Goal: Task Accomplishment & Management: Manage account settings

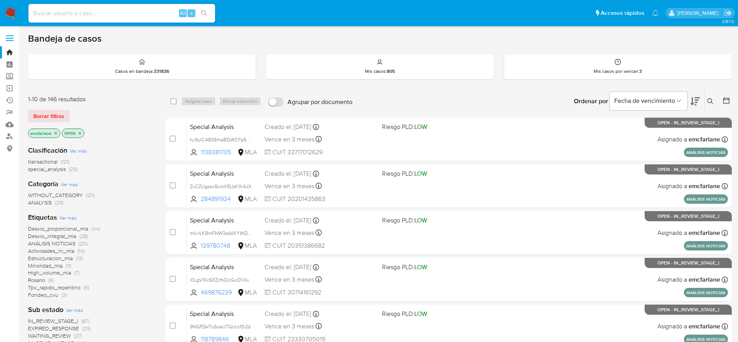
drag, startPoint x: 0, startPoint y: 0, endPoint x: 93, endPoint y: 18, distance: 94.6
click at [93, 18] on input at bounding box center [121, 13] width 187 height 10
paste input "cfA8LAssPuQ84tKacETtAIX8"
type input "cfA8LAssPuQ84tKacETtAIX8"
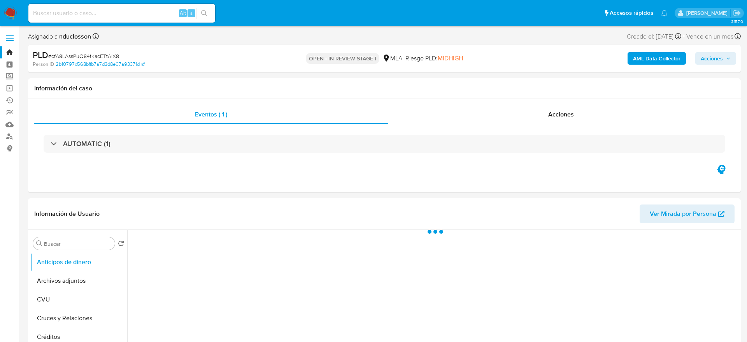
select select "10"
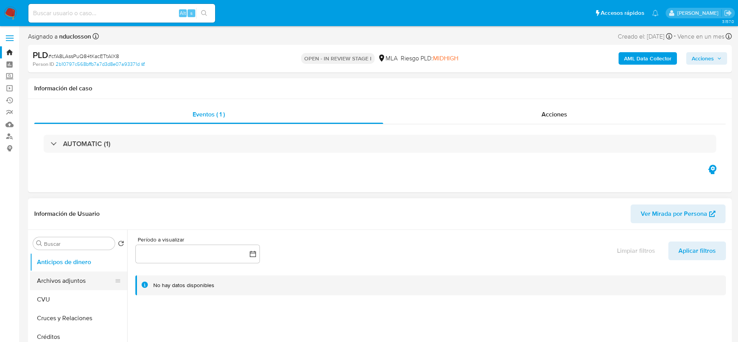
click at [86, 275] on button "Archivos adjuntos" at bounding box center [75, 280] width 91 height 19
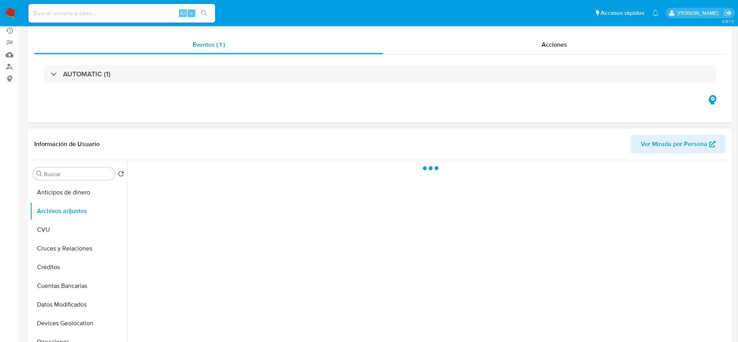
scroll to position [234, 0]
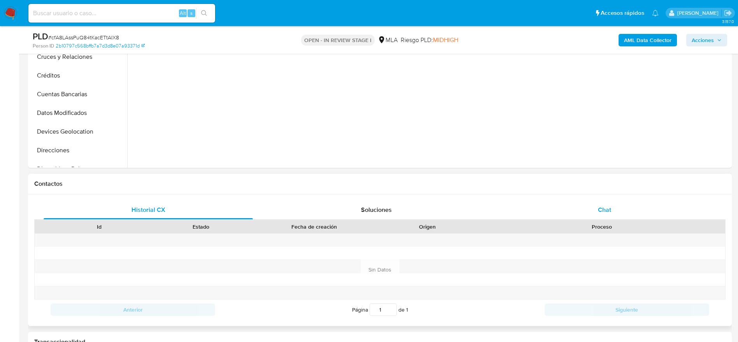
click at [601, 204] on div "Chat" at bounding box center [604, 209] width 209 height 19
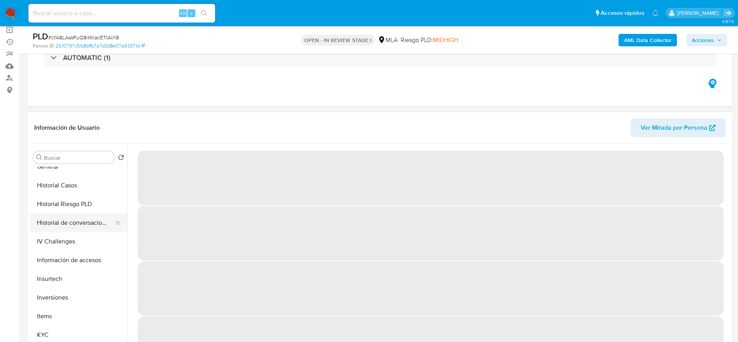
click at [89, 221] on button "Historial de conversaciones" at bounding box center [75, 222] width 91 height 19
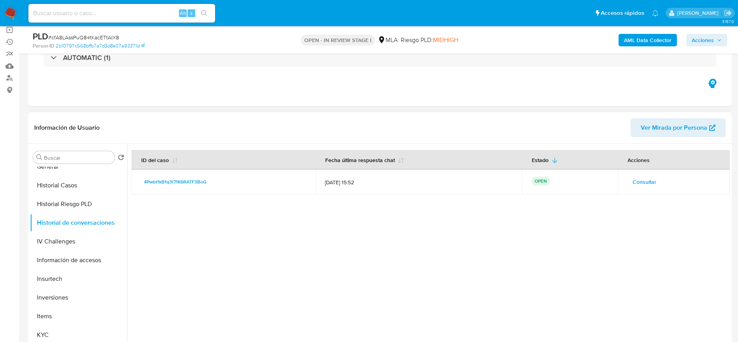
click at [647, 176] on span "Consultar" at bounding box center [645, 181] width 24 height 11
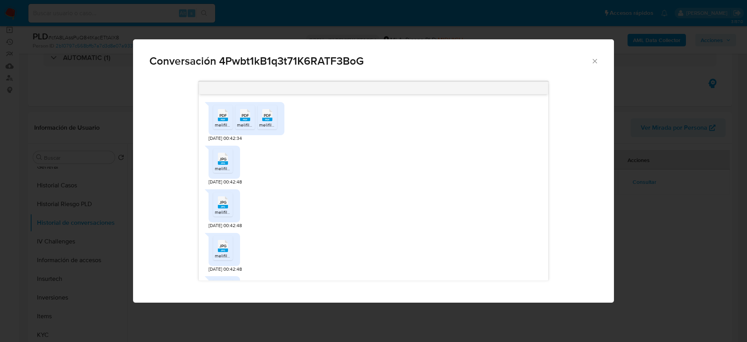
scroll to position [427, 0]
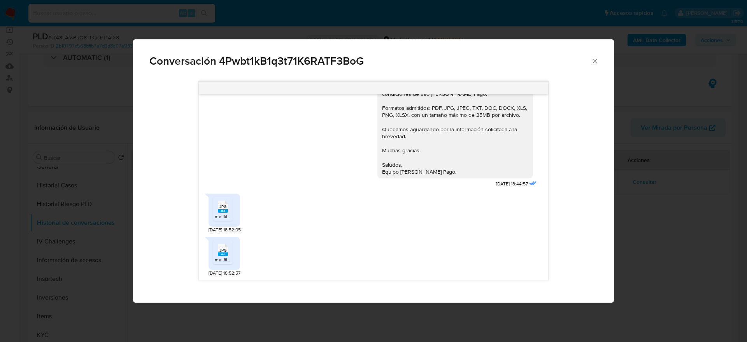
click at [227, 205] on icon "Comunicación" at bounding box center [223, 206] width 10 height 12
click at [219, 251] on span "JPG" at bounding box center [222, 250] width 7 height 5
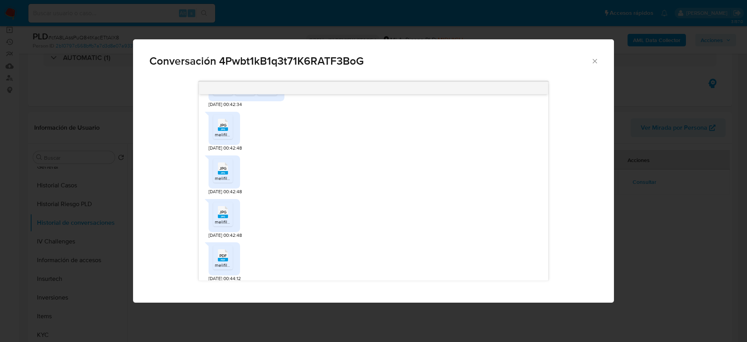
scroll to position [0, 0]
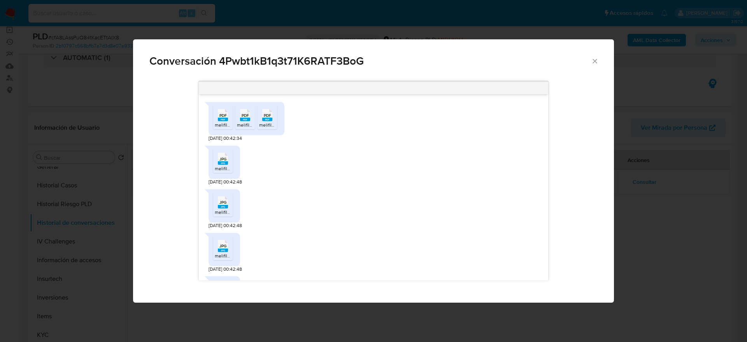
click at [223, 121] on icon "PDF" at bounding box center [223, 115] width 10 height 14
click at [241, 122] on span "melifile1706904028385957123.pdf" at bounding box center [273, 124] width 72 height 7
click at [270, 121] on rect "Comunicación" at bounding box center [267, 120] width 10 height 4
click at [224, 160] on span "JPG" at bounding box center [222, 158] width 7 height 5
click at [223, 209] on span "melifile4240782518819186403.jpg" at bounding box center [250, 212] width 71 height 7
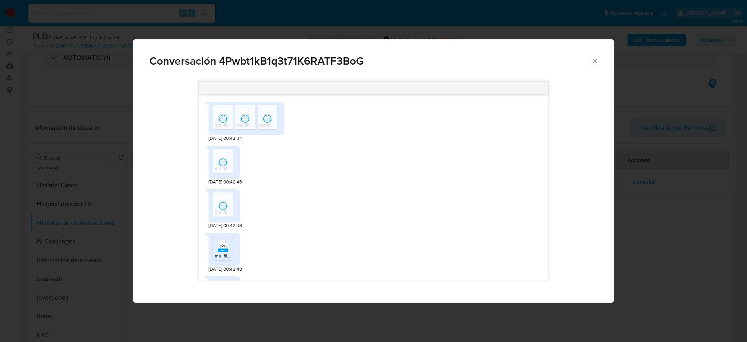
click at [218, 255] on span "melifile4240782518819186403.jpg" at bounding box center [250, 255] width 71 height 7
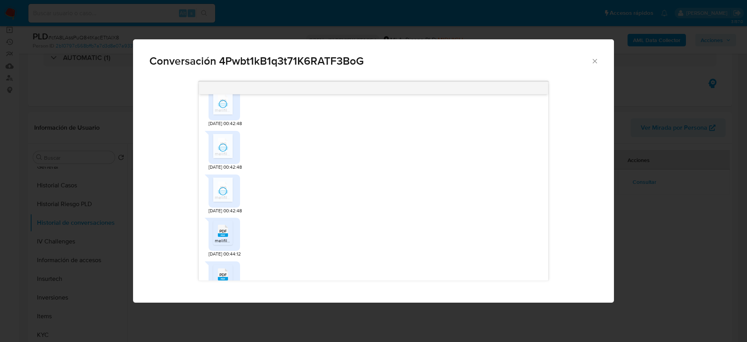
click at [235, 228] on ul "PDF PDF melifile4706278936040295451.pdf" at bounding box center [224, 234] width 22 height 27
click at [223, 232] on span "PDF" at bounding box center [222, 230] width 7 height 5
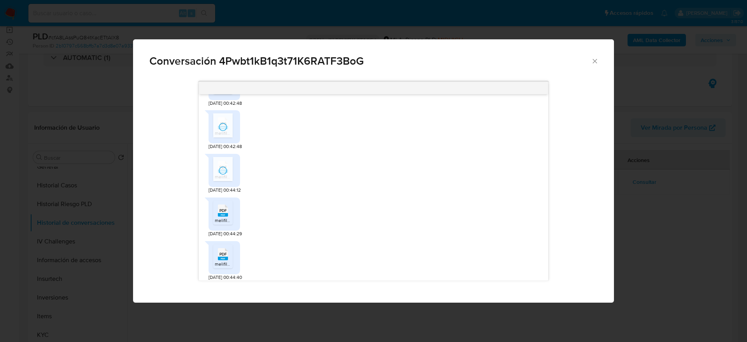
scroll to position [557, 0]
click at [228, 216] on icon "PDF" at bounding box center [223, 209] width 10 height 14
click at [222, 255] on span "PDF" at bounding box center [222, 252] width 7 height 5
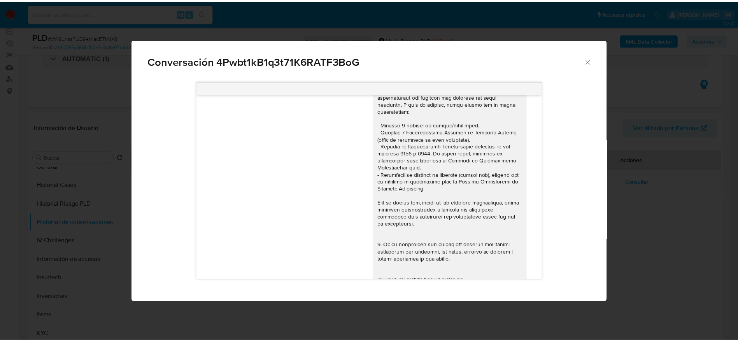
scroll to position [0, 0]
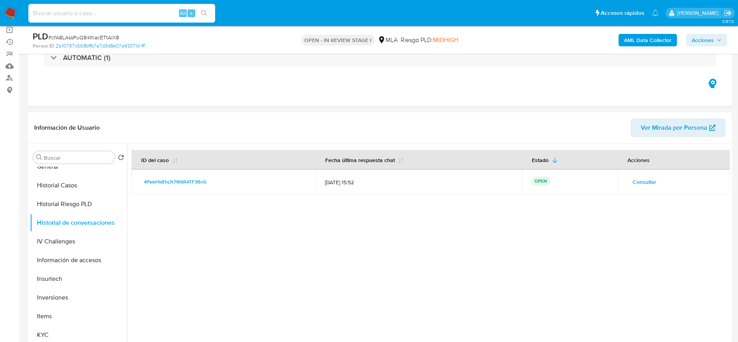
click at [138, 11] on input at bounding box center [121, 13] width 187 height 10
paste input "ABVEjMGwUjMB0teckpGynTgE"
type input "ABVEjMGwUjMB0teckpGynTgE"
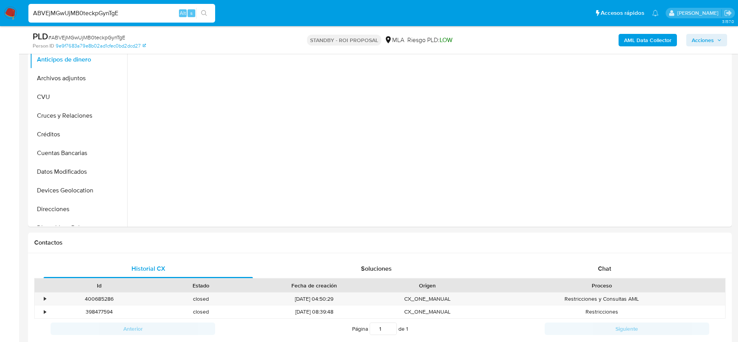
scroll to position [175, 0]
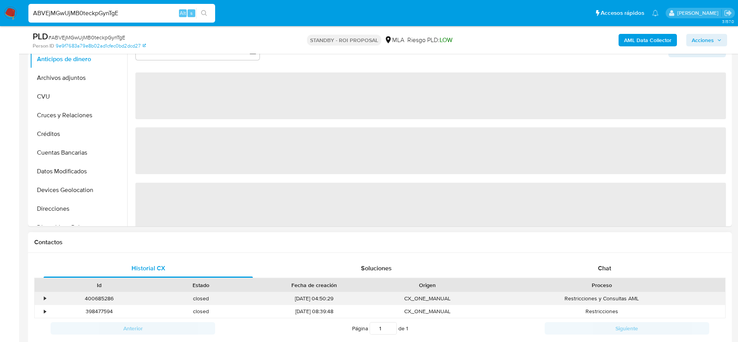
select select "10"
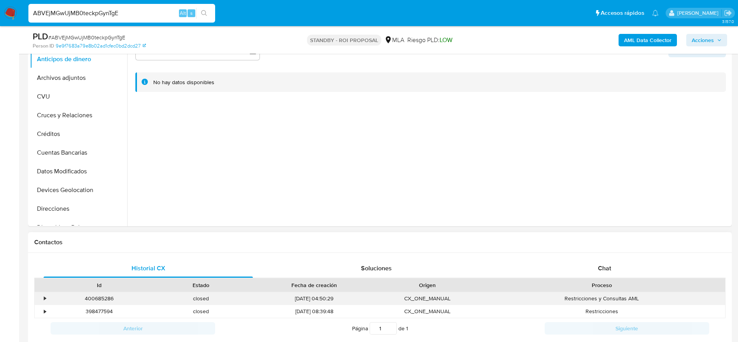
click at [103, 297] on div "400685286" at bounding box center [99, 298] width 102 height 13
copy div "400685286"
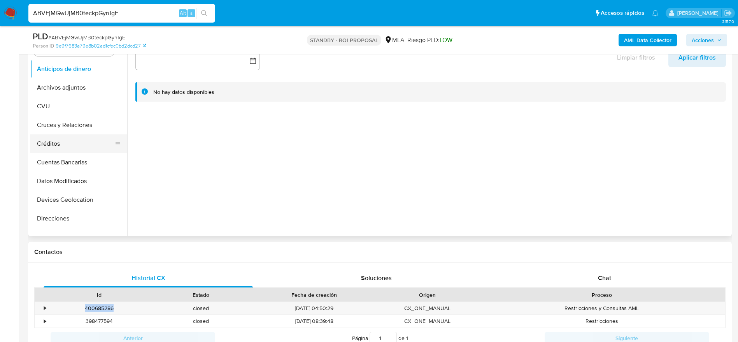
scroll to position [0, 0]
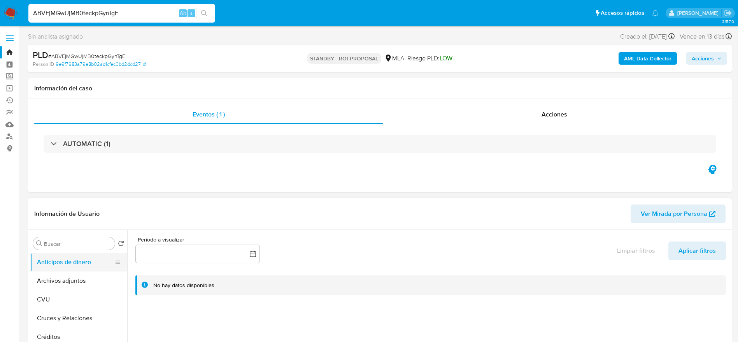
click at [78, 277] on button "Archivos adjuntos" at bounding box center [78, 280] width 97 height 19
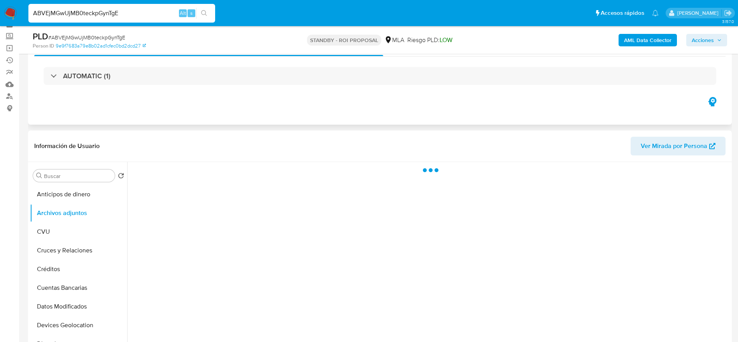
scroll to position [58, 0]
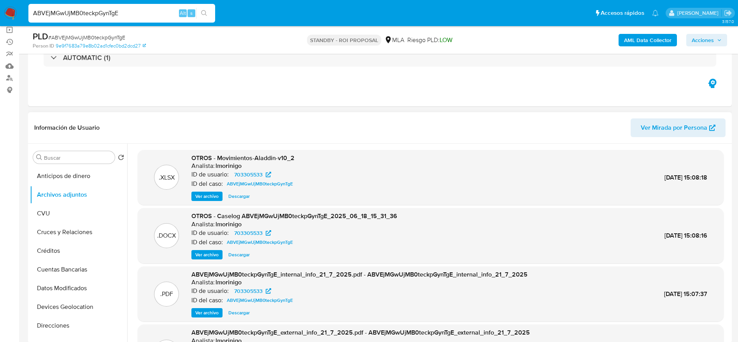
click at [244, 256] on span "Descargar" at bounding box center [238, 255] width 21 height 8
click at [122, 15] on input "ABVEjMGwUjMB0teckpGynTgE" at bounding box center [121, 13] width 187 height 10
paste input "5kFVDm32cLc0HnLkTl7cHadx"
type input "5kFVDm32cLc0HnLkTl7cHadx"
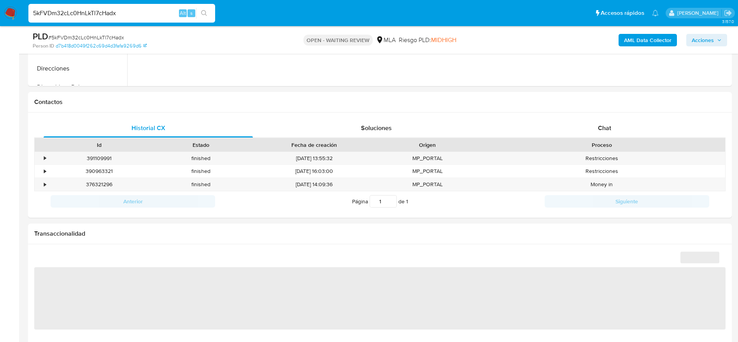
scroll to position [350, 0]
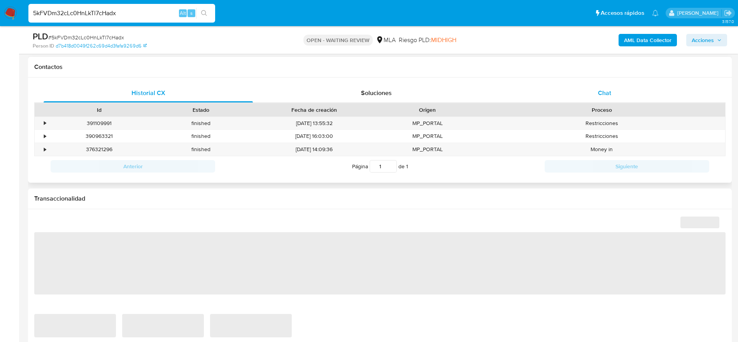
click at [613, 88] on div "Chat" at bounding box center [604, 93] width 209 height 19
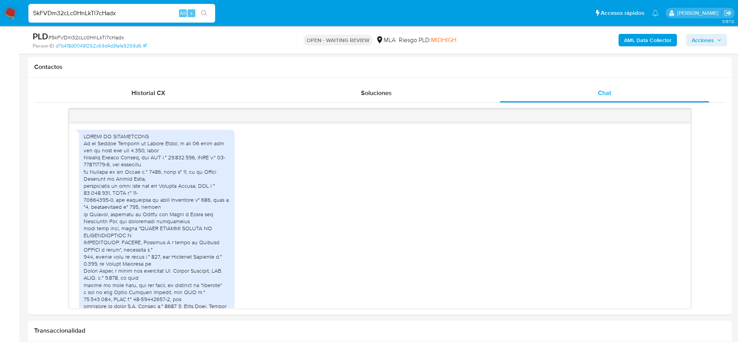
scroll to position [1741, 0]
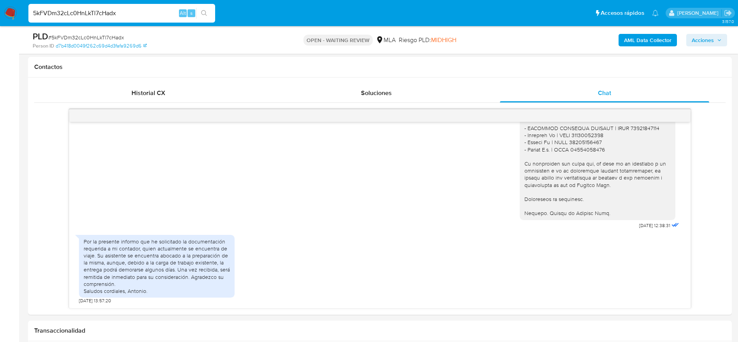
select select "10"
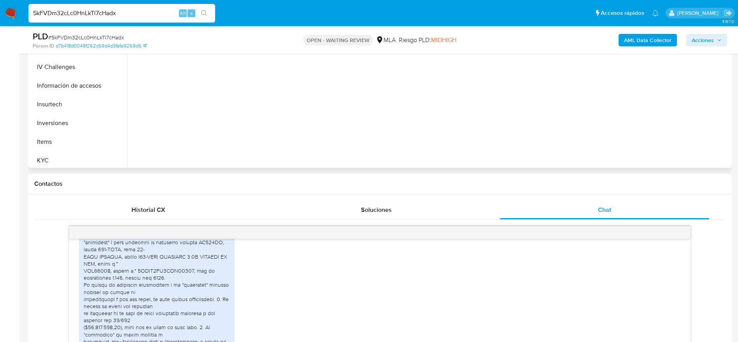
scroll to position [234, 0]
click at [52, 154] on button "KYC" at bounding box center [75, 159] width 91 height 19
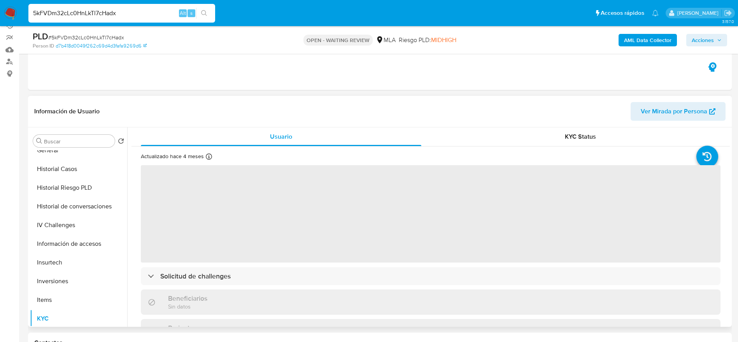
scroll to position [58, 0]
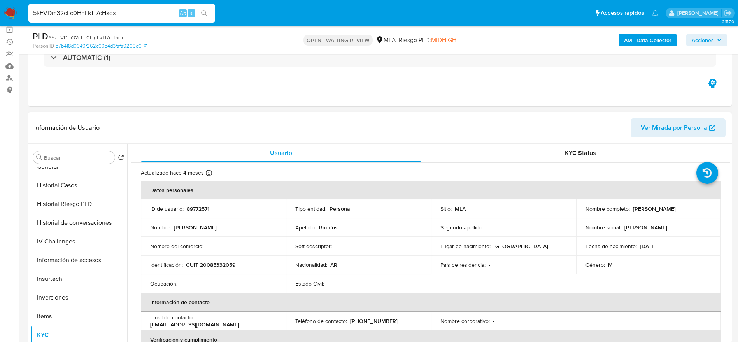
click at [224, 262] on p "CUIT 20085332059" at bounding box center [210, 264] width 49 height 7
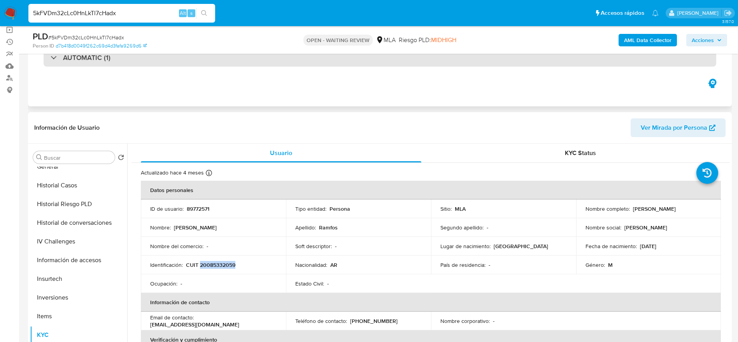
copy p "20085332059"
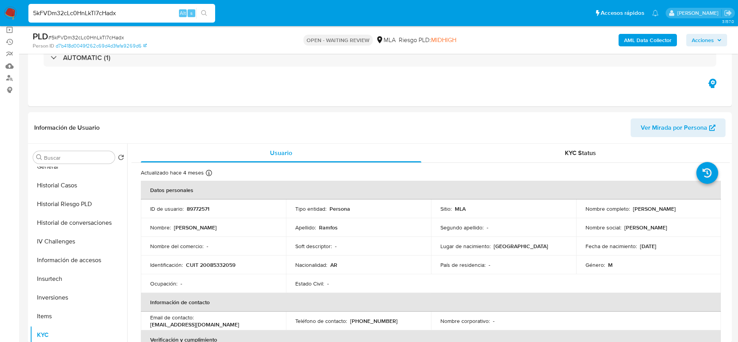
click at [141, 17] on input "5kFVDm32cLc0HnLkTl7cHadx" at bounding box center [121, 13] width 187 height 10
paste input "l81h4P5ssBWQ7QHN7gLOFMjl"
type input "l81h4P5ssBWQ7QHN7gLOFMjl"
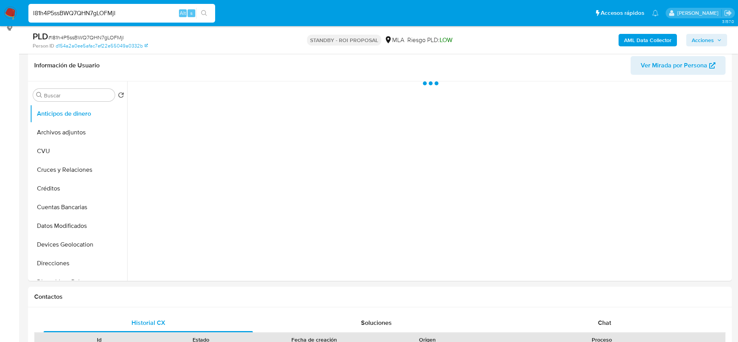
scroll to position [175, 0]
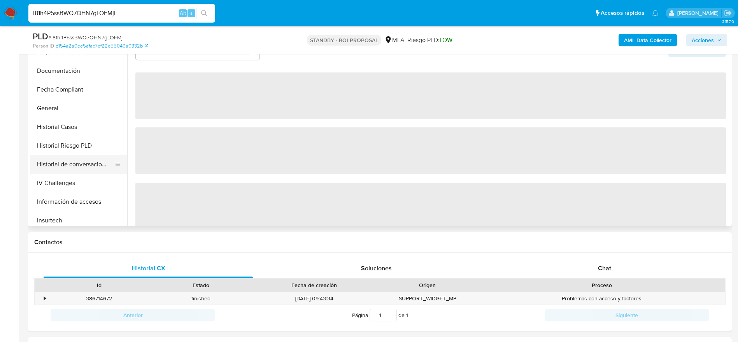
select select "10"
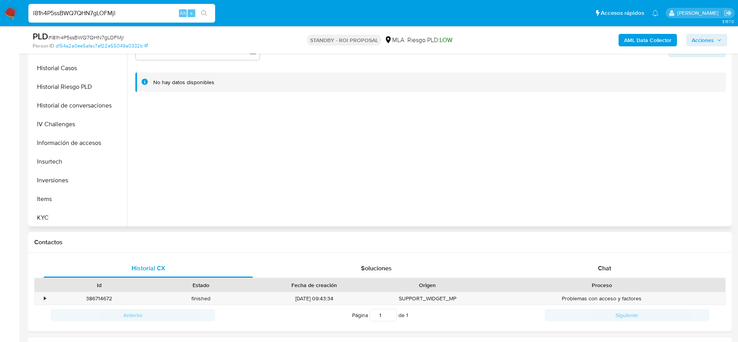
scroll to position [292, 0]
click at [60, 163] on button "KYC" at bounding box center [75, 159] width 91 height 19
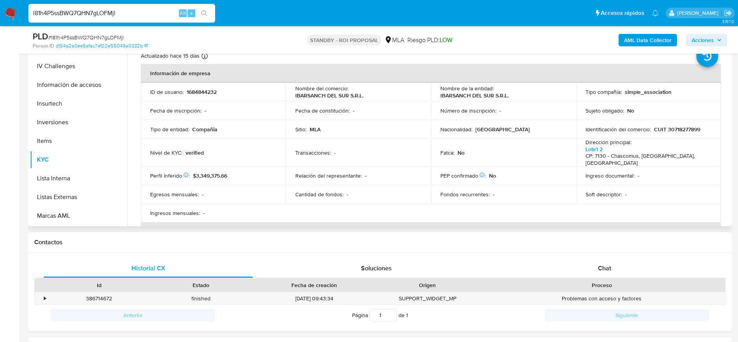
click at [692, 130] on p "CUIT 30718277899" at bounding box center [677, 129] width 46 height 7
copy p "30718277899"
click at [144, 13] on input "l81h4P5ssBWQ7QHN7gLOFMjl" at bounding box center [121, 13] width 187 height 10
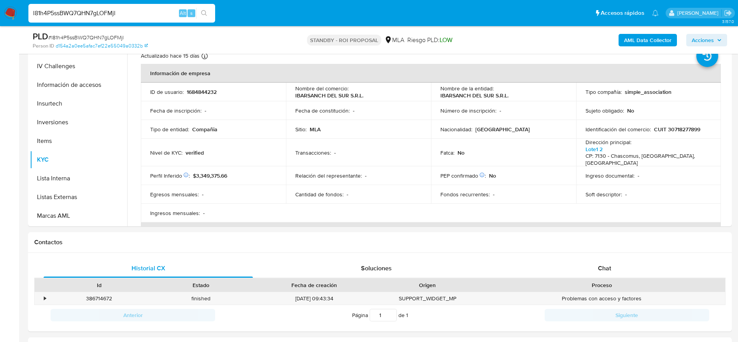
paste input "pPaMEgd2jvTmJ8flAq8G3kZM"
type input "pPaMEgd2jvTmJ8flAq8G3kZM"
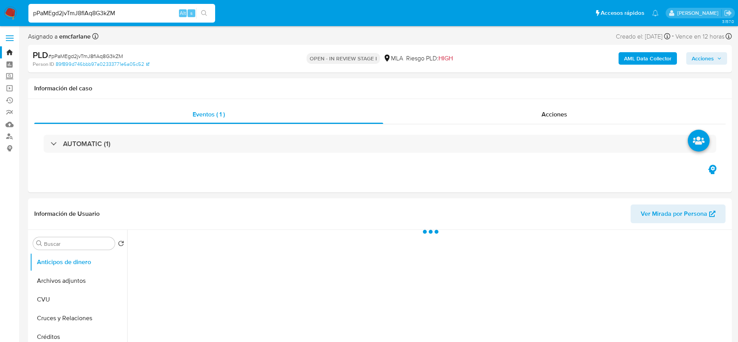
select select "10"
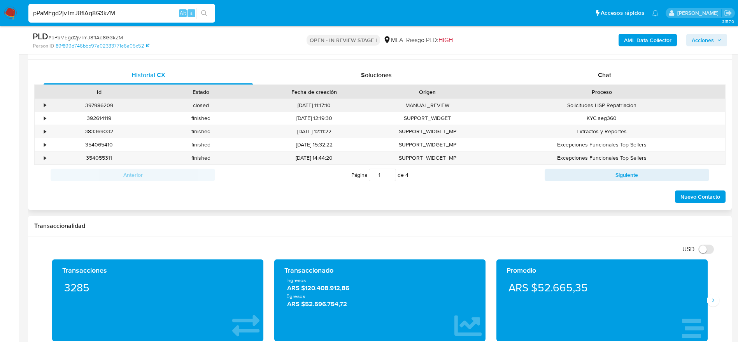
scroll to position [350, 0]
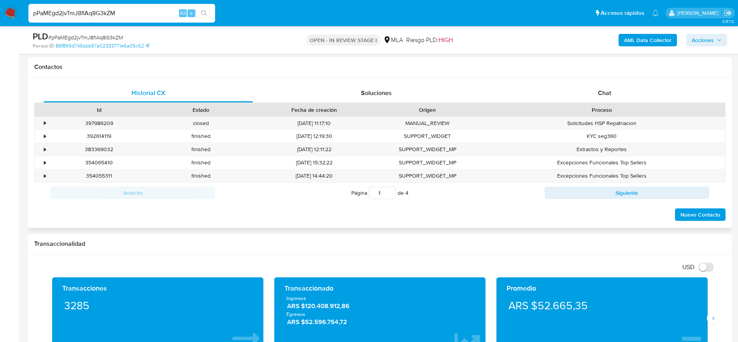
click at [606, 83] on div "Historial CX Soluciones Chat Id Estado Fecha de creación Origen Proceso • 39798…" at bounding box center [380, 152] width 704 height 150
click at [594, 97] on div "Chat" at bounding box center [604, 93] width 209 height 19
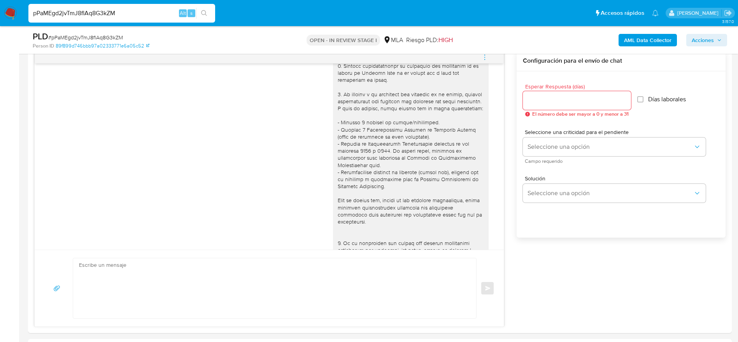
scroll to position [37, 0]
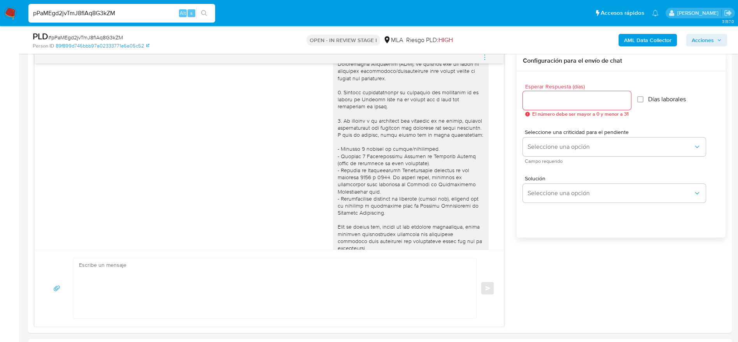
click at [124, 18] on input "pPaMEgd2jvTmJ8flAq8G3kZM" at bounding box center [121, 13] width 187 height 10
paste input "pPaMEgd2jvTmJ8flAq8G3kZM"
click at [121, 9] on input "pPaMEgd2jvTmJ8flAq8G3kZM" at bounding box center [121, 13] width 187 height 10
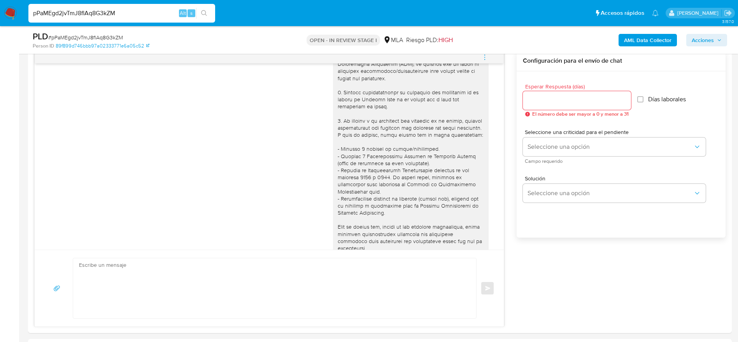
paste input "4CktDj3fkm11psb49nldWstC"
type input "4CktDj3fkm11psb49nldWstC"
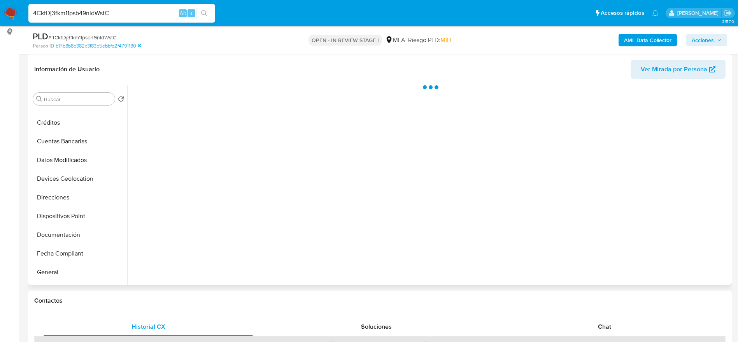
scroll to position [234, 0]
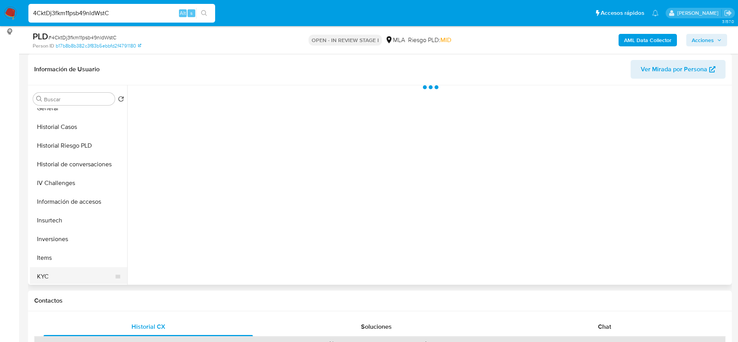
click at [46, 270] on button "KYC" at bounding box center [75, 276] width 91 height 19
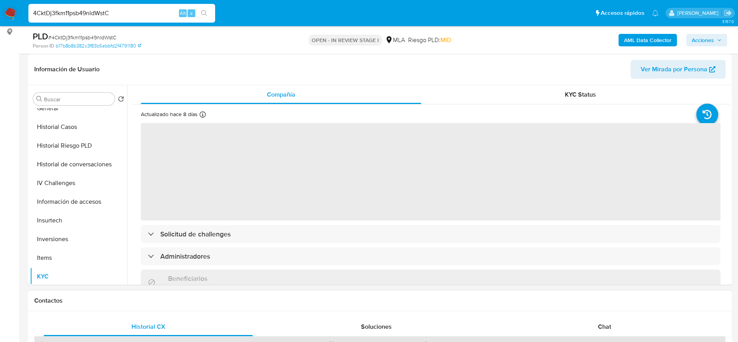
select select "10"
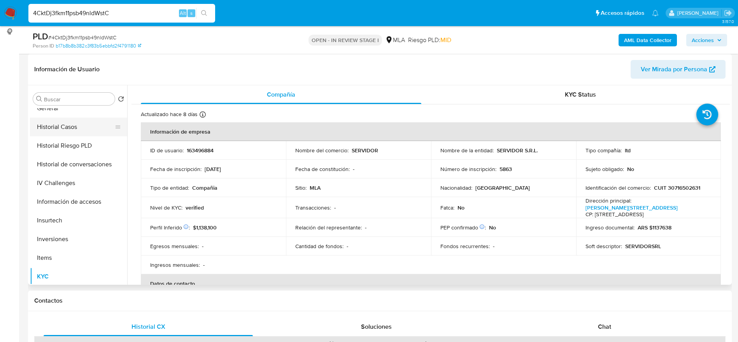
click at [64, 123] on button "Historial Casos" at bounding box center [75, 127] width 91 height 19
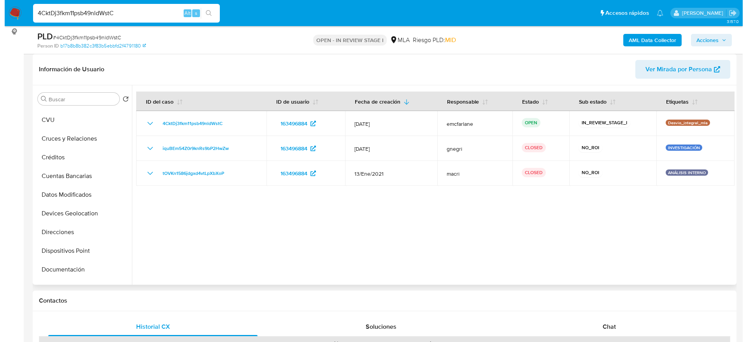
scroll to position [0, 0]
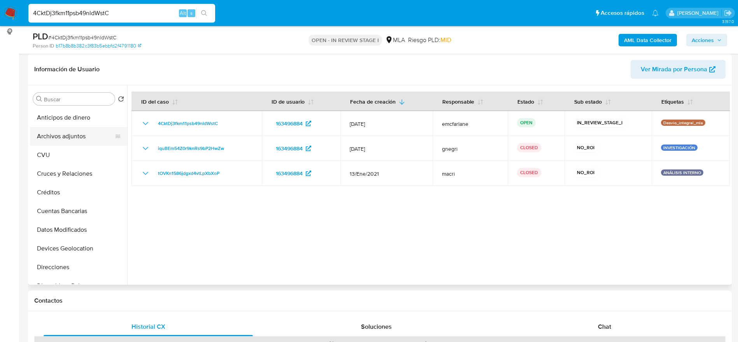
click at [68, 145] on button "Archivos adjuntos" at bounding box center [75, 136] width 91 height 19
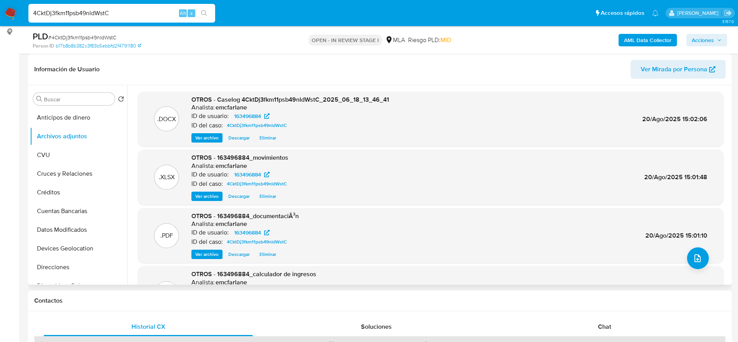
drag, startPoint x: 216, startPoint y: 135, endPoint x: 299, endPoint y: 141, distance: 82.7
click at [216, 135] on span "Ver archivo" at bounding box center [206, 138] width 23 height 8
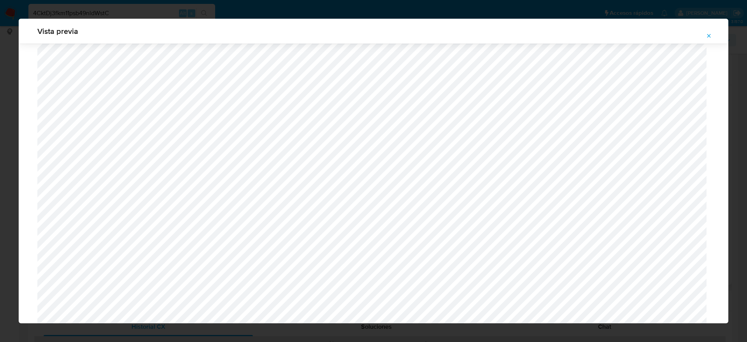
scroll to position [160, 0]
click at [702, 30] on button "Attachment preview" at bounding box center [709, 36] width 17 height 12
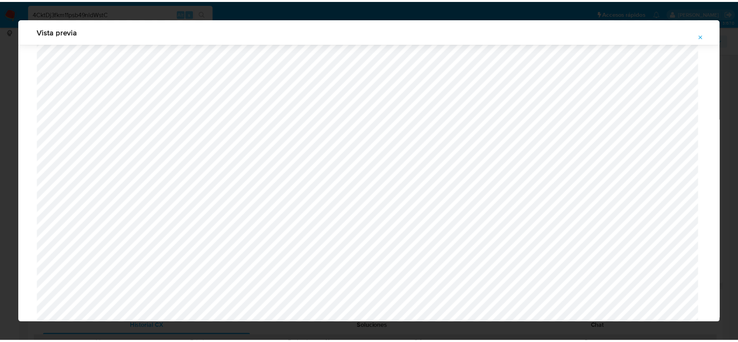
scroll to position [0, 0]
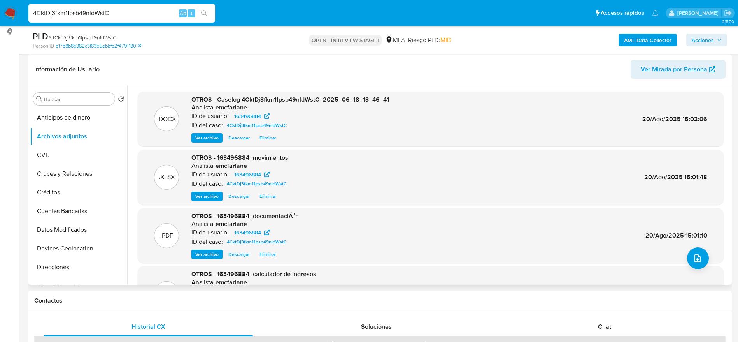
click at [718, 39] on icon "button" at bounding box center [719, 40] width 5 height 5
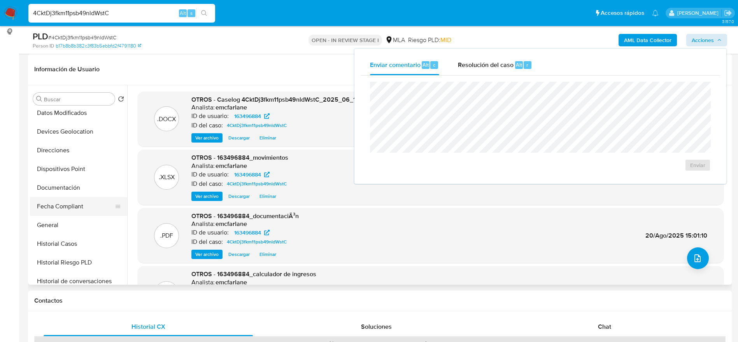
drag, startPoint x: 65, startPoint y: 276, endPoint x: 80, endPoint y: 209, distance: 68.6
click at [65, 277] on button "Historial de conversaciones" at bounding box center [78, 281] width 97 height 19
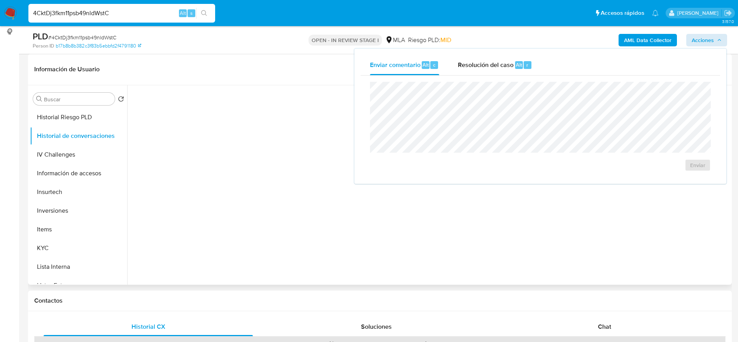
scroll to position [292, 0]
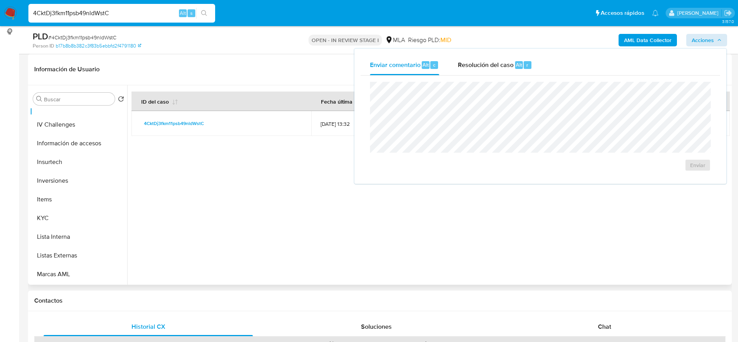
click at [259, 58] on div "Información de Usuario Ver Mirada por Persona" at bounding box center [380, 70] width 704 height 32
click at [251, 256] on div at bounding box center [428, 184] width 603 height 199
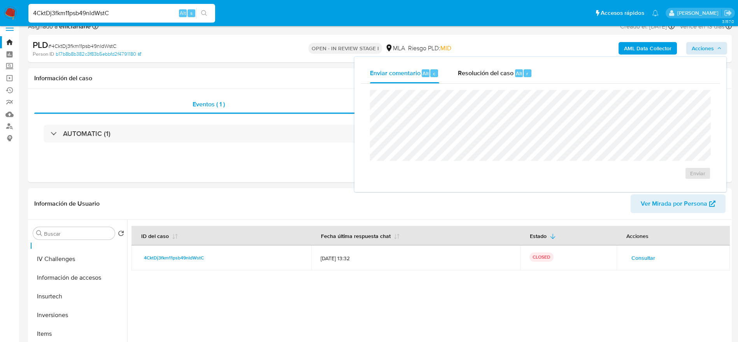
scroll to position [0, 0]
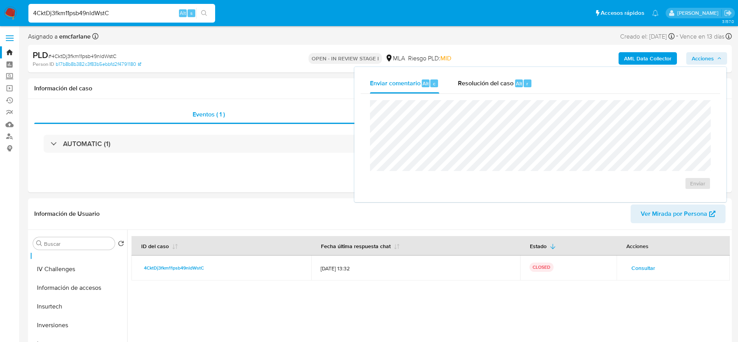
click at [716, 60] on span "Acciones" at bounding box center [707, 58] width 30 height 11
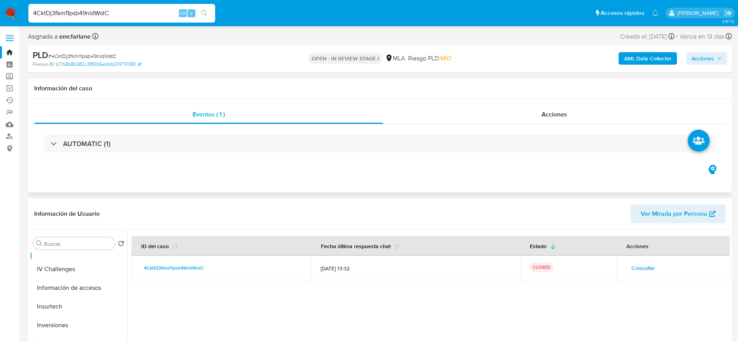
drag, startPoint x: 723, startPoint y: 50, endPoint x: 611, endPoint y: 86, distance: 117.8
click at [718, 51] on div "AML Data Collector Acciones" at bounding box center [613, 58] width 230 height 18
click at [702, 62] on span "Acciones" at bounding box center [703, 58] width 22 height 12
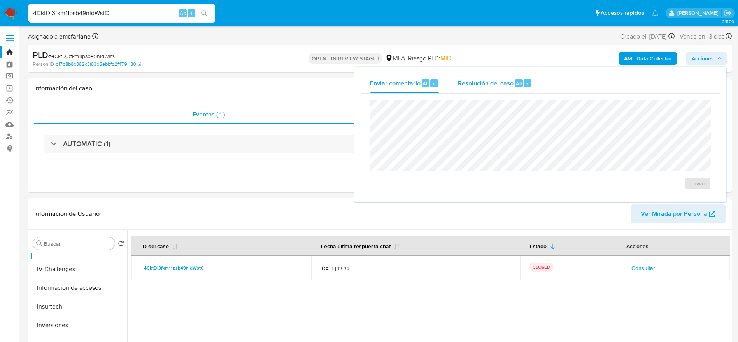
drag, startPoint x: 516, startPoint y: 93, endPoint x: 511, endPoint y: 86, distance: 8.6
click at [514, 90] on div "Resolución del caso Alt r" at bounding box center [495, 83] width 74 height 20
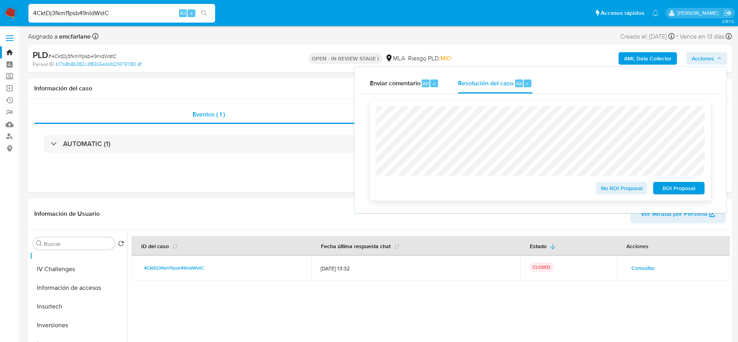
click at [616, 186] on span "No ROI Proposal" at bounding box center [622, 188] width 40 height 11
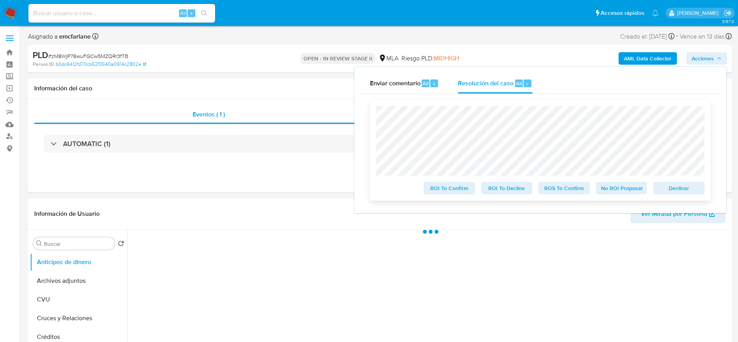
click at [674, 187] on span "Declinar" at bounding box center [679, 188] width 40 height 11
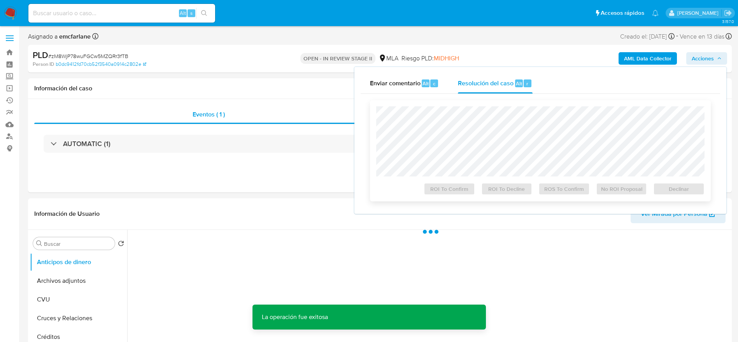
select select "10"
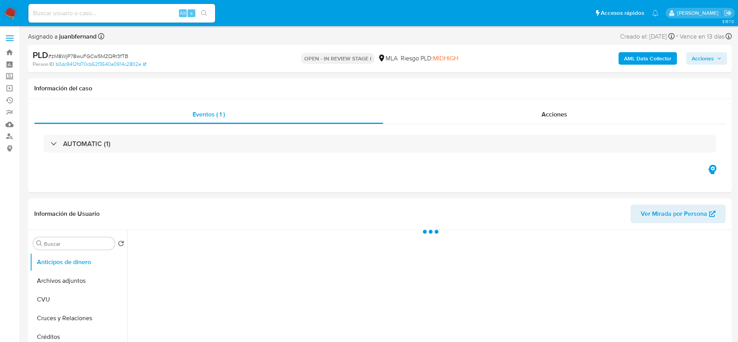
select select "10"
click at [711, 57] on span "Acciones" at bounding box center [703, 58] width 22 height 12
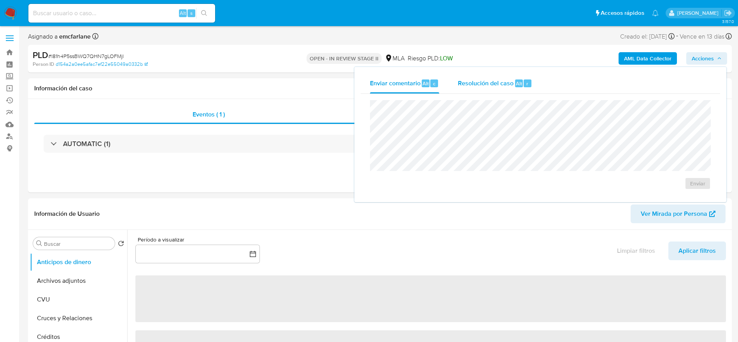
click at [480, 95] on div "Enviar" at bounding box center [541, 145] width 360 height 102
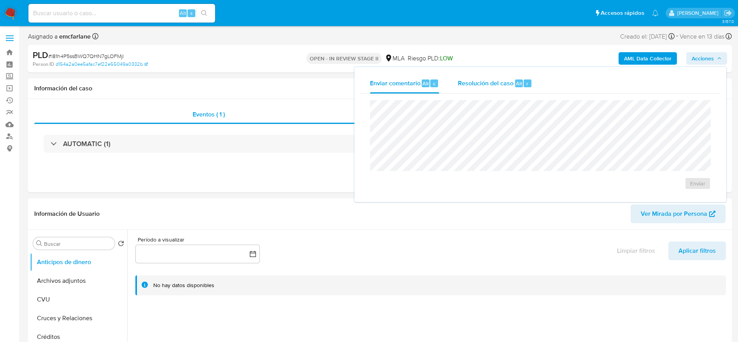
select select "10"
click at [500, 84] on span "Resolución del caso" at bounding box center [486, 83] width 56 height 9
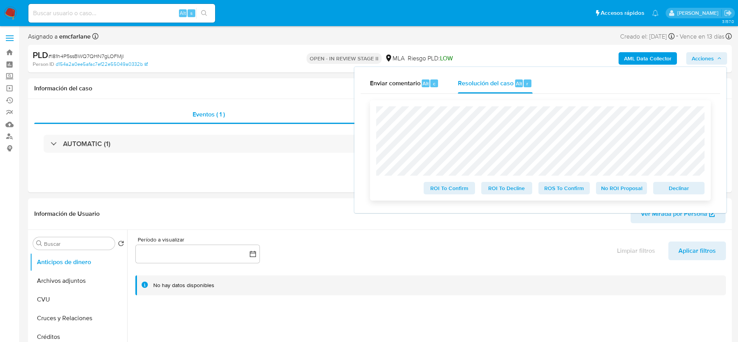
click at [667, 190] on span "Declinar" at bounding box center [679, 188] width 40 height 11
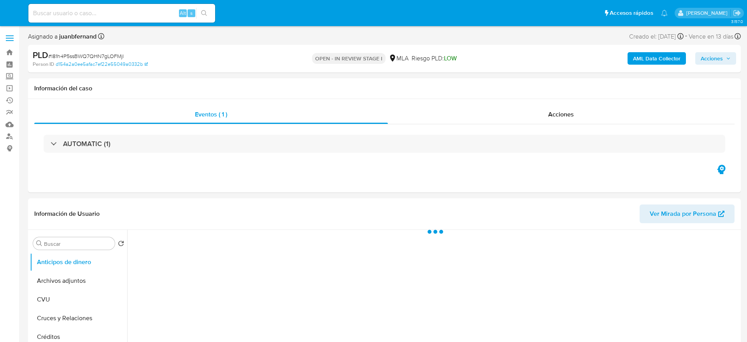
select select "10"
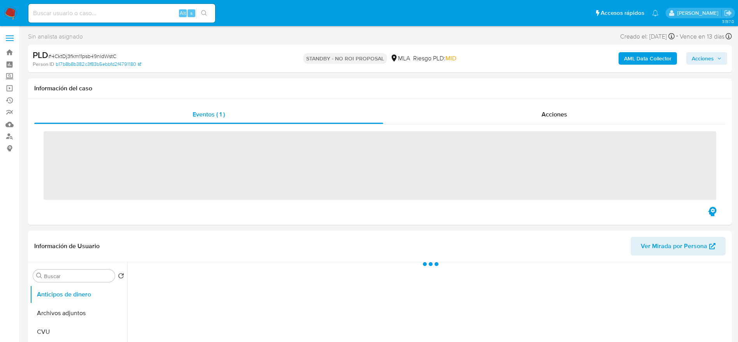
click at [137, 15] on input at bounding box center [121, 13] width 187 height 10
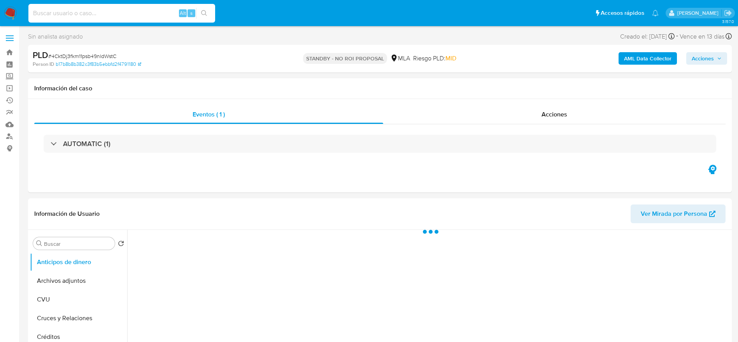
paste input "jNTZC71FIYkfeyM6j00bpPcP"
type input "jNTZC71FIYkfeyM6j00bpPcP"
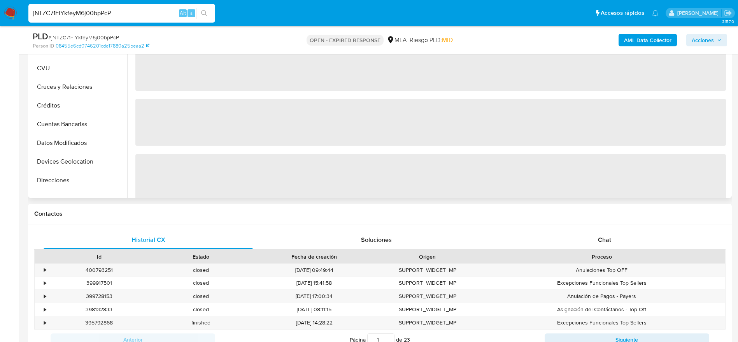
scroll to position [175, 0]
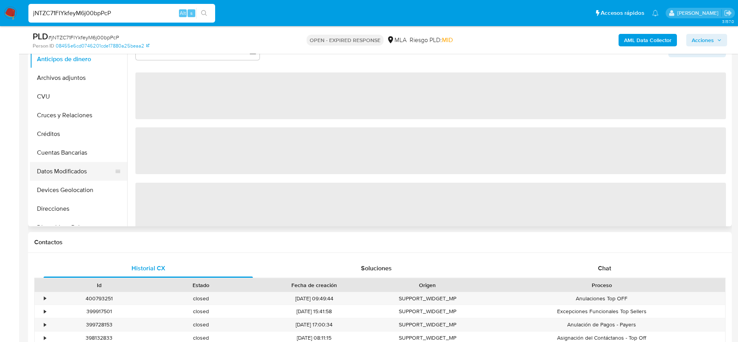
select select "10"
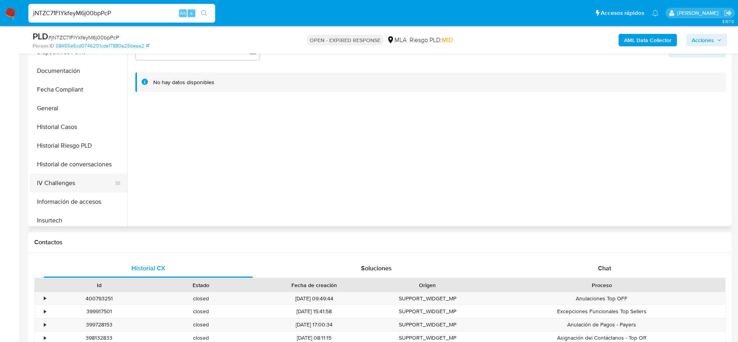
scroll to position [350, 0]
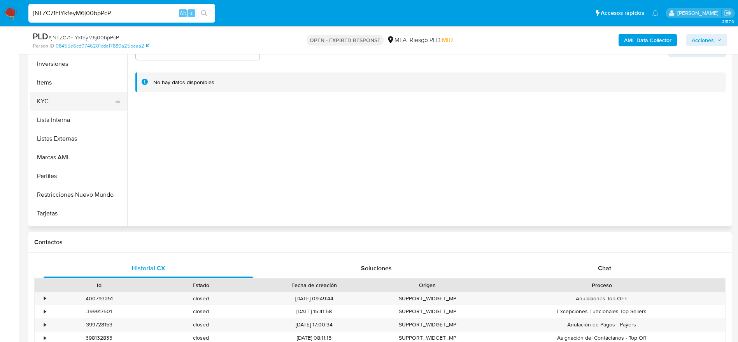
click at [56, 103] on button "KYC" at bounding box center [75, 101] width 91 height 19
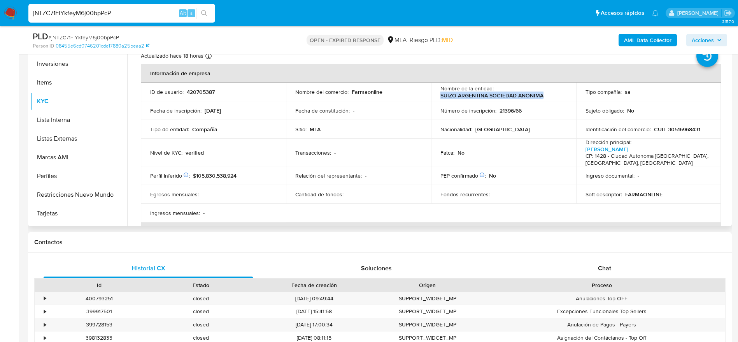
drag, startPoint x: 435, startPoint y: 95, endPoint x: 564, endPoint y: 93, distance: 128.8
click at [564, 93] on td "Nombre de la entidad : SUIZO ARGENTINA SOCIEDAD ANONIMA" at bounding box center [503, 92] width 145 height 19
copy p "SUIZO ARGENTINA SOCIEDAD ANONIMA"
click at [123, 13] on input "jNTZC71FIYkfeyM6j00bpPcP" at bounding box center [121, 13] width 187 height 10
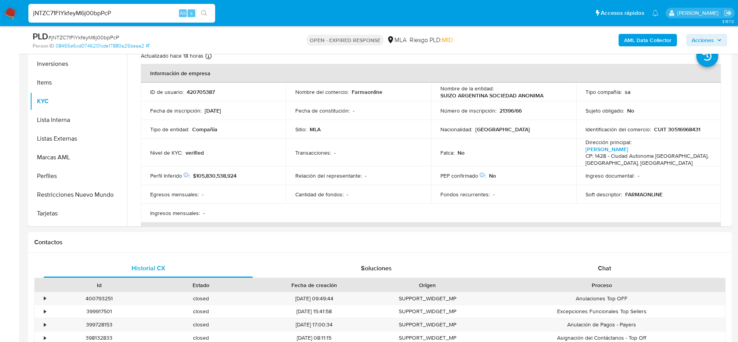
paste input "NOj323Jyag45Crwa8ZBGQcIs"
type input "NOj323Jyag45Crwa8ZBGQcIs"
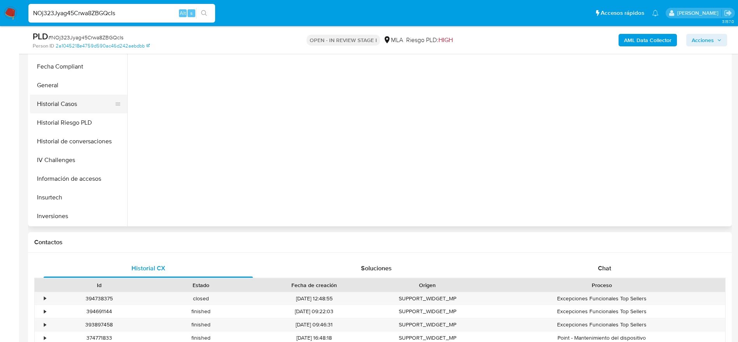
scroll to position [234, 0]
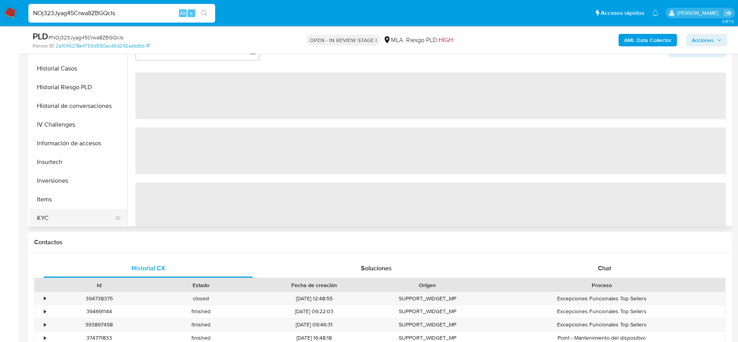
drag, startPoint x: 58, startPoint y: 214, endPoint x: 115, endPoint y: 212, distance: 57.2
click at [58, 214] on button "KYC" at bounding box center [75, 218] width 91 height 19
select select "10"
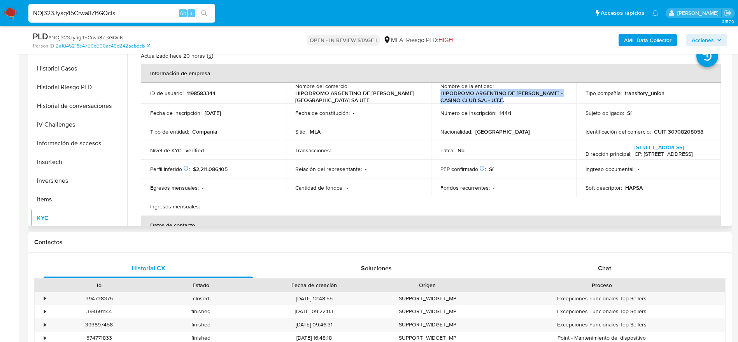
drag, startPoint x: 458, startPoint y: 93, endPoint x: 508, endPoint y: 102, distance: 51.5
click at [508, 102] on td "Nombre de la entidad : HIPODROMO ARGENTINO DE PALERMO S.A. - CASINO CLUB S.A. -…" at bounding box center [503, 93] width 145 height 21
copy p "HIPODROMO ARGENTINO DE PALERMO S.A. - CASINO CLUB S.A. - U.T.E."
click at [121, 14] on input "NOj323Jyag45Crwa8ZBGQcIs" at bounding box center [121, 13] width 187 height 10
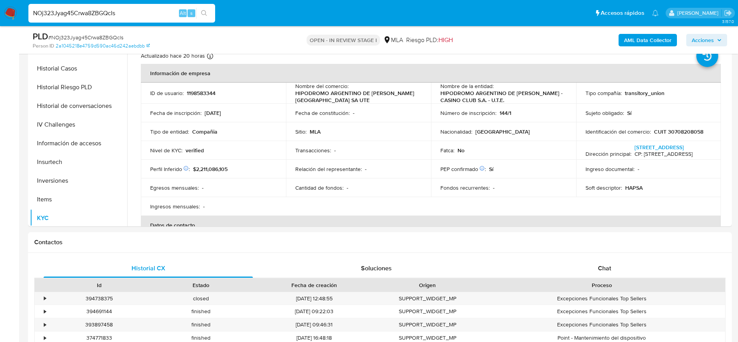
paste input "rZcQLkKDTAKtB29GMlVd83Rn"
type input "rZcQLkKDTAKtB29GMlVd83Rn"
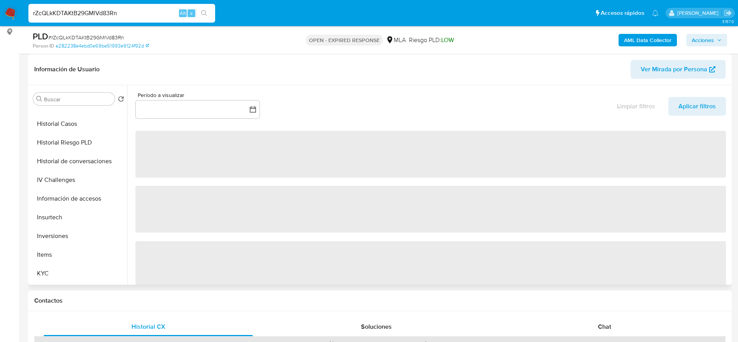
scroll to position [350, 0]
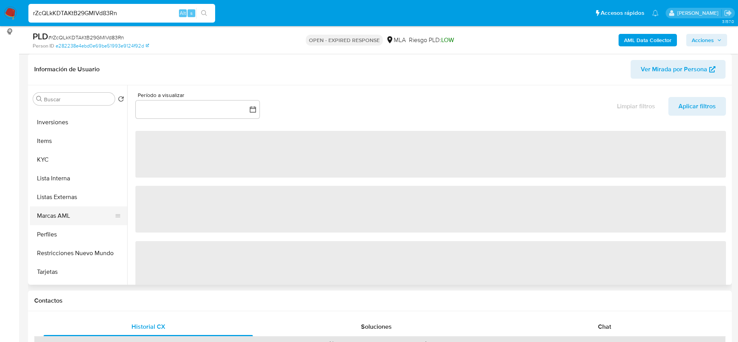
select select "10"
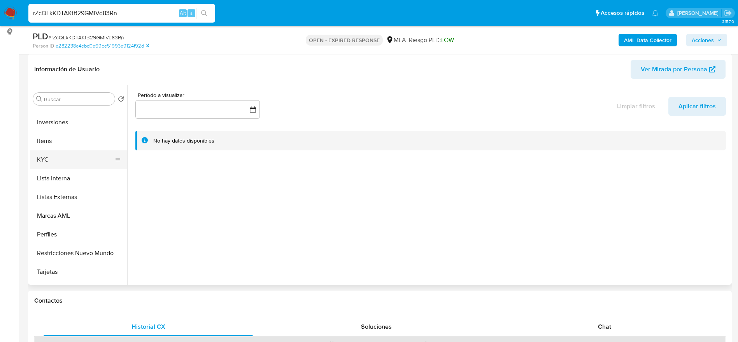
click at [46, 156] on button "KYC" at bounding box center [75, 159] width 91 height 19
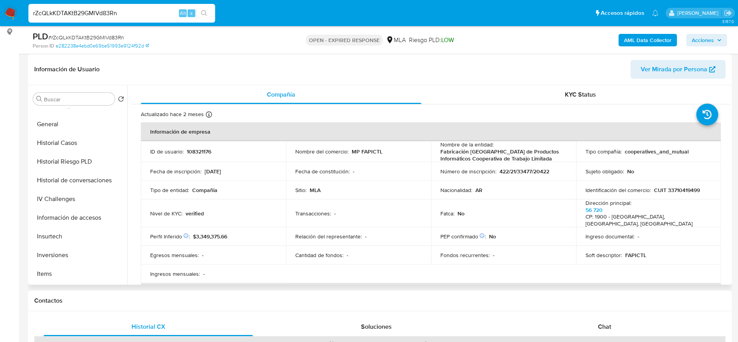
scroll to position [175, 0]
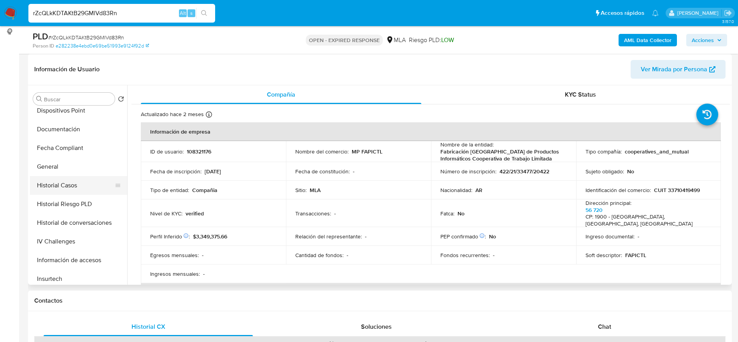
click at [65, 183] on button "Historial Casos" at bounding box center [75, 185] width 91 height 19
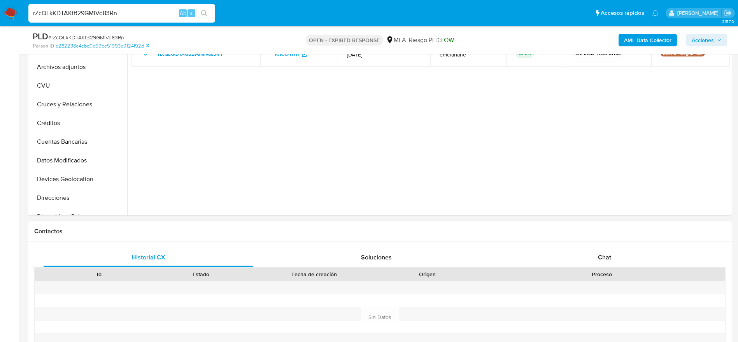
scroll to position [234, 0]
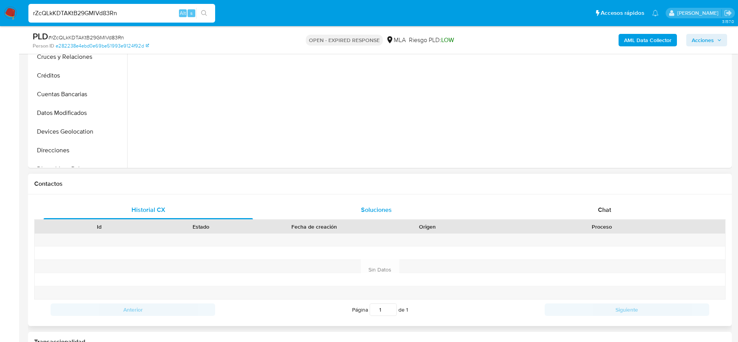
drag, startPoint x: 591, startPoint y: 207, endPoint x: 453, endPoint y: 218, distance: 138.6
click at [591, 207] on div "Chat" at bounding box center [604, 209] width 209 height 19
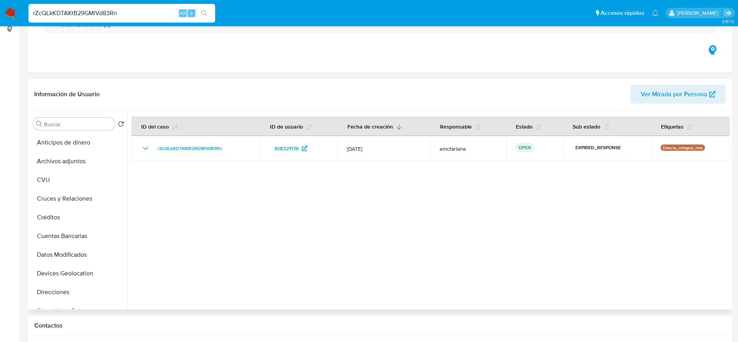
scroll to position [0, 0]
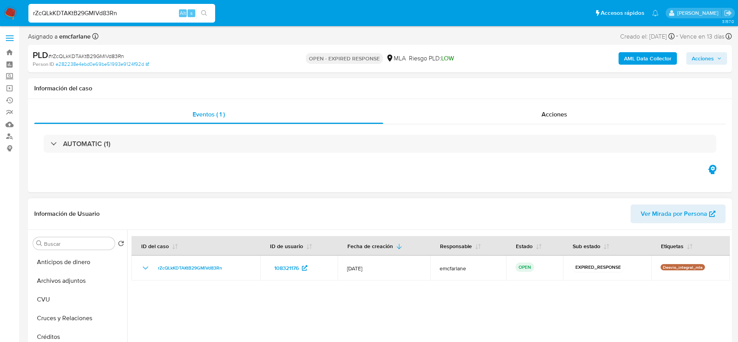
drag, startPoint x: 74, startPoint y: 283, endPoint x: 84, endPoint y: 227, distance: 57.0
click at [74, 280] on button "Archivos adjuntos" at bounding box center [78, 280] width 97 height 19
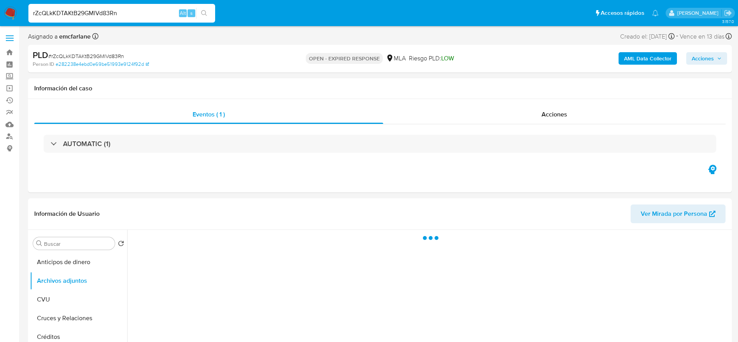
click at [75, 52] on span "# rZcQLkKDTAKtB29GMlVd83Rn" at bounding box center [86, 56] width 76 height 8
copy span "rZcQLkKDTAKtB29GMlVd83Rn"
drag, startPoint x: 9, startPoint y: 12, endPoint x: 18, endPoint y: 16, distance: 9.8
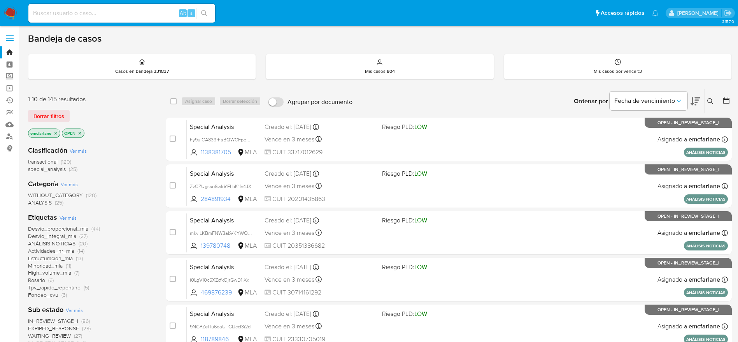
drag, startPoint x: 56, startPoint y: 112, endPoint x: 462, endPoint y: 90, distance: 406.5
click at [56, 113] on span "Borrar filtros" at bounding box center [48, 116] width 31 height 11
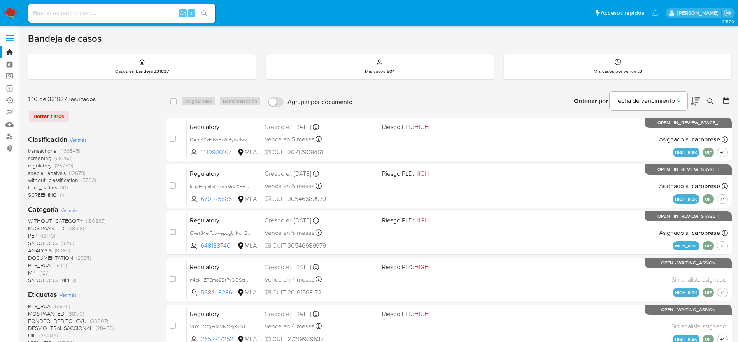
click at [711, 99] on icon at bounding box center [711, 101] width 6 height 6
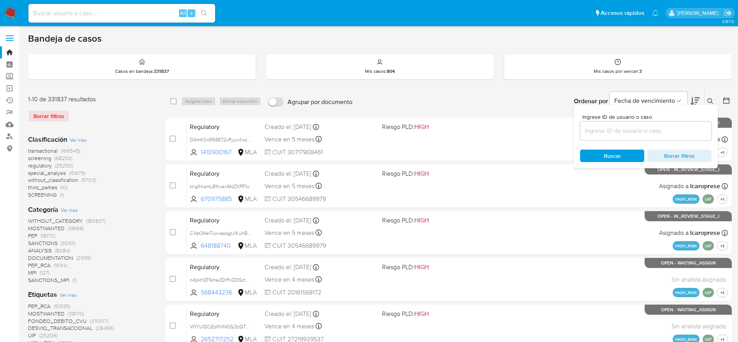
click at [686, 132] on input at bounding box center [646, 131] width 132 height 10
type input "rZcQLkKDTAKtB29GMlVd83Rn"
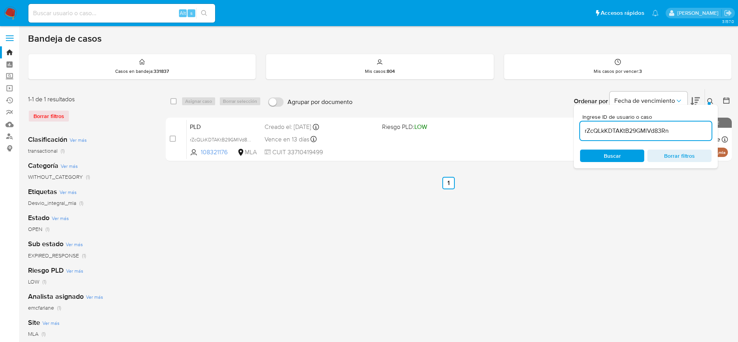
click at [176, 98] on input "checkbox" at bounding box center [173, 101] width 6 height 6
checkbox input "true"
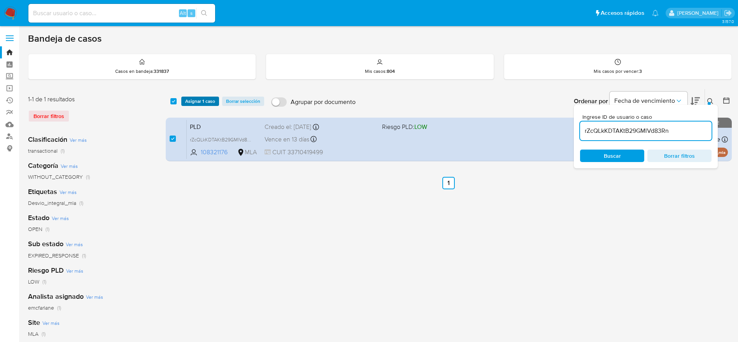
click at [191, 100] on span "Asignar 1 caso" at bounding box center [200, 101] width 30 height 8
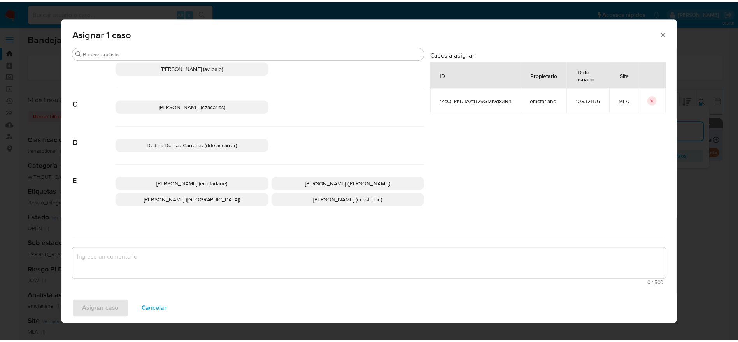
scroll to position [58, 0]
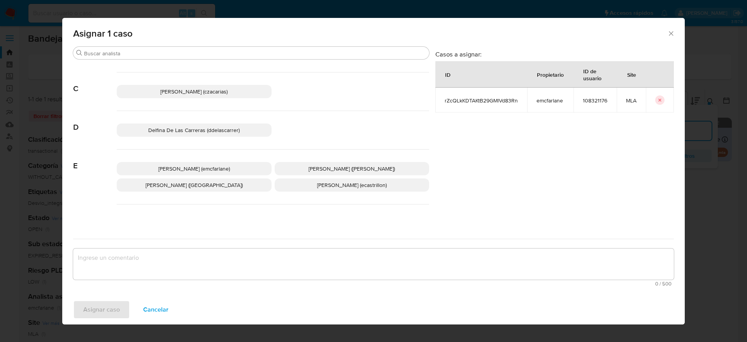
drag, startPoint x: 192, startPoint y: 165, endPoint x: 192, endPoint y: 206, distance: 40.5
click at [192, 165] on span "Elaine Mc Farlane (emcfarlane)" at bounding box center [194, 169] width 72 height 8
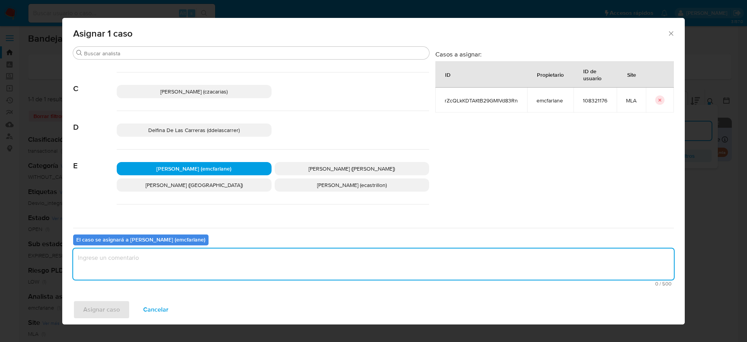
click at [179, 253] on textarea "assign-modal" at bounding box center [373, 263] width 601 height 31
click at [94, 303] on span "Asignar caso" at bounding box center [101, 309] width 37 height 17
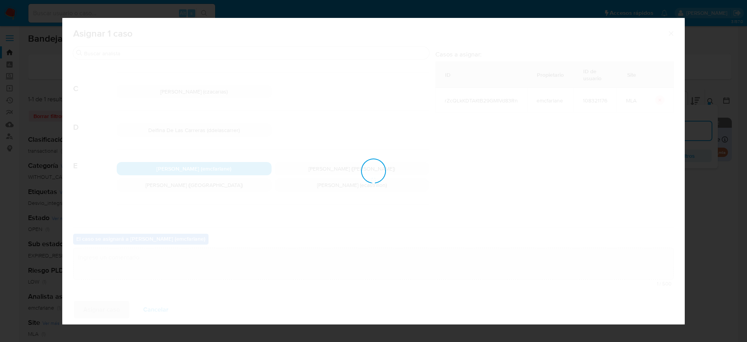
checkbox input "false"
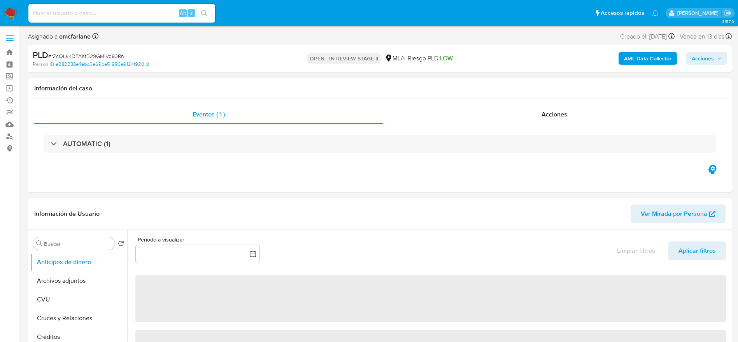
select select "10"
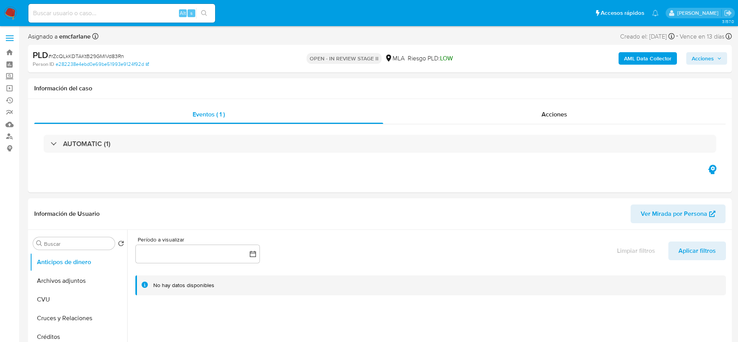
click at [705, 51] on div "AML Data Collector Acciones" at bounding box center [613, 58] width 230 height 18
click at [702, 67] on div "AML Data Collector Acciones" at bounding box center [613, 58] width 230 height 18
click at [702, 53] on span "Acciones" at bounding box center [703, 58] width 22 height 12
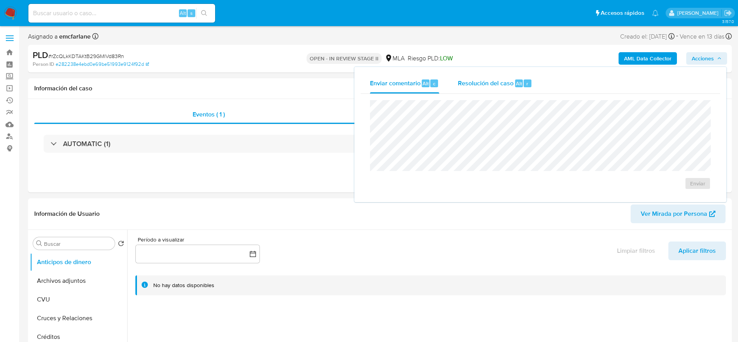
click at [505, 77] on div "Resolución del caso Alt r" at bounding box center [495, 83] width 74 height 20
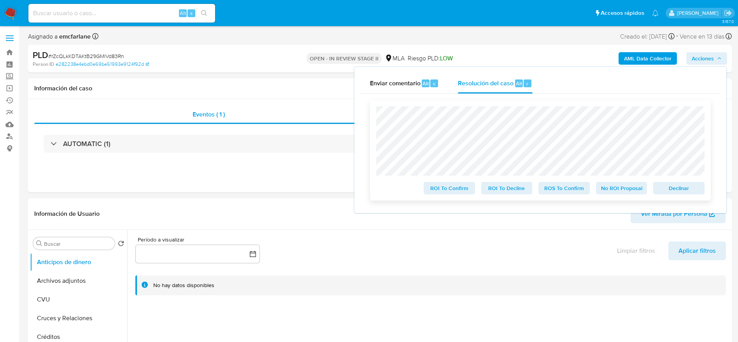
click at [689, 193] on span "Declinar" at bounding box center [679, 188] width 40 height 11
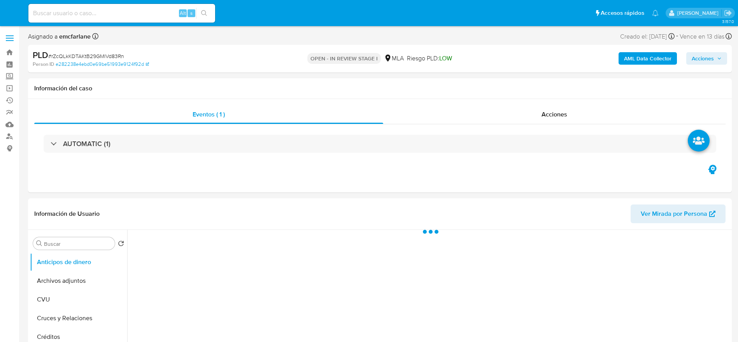
select select "10"
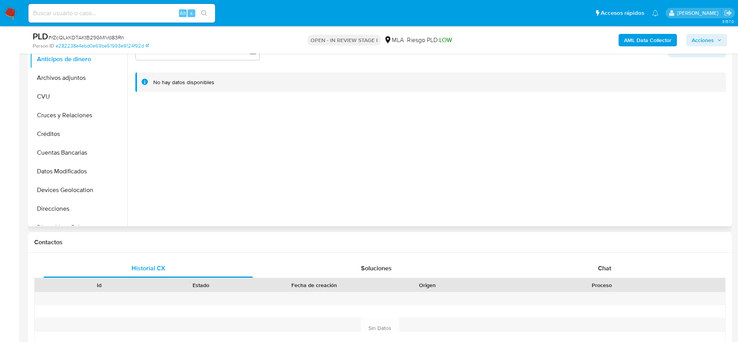
scroll to position [117, 0]
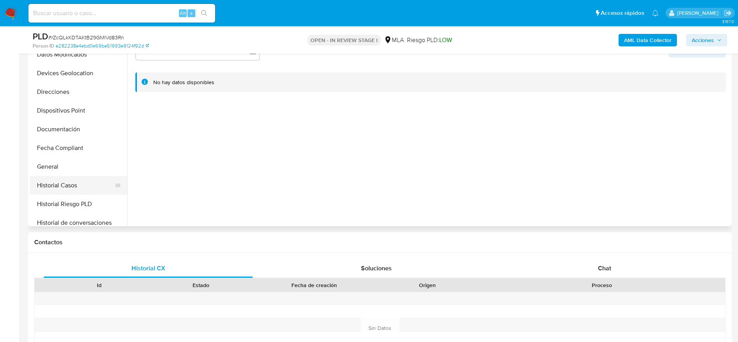
click at [77, 181] on button "Historial Casos" at bounding box center [75, 185] width 91 height 19
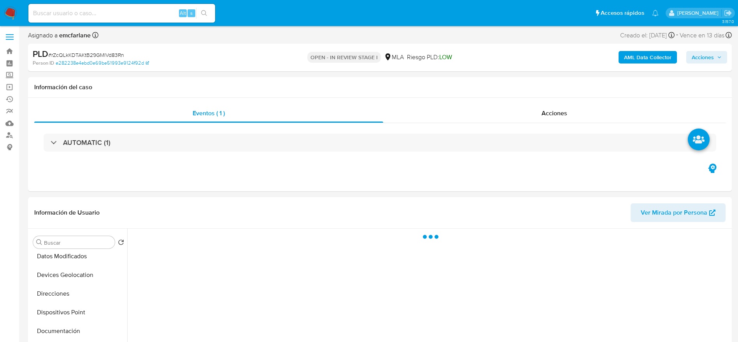
scroll to position [0, 0]
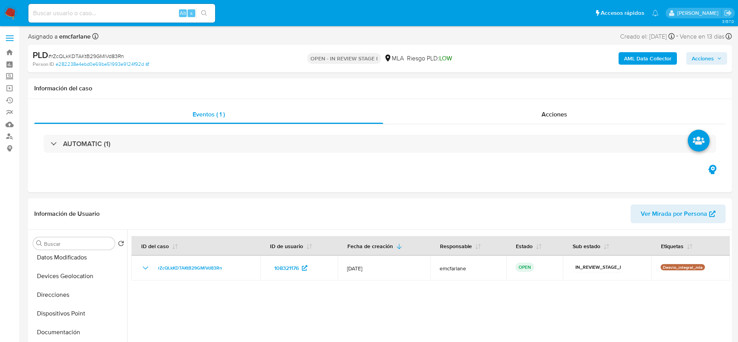
drag, startPoint x: 707, startPoint y: 56, endPoint x: 690, endPoint y: 64, distance: 18.5
click at [707, 56] on span "Acciones" at bounding box center [703, 58] width 22 height 12
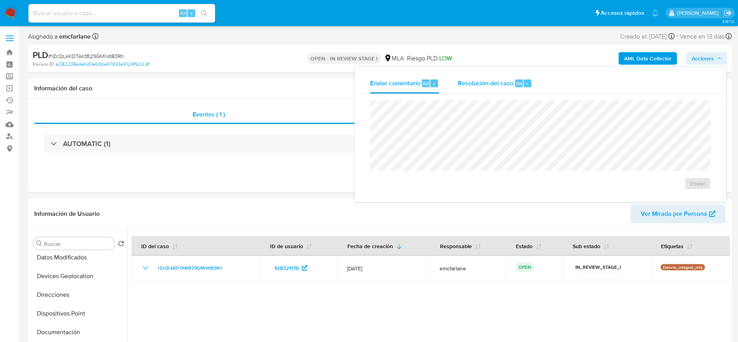
click at [519, 83] on span "Alt" at bounding box center [519, 83] width 6 height 7
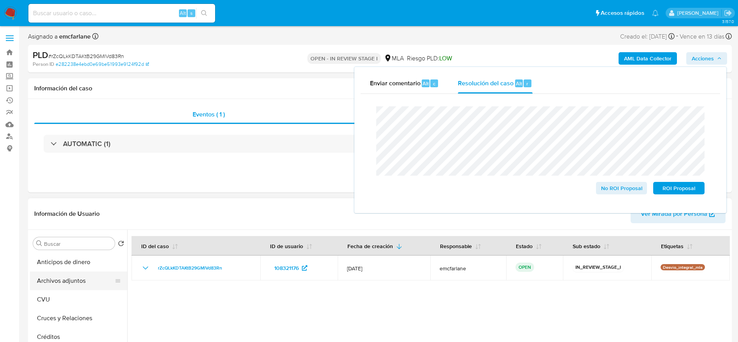
click at [83, 278] on button "Archivos adjuntos" at bounding box center [75, 280] width 91 height 19
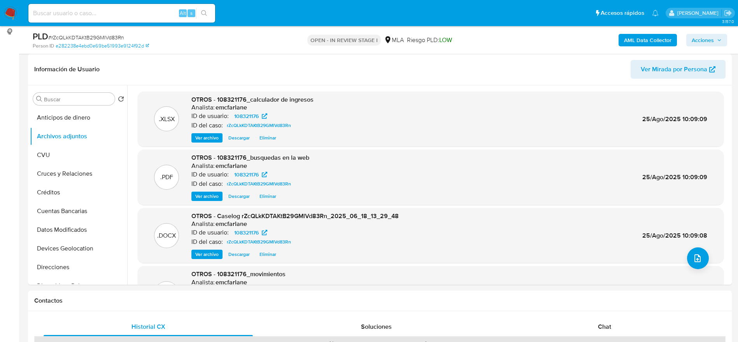
click at [709, 45] on span "Acciones" at bounding box center [703, 40] width 22 height 12
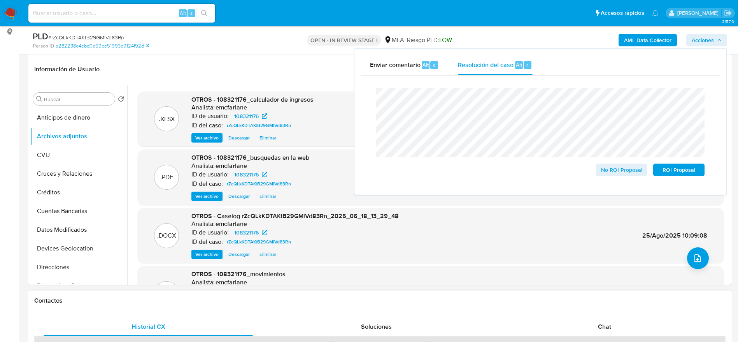
drag, startPoint x: 617, startPoint y: 170, endPoint x: 544, endPoint y: 296, distance: 146.1
click at [616, 170] on span "No ROI Proposal" at bounding box center [622, 169] width 40 height 11
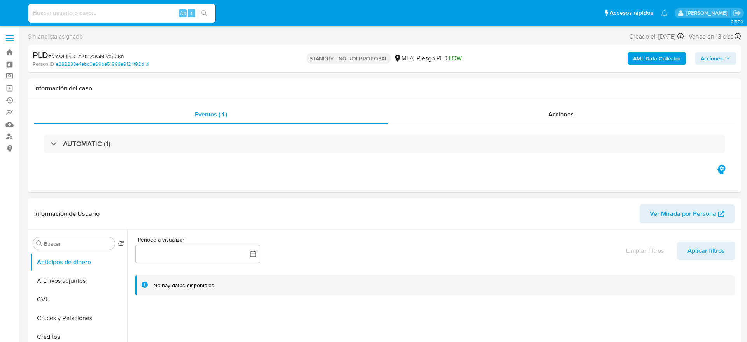
select select "10"
click at [9, 11] on img at bounding box center [10, 13] width 13 height 13
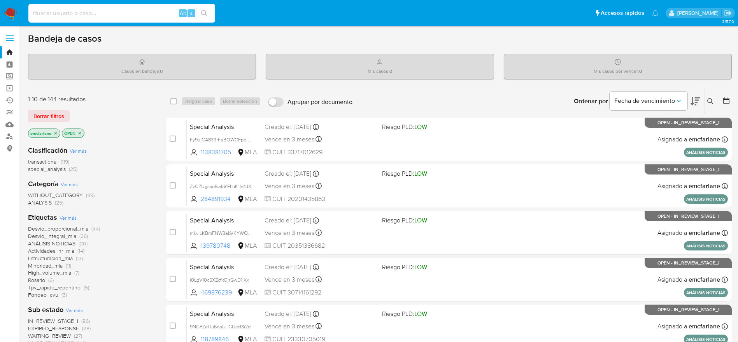
click at [110, 16] on input at bounding box center [121, 13] width 187 height 10
paste input "pPaMEgd2jvTmJ8flAq8G3kZM"
type input "pPaMEgd2jvTmJ8flAq8G3kZM"
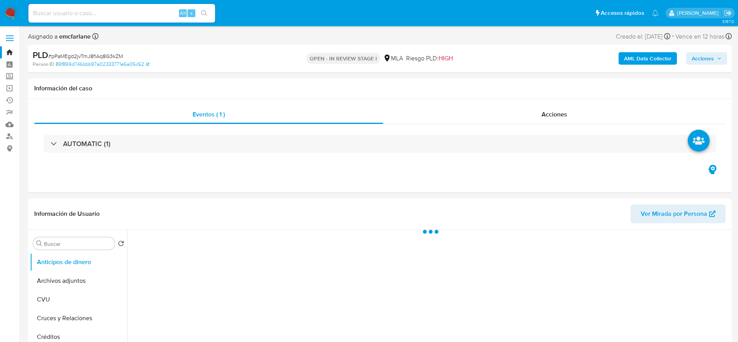
select select "10"
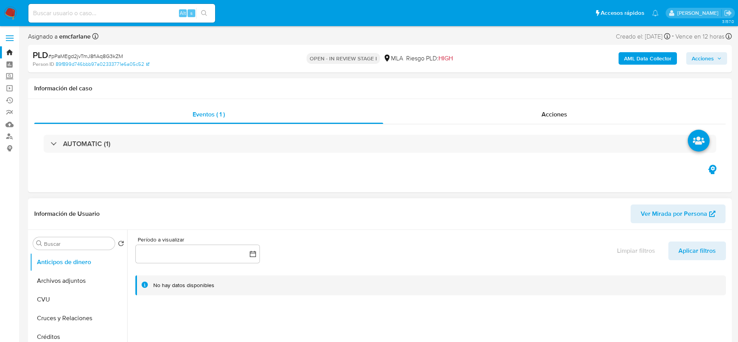
click at [67, 275] on button "Archivos adjuntos" at bounding box center [78, 280] width 97 height 19
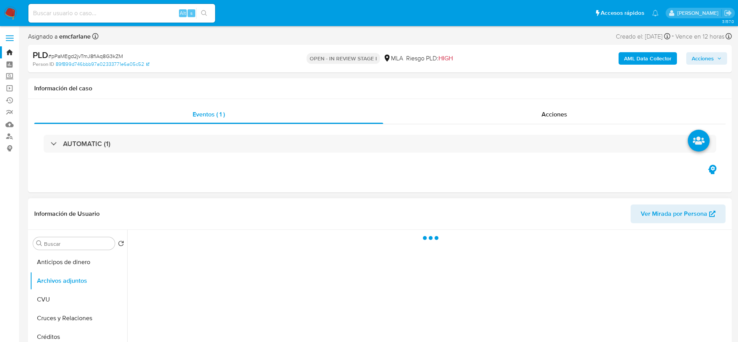
scroll to position [58, 0]
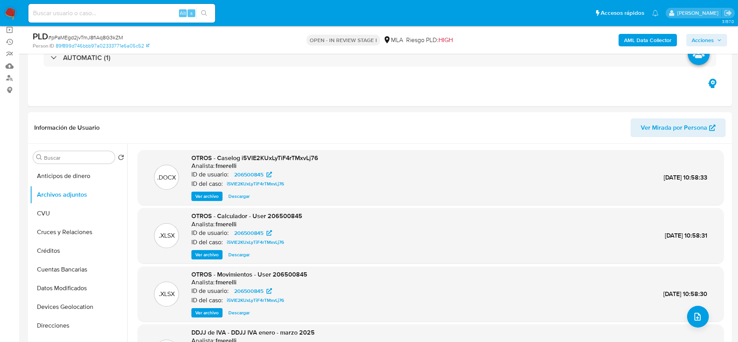
click at [645, 44] on b "AML Data Collector" at bounding box center [647, 40] width 47 height 12
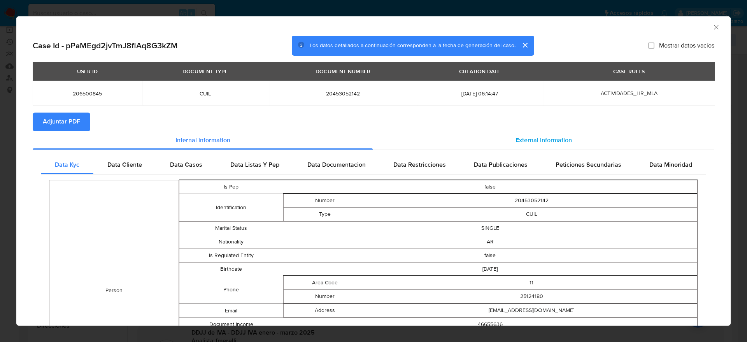
click at [563, 132] on div "External information" at bounding box center [544, 140] width 342 height 19
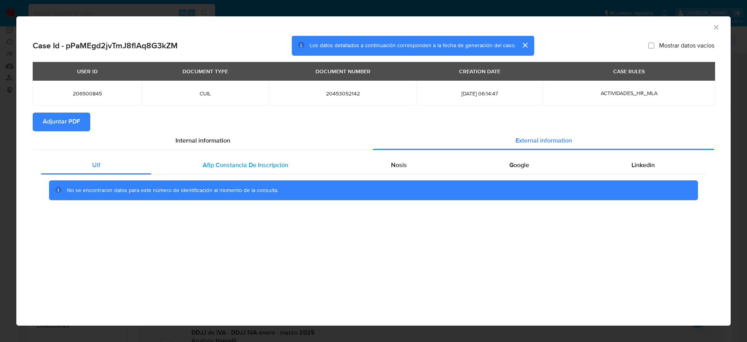
click at [269, 172] on div "Afip Constancia De Inscripción" at bounding box center [245, 165] width 188 height 19
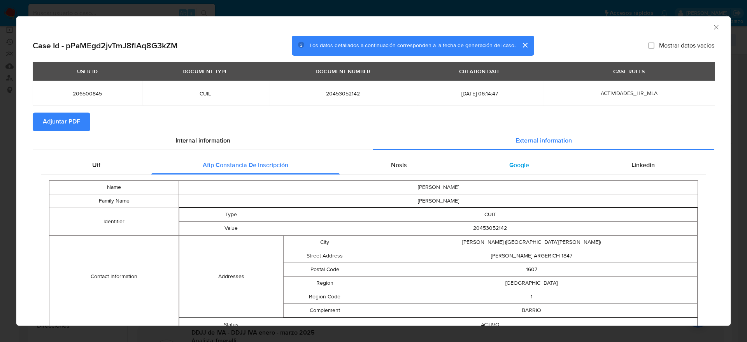
drag, startPoint x: 391, startPoint y: 168, endPoint x: 500, endPoint y: 160, distance: 108.9
click at [392, 168] on span "Nosis" at bounding box center [399, 164] width 16 height 9
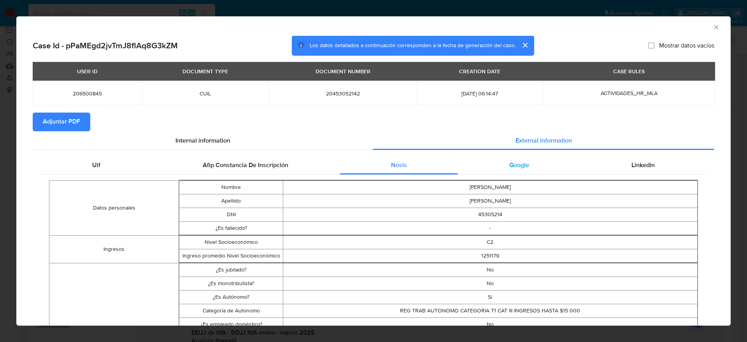
drag, startPoint x: 501, startPoint y: 160, endPoint x: 548, endPoint y: 170, distance: 47.7
click at [501, 160] on div "Google" at bounding box center [519, 165] width 122 height 19
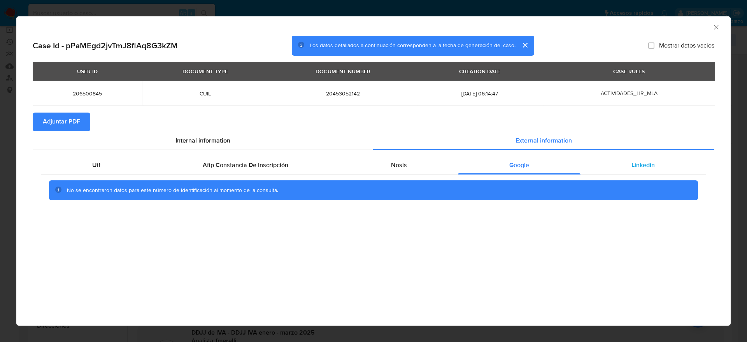
click at [636, 170] on div "Linkedin" at bounding box center [644, 165] width 126 height 19
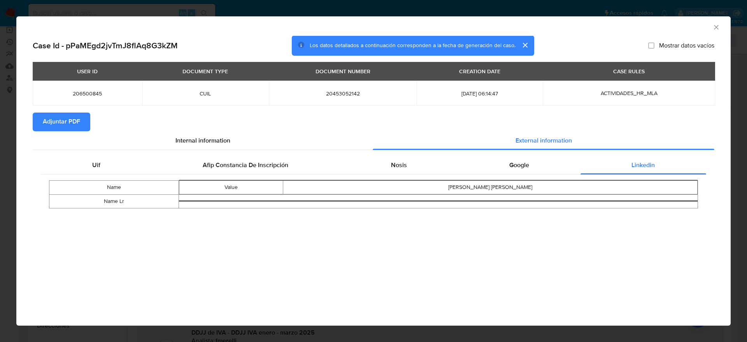
click at [67, 124] on span "Adjuntar PDF" at bounding box center [61, 121] width 37 height 17
click at [719, 24] on icon "Cerrar ventana" at bounding box center [717, 27] width 8 height 8
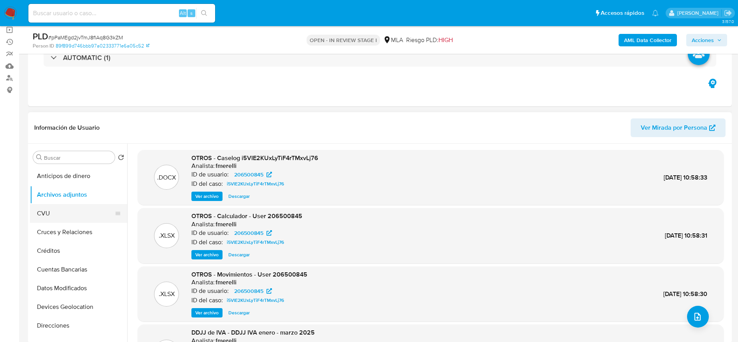
click at [59, 209] on button "CVU" at bounding box center [75, 213] width 91 height 19
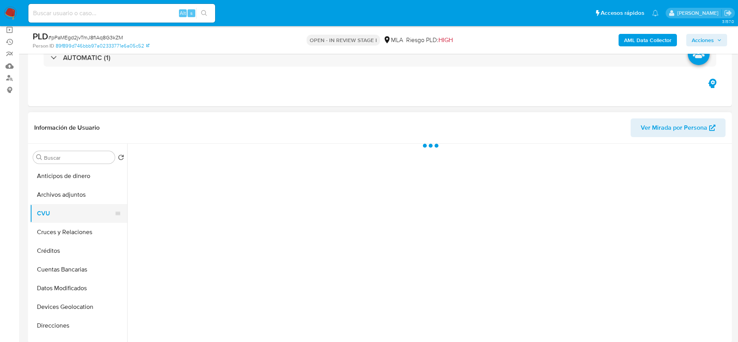
click at [62, 204] on button "CVU" at bounding box center [75, 213] width 91 height 19
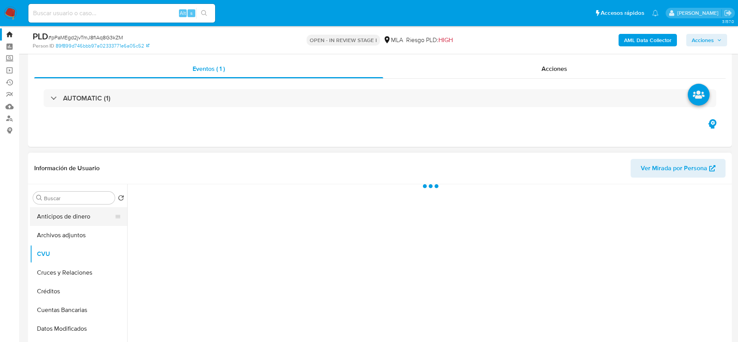
scroll to position [0, 0]
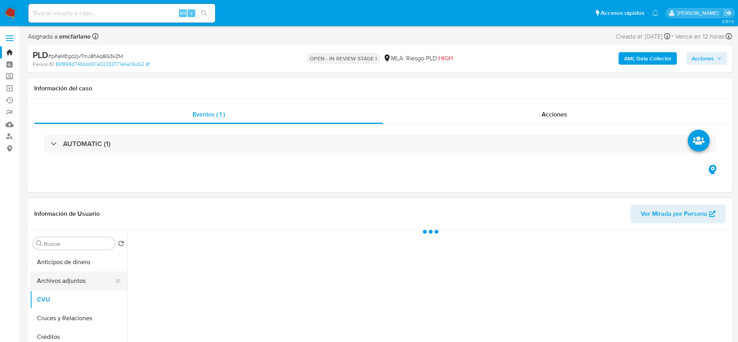
click at [58, 281] on button "Archivos adjuntos" at bounding box center [75, 280] width 91 height 19
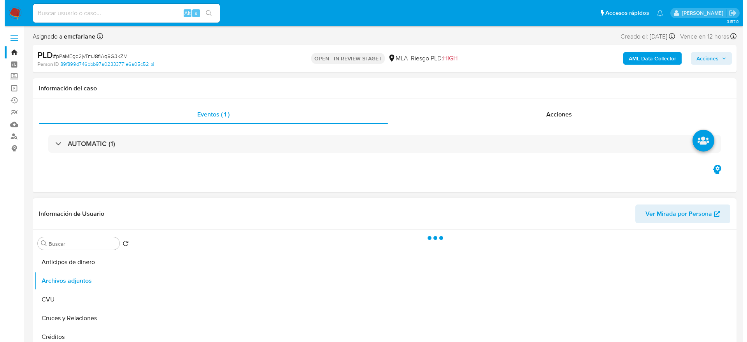
scroll to position [58, 0]
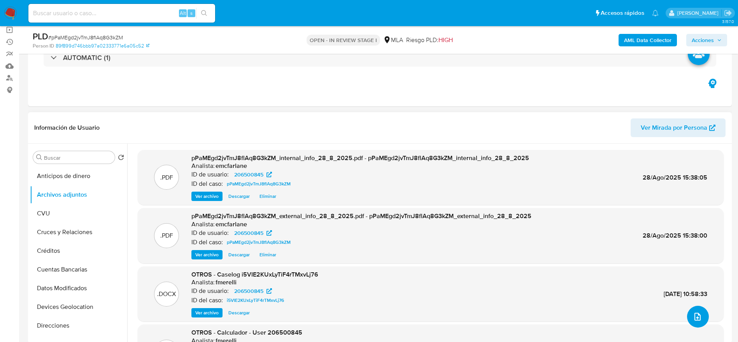
click at [693, 318] on icon "upload-file" at bounding box center [697, 316] width 9 height 9
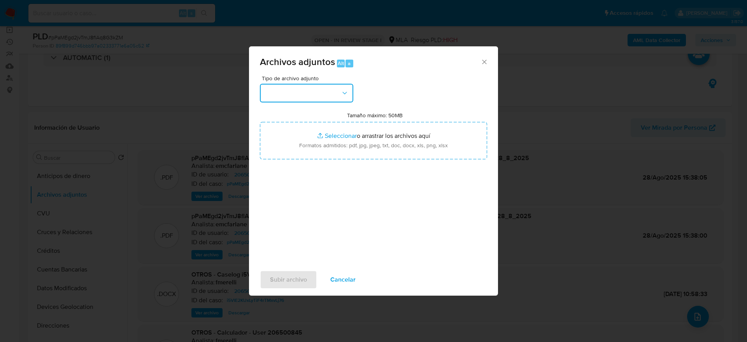
click at [316, 97] on button "button" at bounding box center [306, 93] width 93 height 19
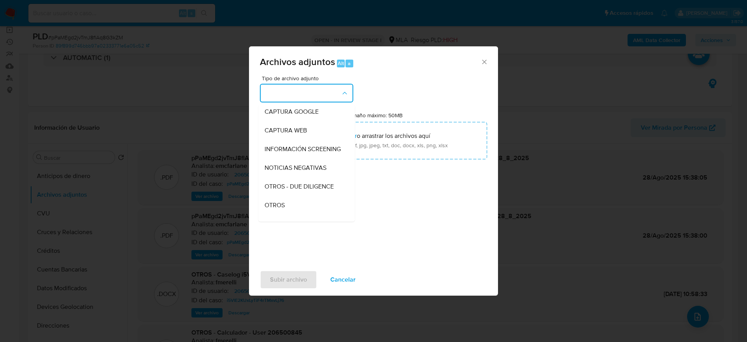
click at [281, 207] on div "OTROS" at bounding box center [304, 205] width 79 height 19
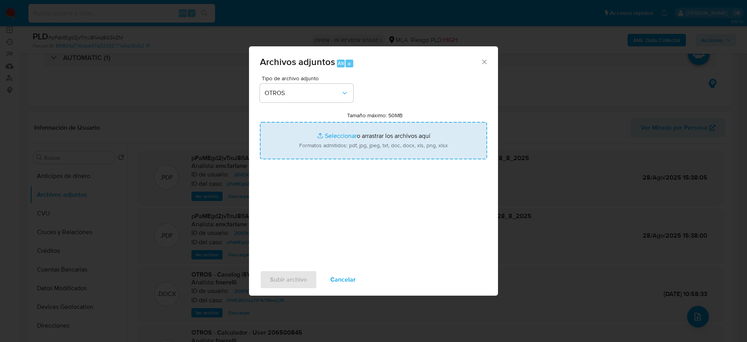
type input "C:\fakepath\206500845_movimientos.xlsx"
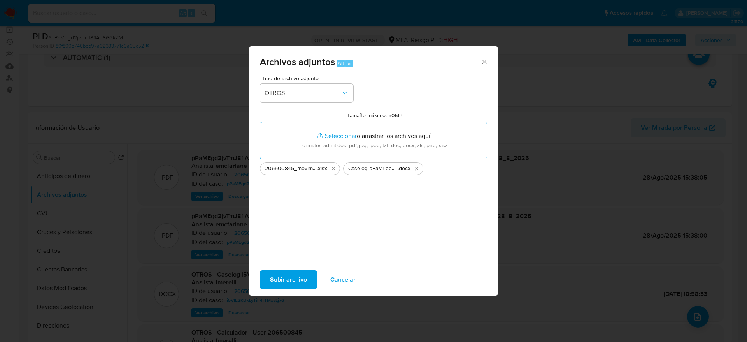
click at [288, 280] on span "Subir archivo" at bounding box center [288, 279] width 37 height 17
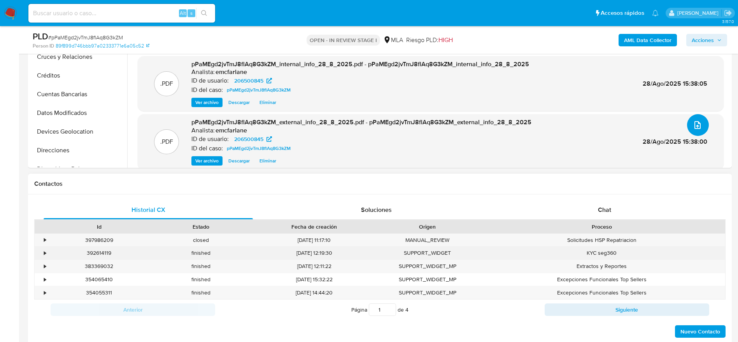
scroll to position [0, 0]
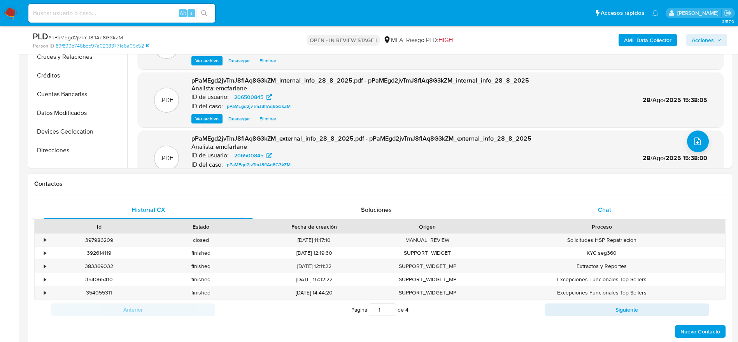
click at [606, 205] on span "Chat" at bounding box center [604, 209] width 13 height 9
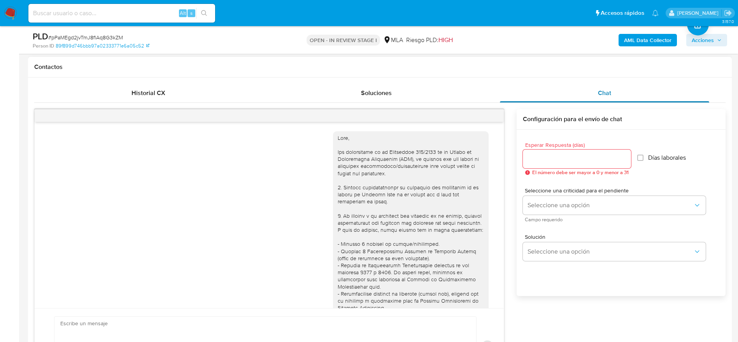
scroll to position [562, 0]
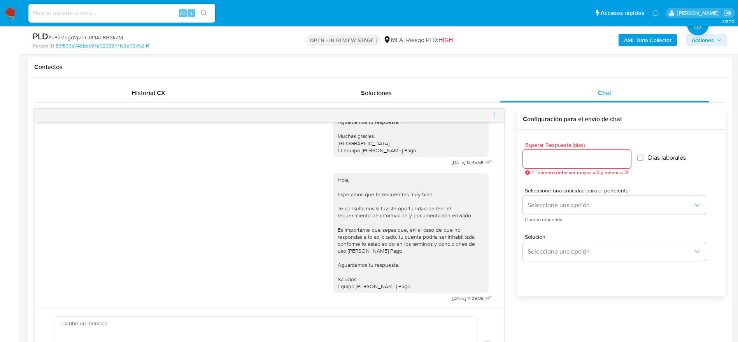
click at [492, 113] on icon "menu-action" at bounding box center [494, 115] width 7 height 7
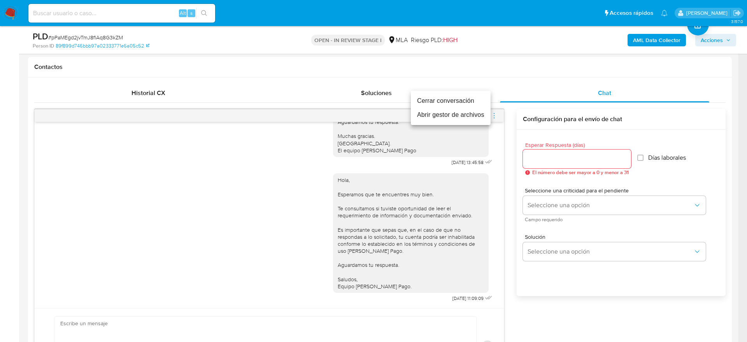
click at [427, 97] on li "Cerrar conversación" at bounding box center [451, 101] width 80 height 14
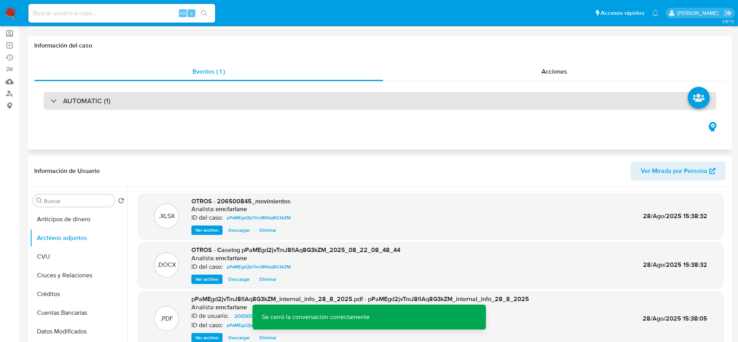
scroll to position [0, 0]
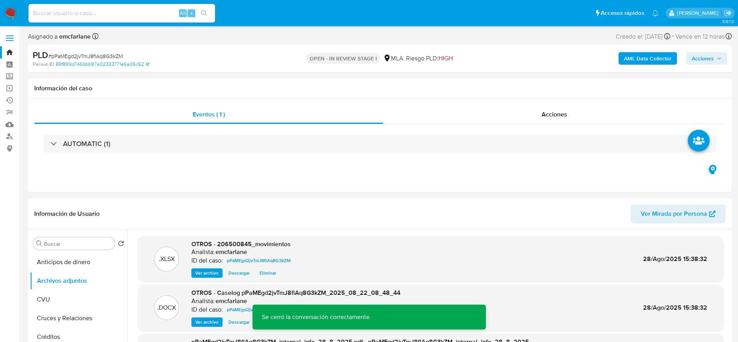
click at [702, 61] on span "Acciones" at bounding box center [703, 58] width 22 height 12
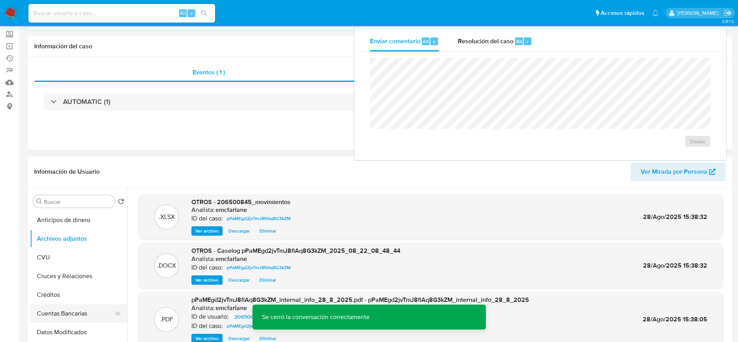
scroll to position [117, 0]
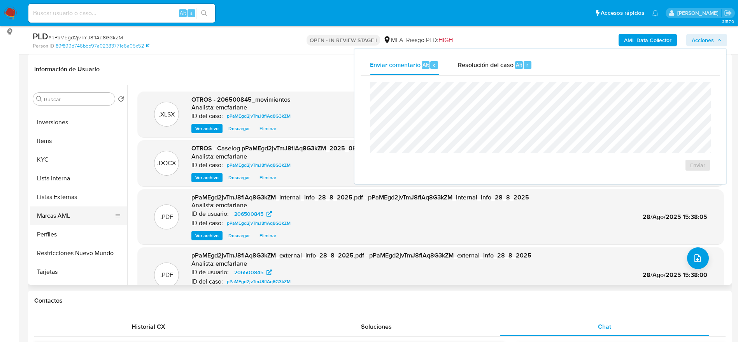
drag, startPoint x: 80, startPoint y: 248, endPoint x: 90, endPoint y: 212, distance: 36.3
click at [80, 248] on button "Restricciones Nuevo Mundo" at bounding box center [78, 253] width 97 height 19
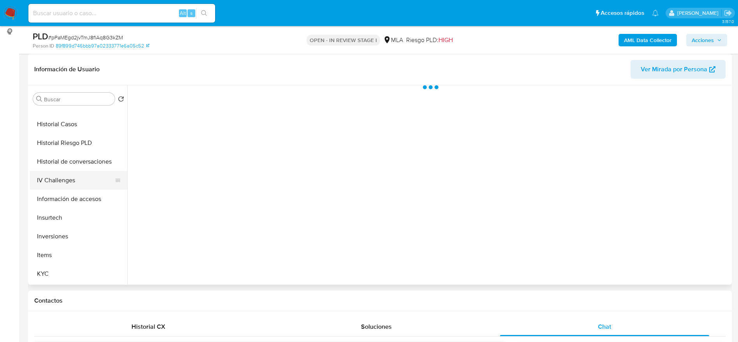
scroll to position [234, 0]
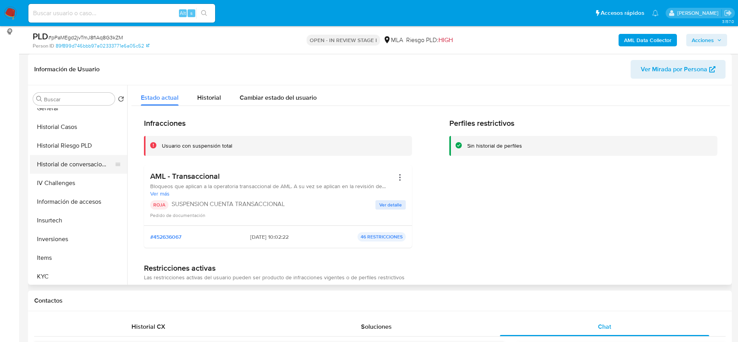
click at [83, 162] on button "Historial de conversaciones" at bounding box center [75, 164] width 91 height 19
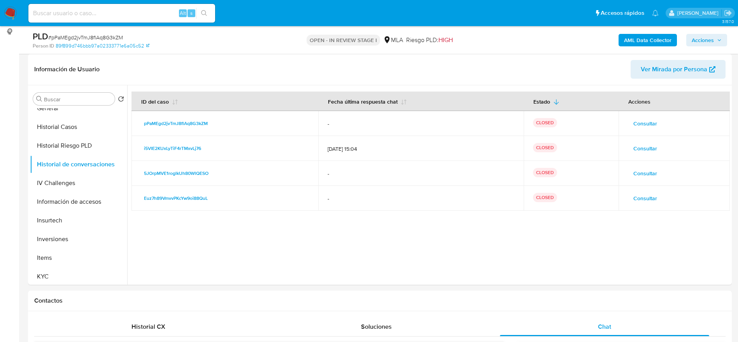
click at [707, 39] on span "Acciones" at bounding box center [703, 40] width 22 height 12
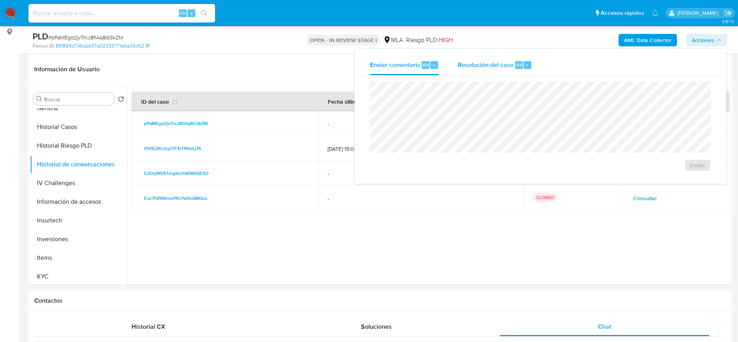
click at [483, 70] on div "Resolución del caso Alt r" at bounding box center [495, 65] width 74 height 20
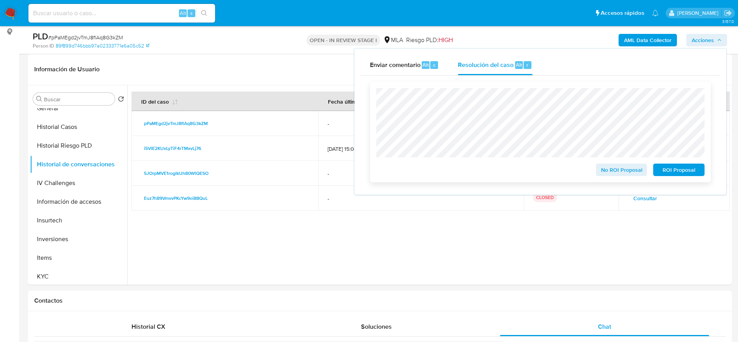
click at [681, 173] on span "ROI Proposal" at bounding box center [679, 169] width 40 height 11
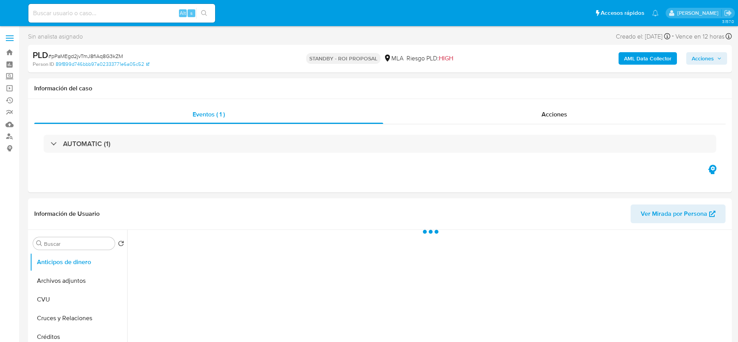
select select "10"
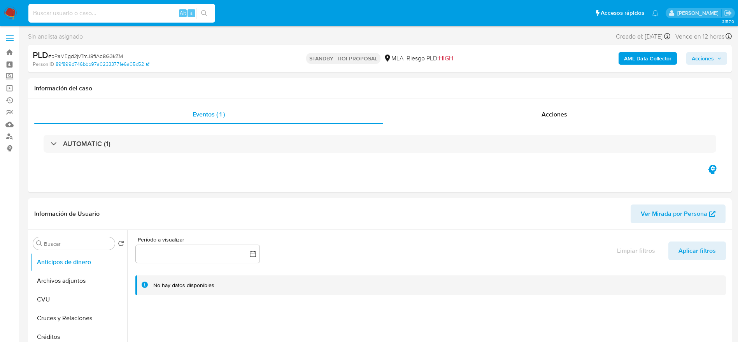
click at [149, 12] on input at bounding box center [121, 13] width 187 height 10
paste input "modBKfeNcWZ8spId727uQIgd"
type input "modBKfeNcWZ8spId727uQIgd"
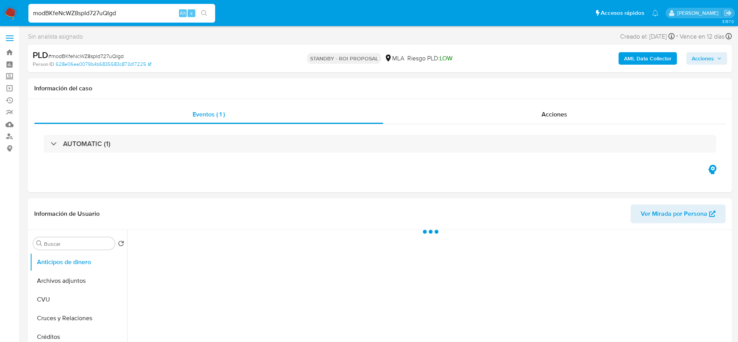
select select "10"
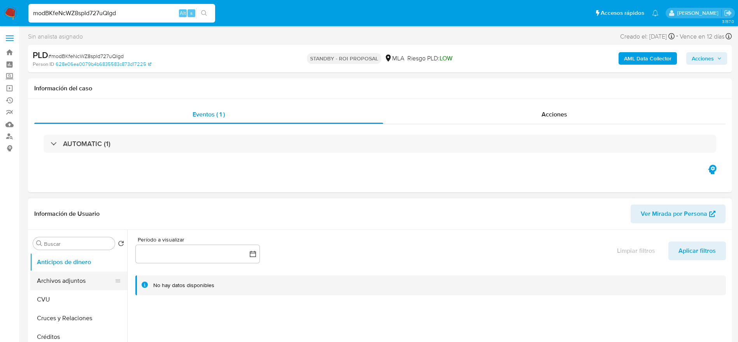
click at [80, 279] on button "Archivos adjuntos" at bounding box center [75, 280] width 91 height 19
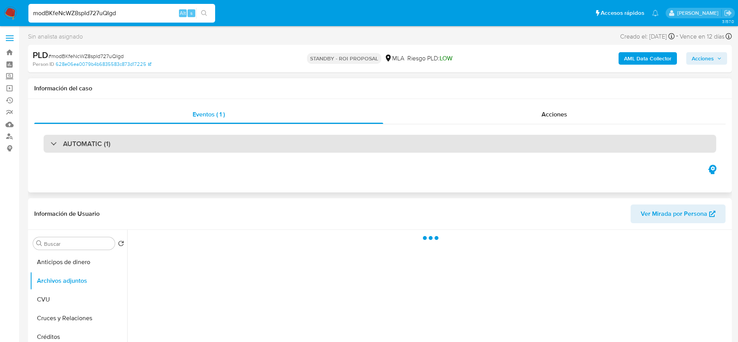
scroll to position [58, 0]
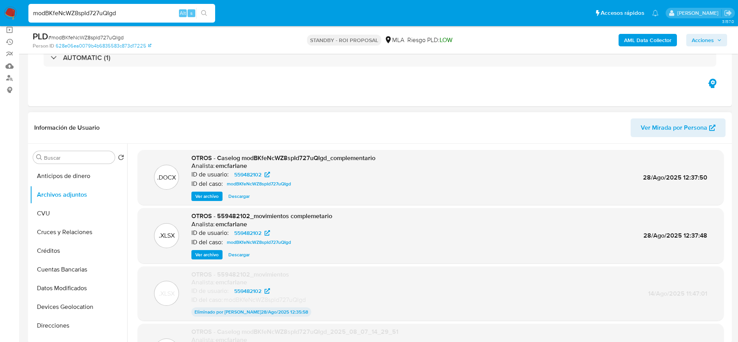
click at [238, 198] on span "Descargar" at bounding box center [238, 196] width 21 height 8
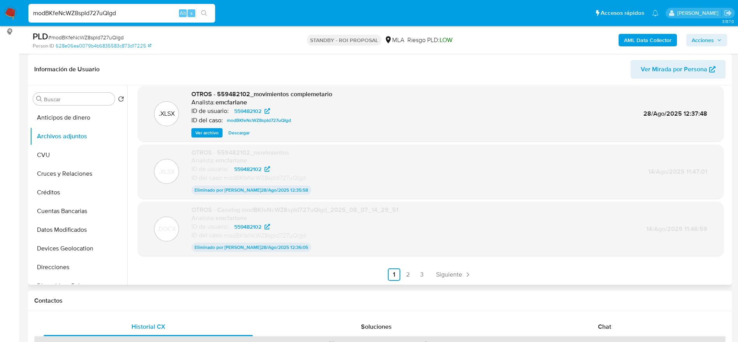
scroll to position [234, 0]
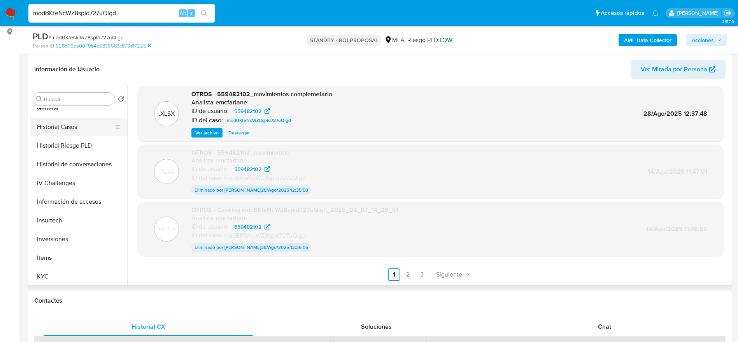
click at [57, 123] on button "Historial Casos" at bounding box center [75, 127] width 91 height 19
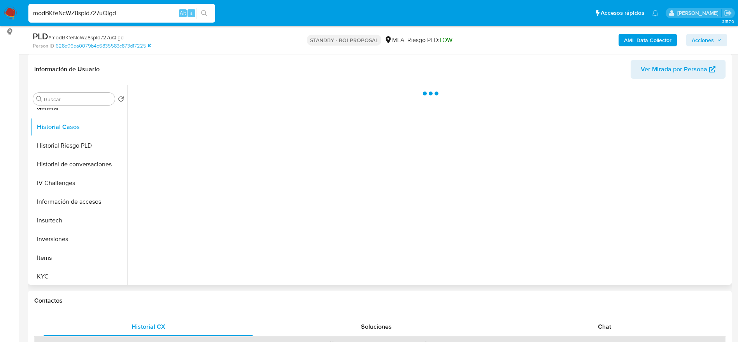
scroll to position [0, 0]
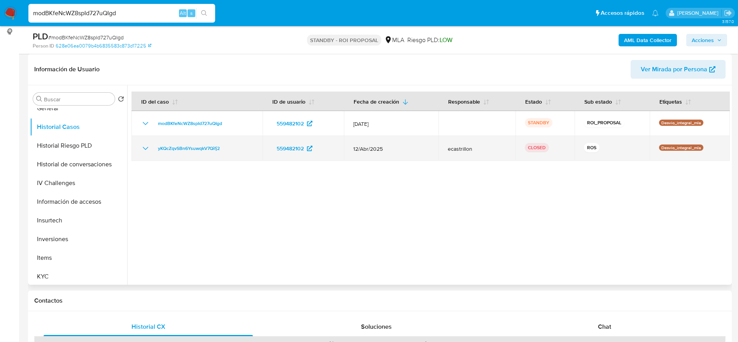
click at [143, 149] on icon "Mostrar/Ocultar" at bounding box center [145, 148] width 9 height 9
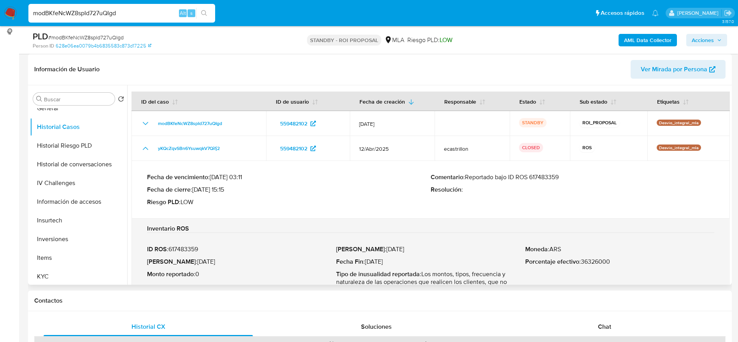
click at [693, 202] on div "Comentario : Reportado bajo ID ROS 617483359 Resolución :" at bounding box center [573, 189] width 284 height 33
click at [543, 173] on p "Comentario : Reportado bajo ID ROS 617483359" at bounding box center [573, 177] width 284 height 8
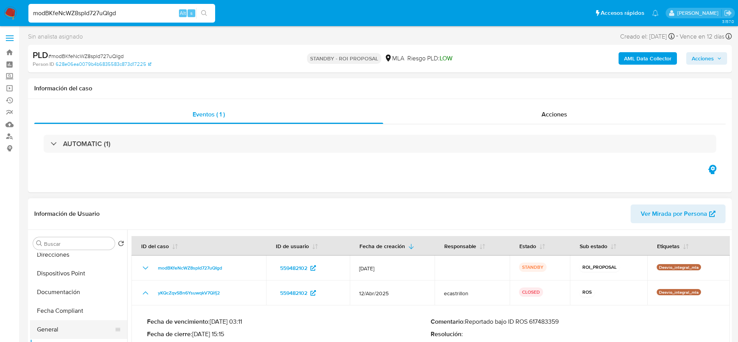
scroll to position [175, 0]
click at [63, 306] on button "General" at bounding box center [75, 311] width 91 height 19
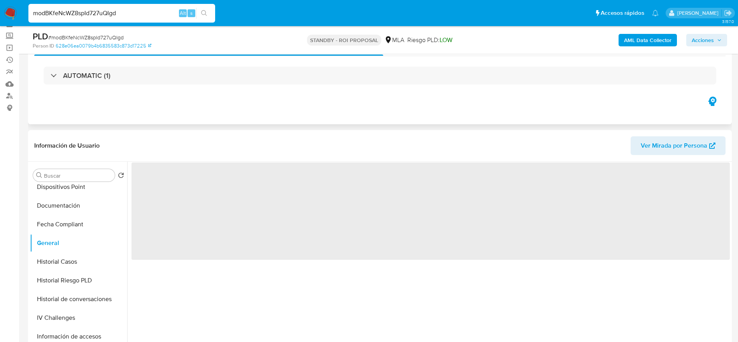
scroll to position [58, 0]
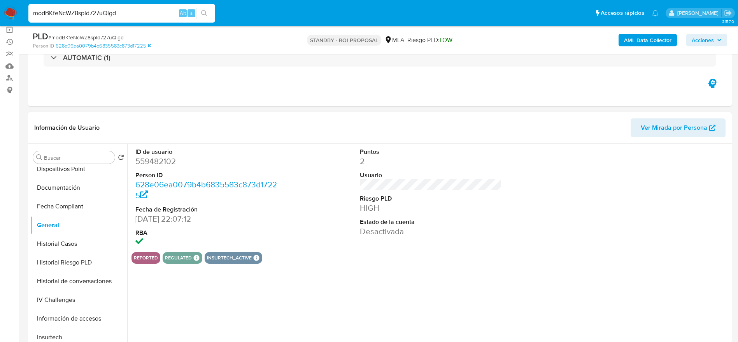
click at [155, 158] on dd "559482102" at bounding box center [206, 161] width 142 height 11
copy dd "559482102"
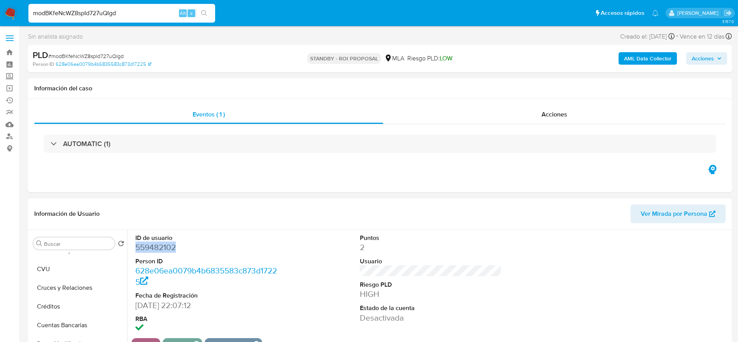
scroll to position [0, 0]
click at [136, 16] on input "modBKfeNcWZ8spId727uQIgd" at bounding box center [121, 13] width 187 height 10
click at [136, 15] on input "modBKfeNcWZ8spId727uQIgd" at bounding box center [121, 13] width 187 height 10
paste input "pPaMEgd2jvTmJ8flAq8G3kZM"
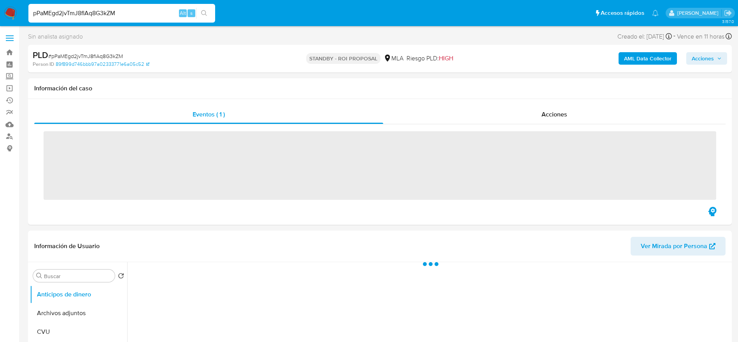
click at [136, 15] on input "pPaMEgd2jvTmJ8flAq8G3kZM" at bounding box center [121, 13] width 187 height 10
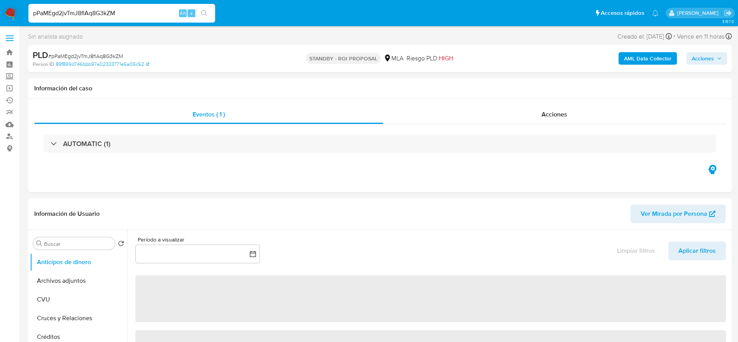
type input "pPaMEgd2jvTmJ8flAq8G3kZM"
select select "10"
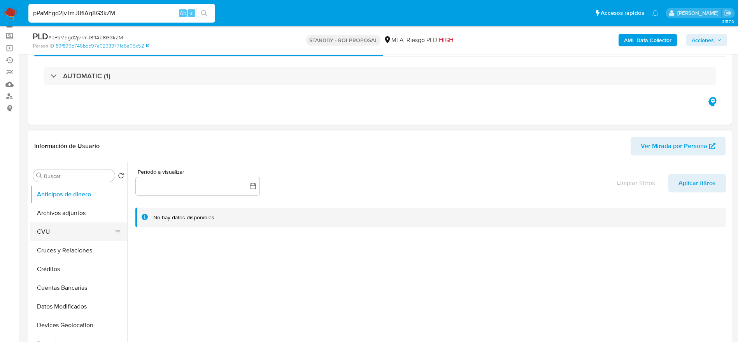
scroll to position [58, 0]
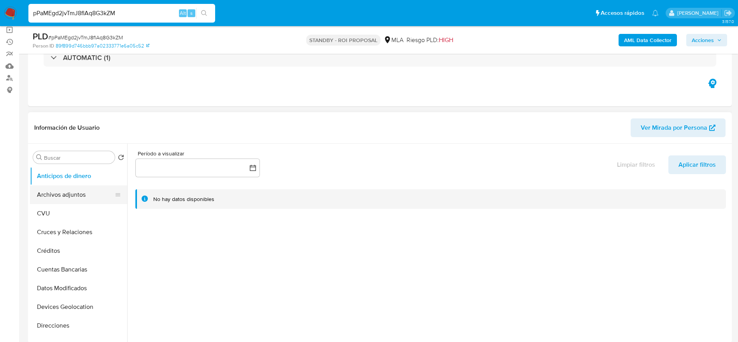
click at [50, 201] on button "Archivos adjuntos" at bounding box center [75, 194] width 91 height 19
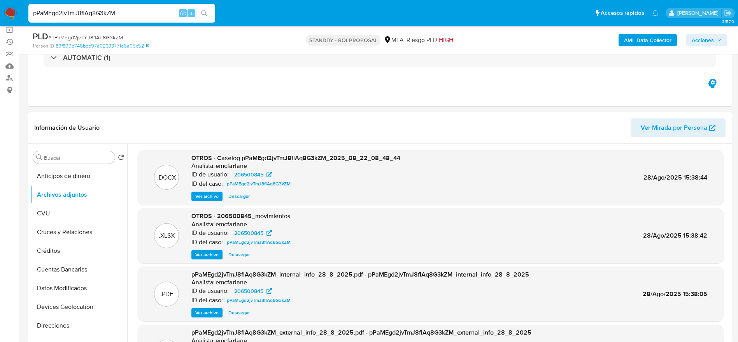
click at [99, 36] on span "# pPaMEgd2jvTmJ8flAq8G3kZM" at bounding box center [85, 37] width 75 height 8
copy span "pPaMEgd2jvTmJ8flAq8G3kZM"
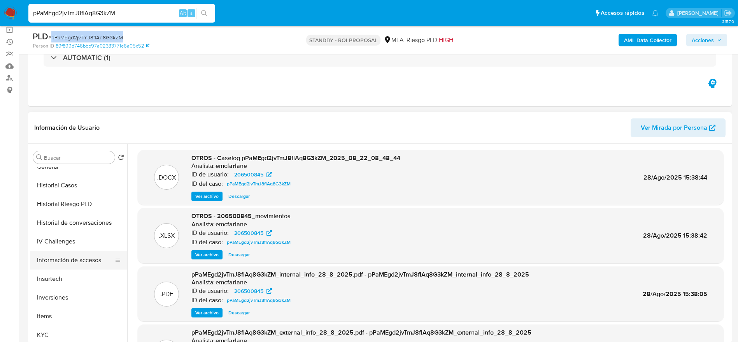
scroll to position [292, 0]
click at [59, 276] on button "KYC" at bounding box center [75, 276] width 91 height 19
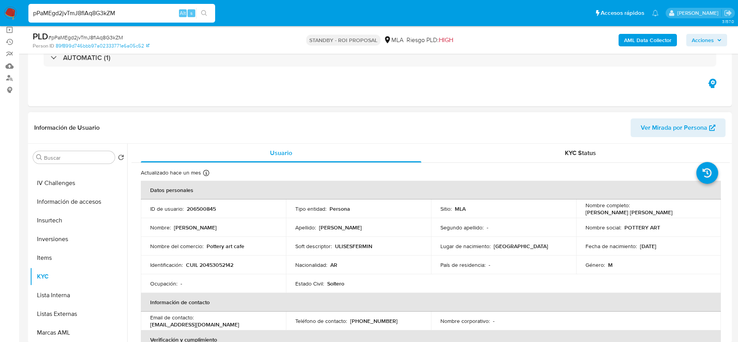
click at [197, 206] on p "206500845" at bounding box center [201, 208] width 29 height 7
copy p "206500845"
drag, startPoint x: 579, startPoint y: 211, endPoint x: 667, endPoint y: 211, distance: 87.6
click at [667, 211] on td "Nombre completo : Ulises Fermin Ludwig Raimondi" at bounding box center [648, 208] width 145 height 19
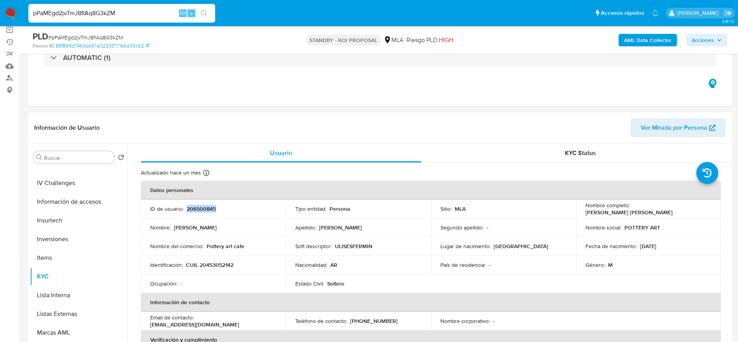
copy p "Ulises Fermin Ludwig Raimondi"
click at [217, 264] on p "CUIL 20453052142" at bounding box center [209, 264] width 47 height 7
copy p "20453052142"
click at [93, 28] on div "PLD # pPaMEgd2jvTmJ8flAq8G3kZM Person ID 89f899d746bbb97a02333771e6a05c52 STAND…" at bounding box center [380, 40] width 704 height 28
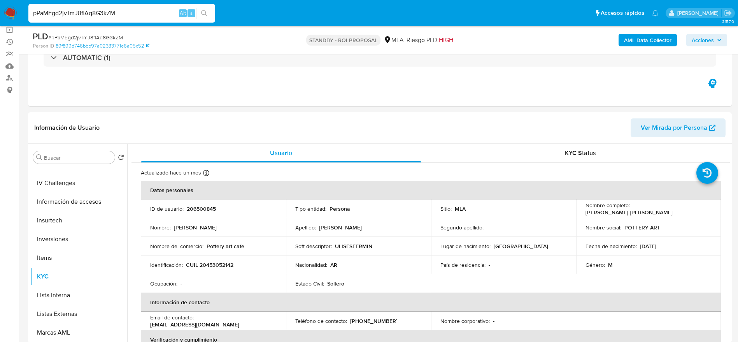
click at [90, 35] on span "# pPaMEgd2jvTmJ8flAq8G3kZM" at bounding box center [85, 37] width 75 height 8
copy span "pPaMEgd2jvTmJ8flAq8G3kZM"
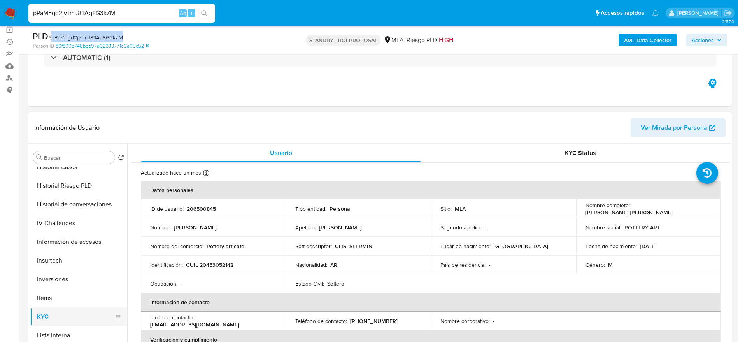
scroll to position [234, 0]
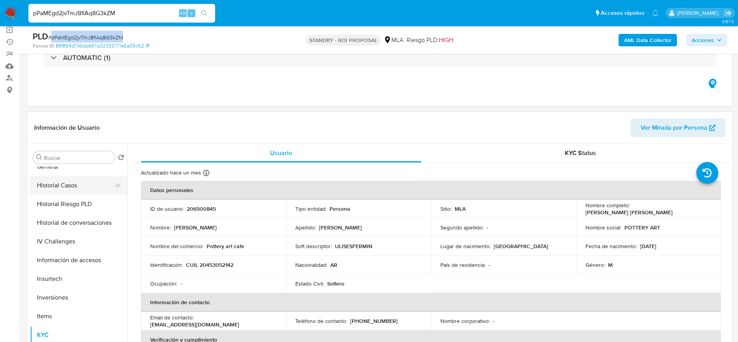
click at [69, 185] on button "Historial Casos" at bounding box center [75, 185] width 91 height 19
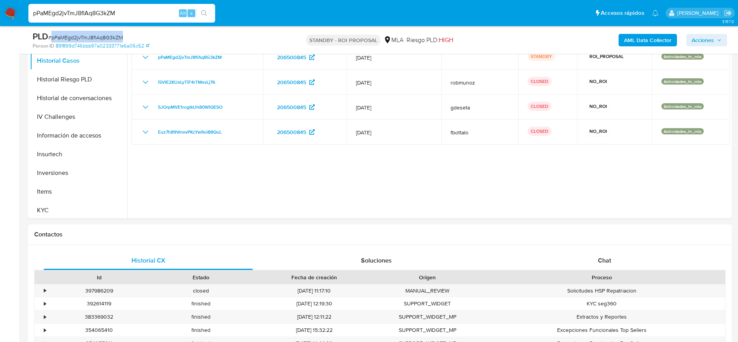
scroll to position [0, 0]
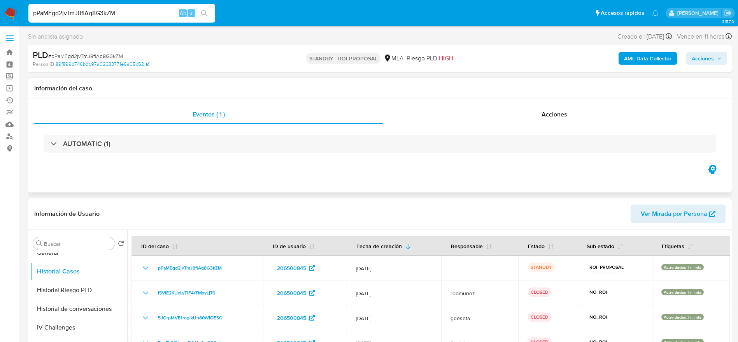
click at [63, 153] on div "AUTOMATIC (1)" at bounding box center [380, 143] width 692 height 39
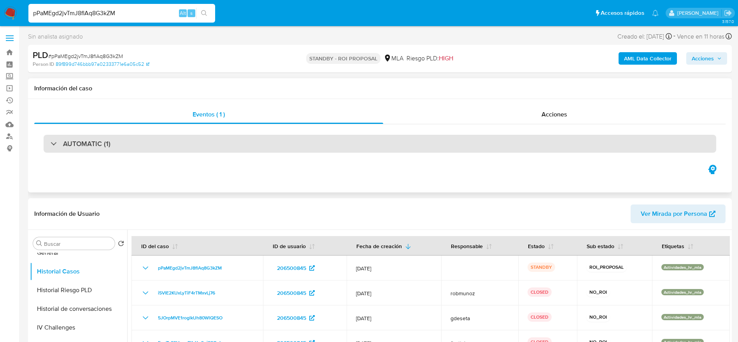
click at [70, 143] on h3 "AUTOMATIC (1)" at bounding box center [86, 143] width 47 height 9
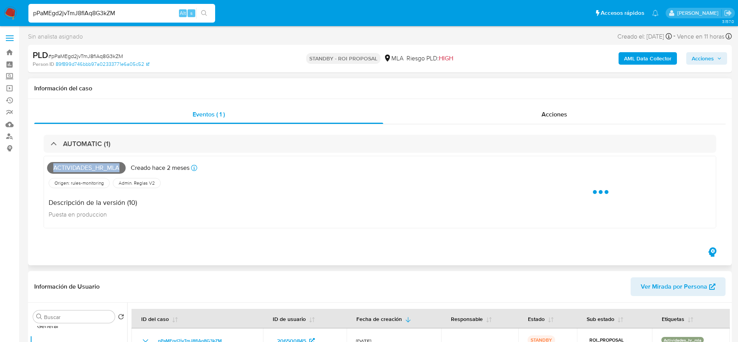
drag, startPoint x: 68, startPoint y: 169, endPoint x: 123, endPoint y: 167, distance: 55.3
click at [123, 167] on span "Actividades_hr_mla" at bounding box center [86, 168] width 79 height 12
copy span "Actividades_hr_mla"
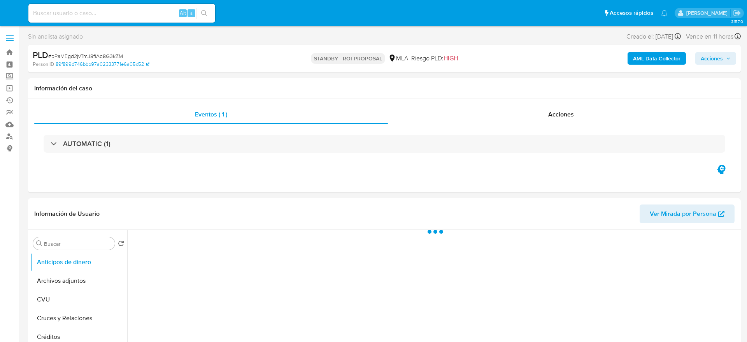
select select "10"
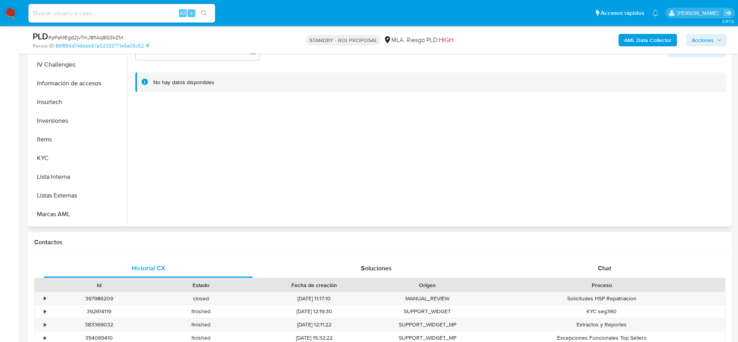
scroll to position [366, 0]
click at [78, 181] on button "Restricciones Nuevo Mundo" at bounding box center [75, 178] width 91 height 19
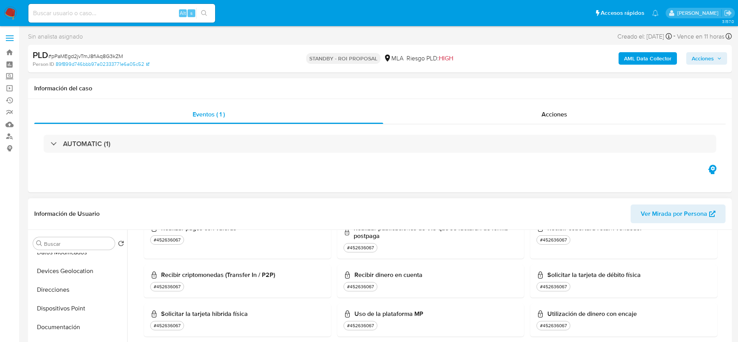
scroll to position [0, 0]
click at [69, 280] on button "Archivos adjuntos" at bounding box center [75, 280] width 91 height 19
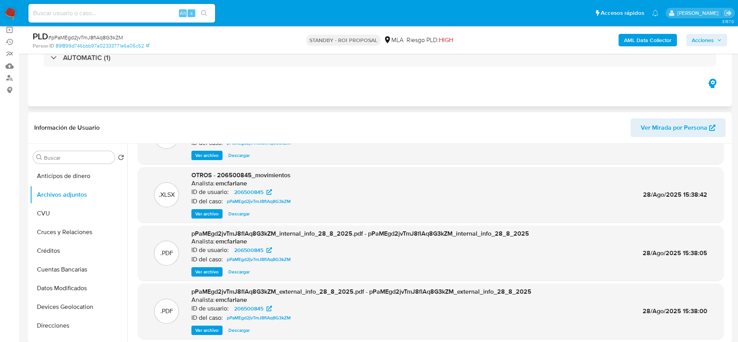
scroll to position [58, 0]
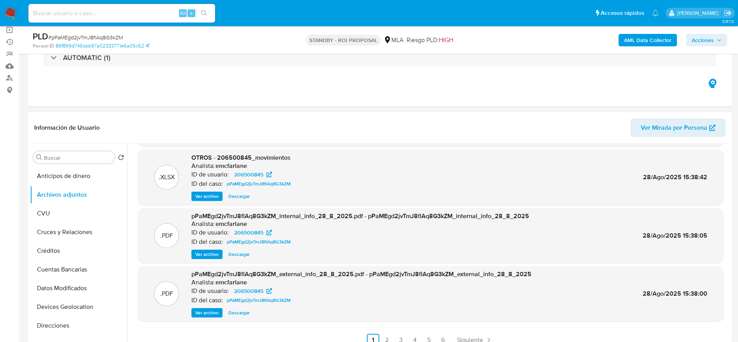
click at [145, 9] on input at bounding box center [121, 13] width 187 height 10
paste input "AiegMRneUJJhqKfZq4uCNahF"
type input "AiegMRneUJJhqKfZq4uCNahF"
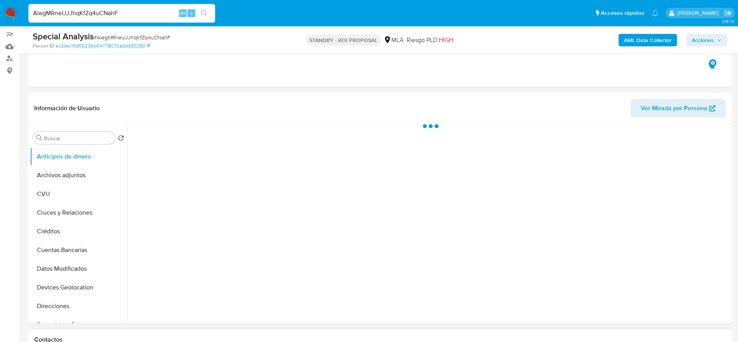
scroll to position [175, 0]
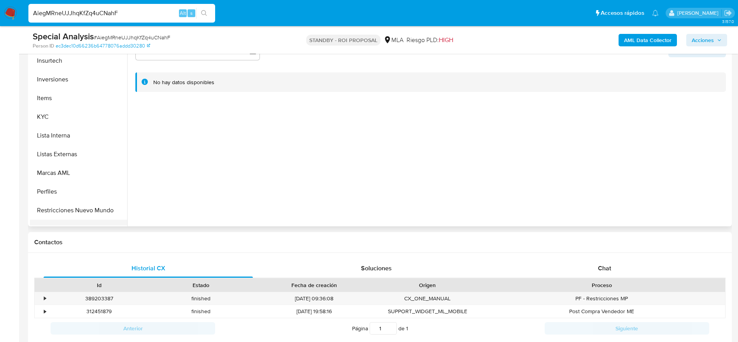
select select "10"
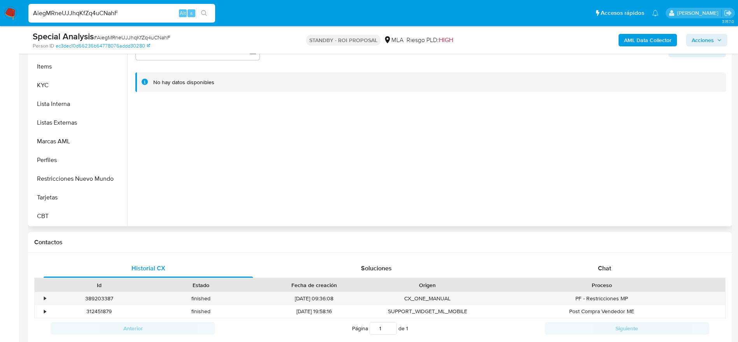
click at [76, 177] on button "Restricciones Nuevo Mundo" at bounding box center [78, 178] width 97 height 19
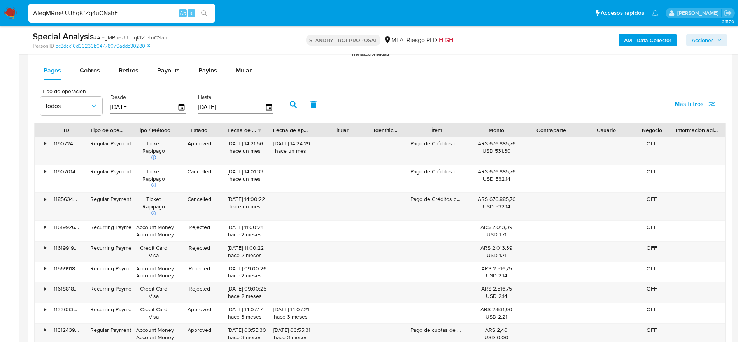
scroll to position [817, 0]
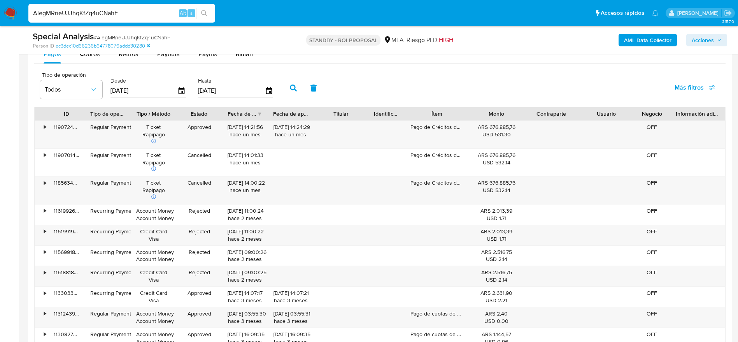
click at [124, 13] on input "AiegMRneUJJhqKfZq4uCNahF" at bounding box center [121, 13] width 187 height 10
paste input "BVEjMGwUjMB0teckpGynTgE"
type input "ABVEjMGwUjMB0teckpGynTgE"
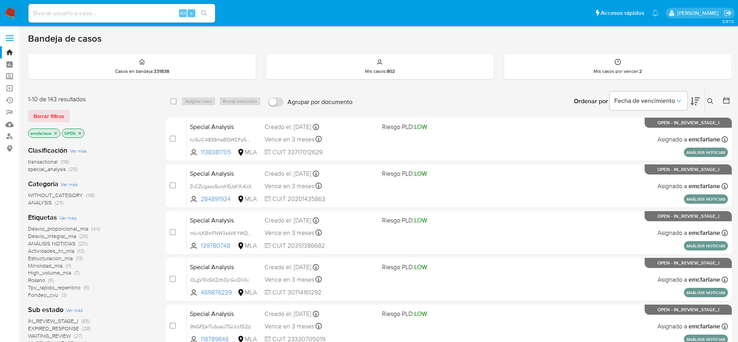
click at [121, 25] on nav "Alt s Accesos rápidos Presiona las siguientes teclas para acceder a algunas de …" at bounding box center [369, 13] width 738 height 26
click at [119, 15] on input at bounding box center [121, 13] width 187 height 10
paste input "ABVEjMGwUjMB0teckpGynTgE"
type input "ABVEjMGwUjMB0teckpGynTgE"
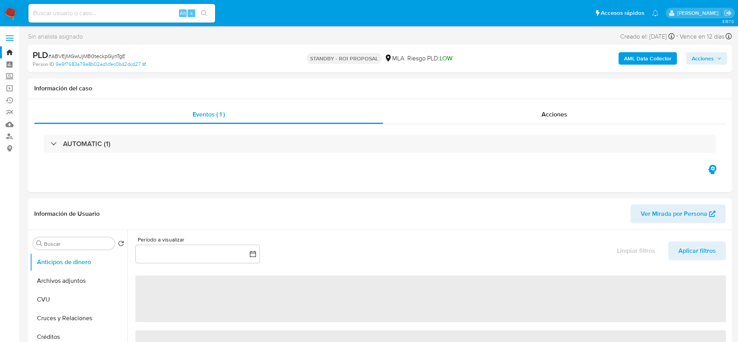
select select "10"
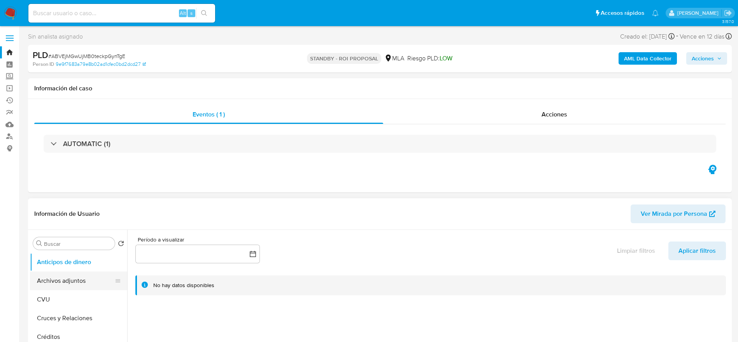
click at [63, 281] on button "Archivos adjuntos" at bounding box center [75, 280] width 91 height 19
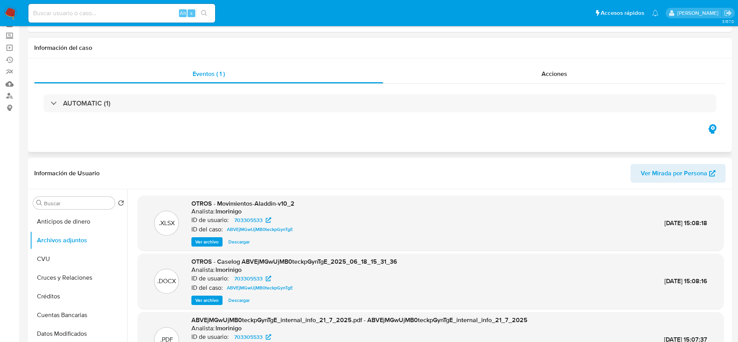
scroll to position [58, 0]
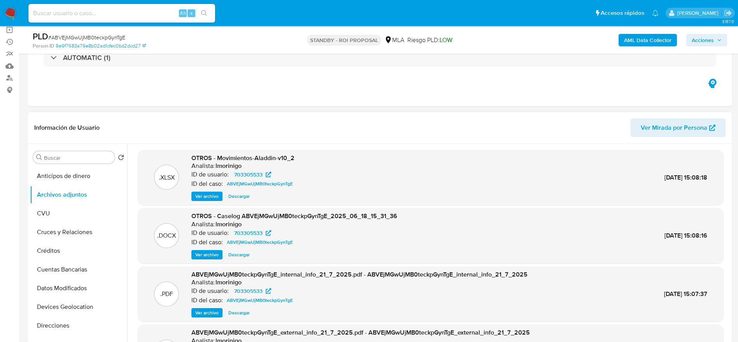
click at [238, 255] on span "Descargar" at bounding box center [238, 255] width 21 height 8
click at [244, 198] on span "Descargar" at bounding box center [238, 196] width 21 height 8
click at [245, 195] on span "Descargar" at bounding box center [238, 196] width 21 height 8
click at [241, 253] on span "Descargar" at bounding box center [238, 255] width 21 height 8
click at [243, 197] on span "Descargar" at bounding box center [238, 196] width 21 height 8
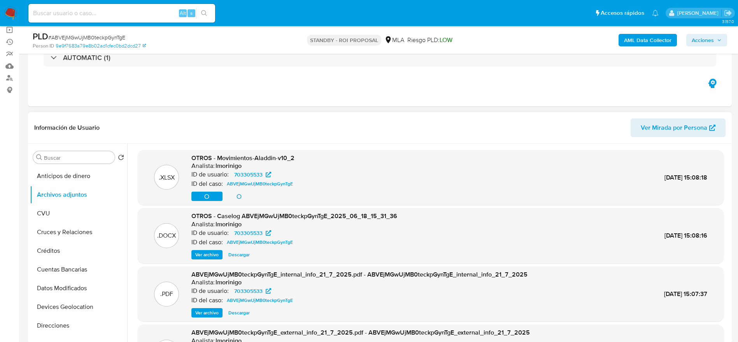
click at [235, 256] on span "Descargar" at bounding box center [238, 255] width 21 height 8
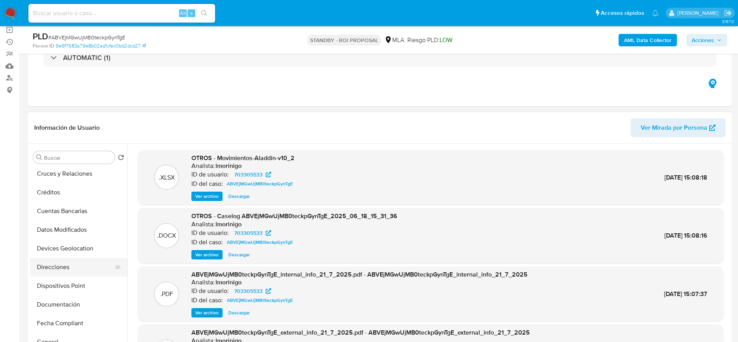
click at [68, 267] on button "Direcciones" at bounding box center [75, 267] width 91 height 19
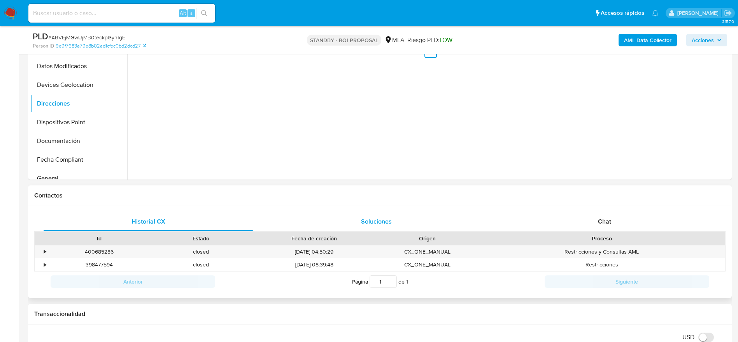
scroll to position [234, 0]
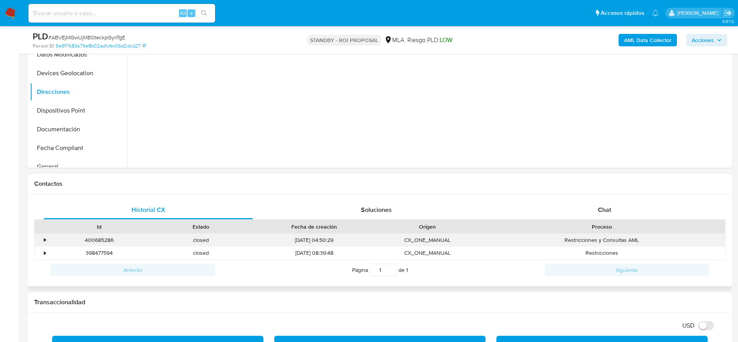
click at [101, 241] on div "400685286" at bounding box center [99, 240] width 102 height 13
copy div "400685286"
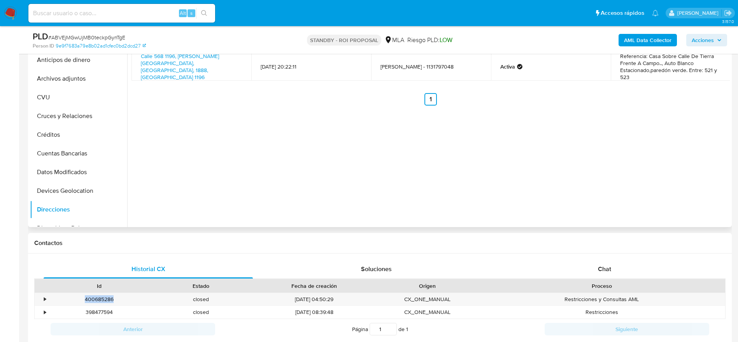
scroll to position [117, 0]
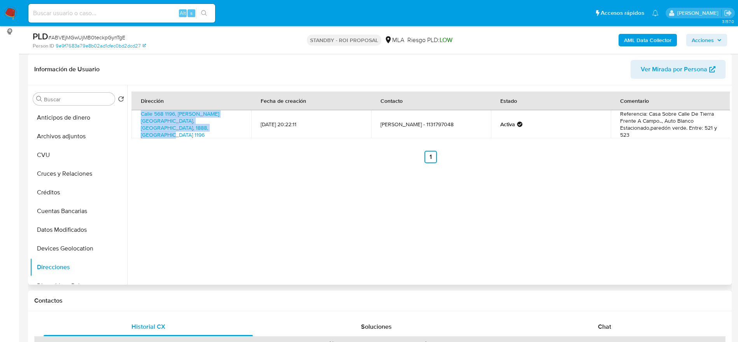
drag, startPoint x: 166, startPoint y: 135, endPoint x: 132, endPoint y: 116, distance: 39.5
click at [132, 116] on td "Calle 568 1196, Florencio Varela Barrio San Jorge, Buenos Aires, 1888, Argentin…" at bounding box center [192, 124] width 120 height 28
copy link "Calle 568 1196, Florencio Varela Barrio San Jorge, Buenos Aires, 1888, Argentin…"
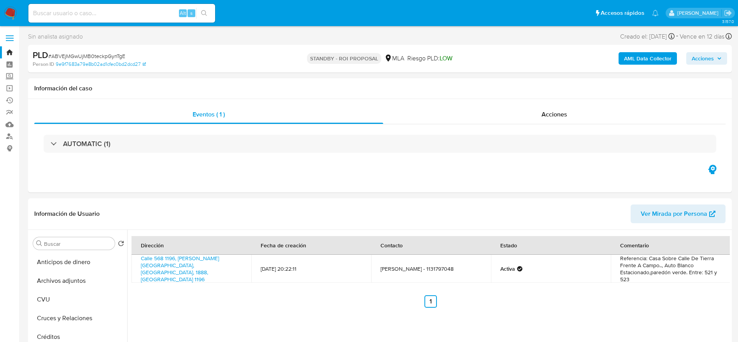
click at [96, 55] on span "# ABVEjMGwUjMB0teckpGynTgE" at bounding box center [86, 56] width 77 height 8
copy span "ABVEjMGwUjMB0teckpGynTgE"
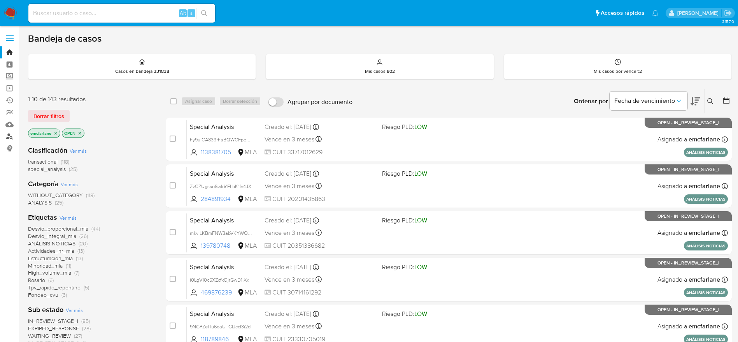
click at [8, 139] on link "Buscador de personas" at bounding box center [46, 136] width 93 height 12
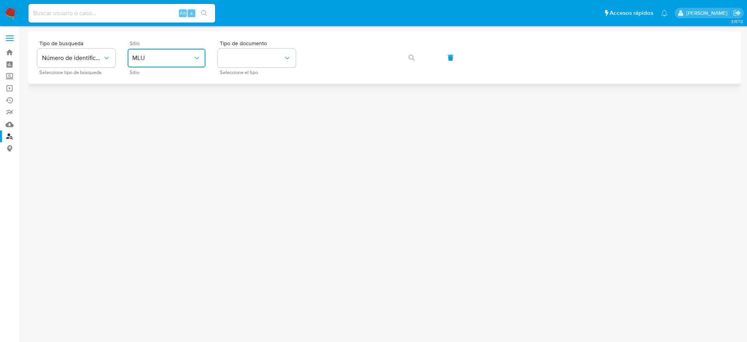
click at [183, 55] on span "MLU" at bounding box center [162, 58] width 61 height 8
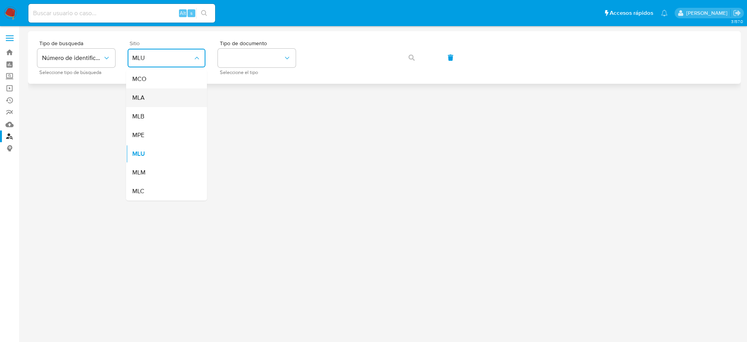
click at [151, 96] on div "MLA" at bounding box center [164, 97] width 64 height 19
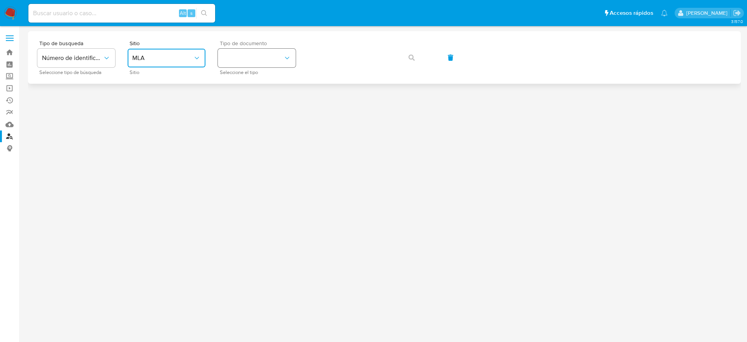
click at [264, 60] on button "identificationType" at bounding box center [257, 58] width 78 height 19
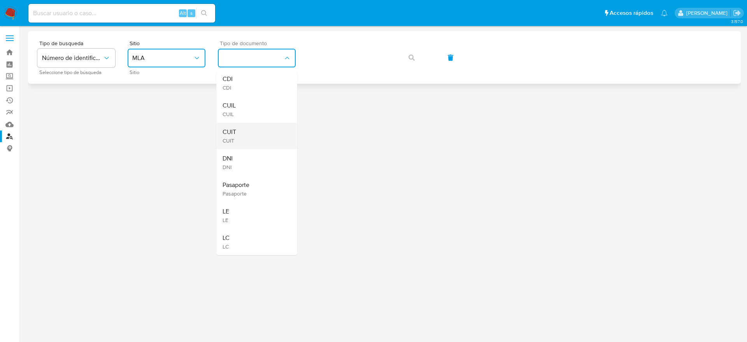
click at [246, 127] on div "CUIT CUIT" at bounding box center [255, 136] width 64 height 26
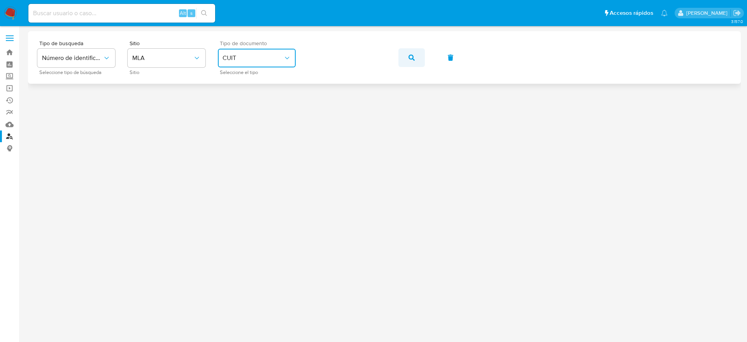
click at [418, 56] on button "button" at bounding box center [412, 57] width 26 height 19
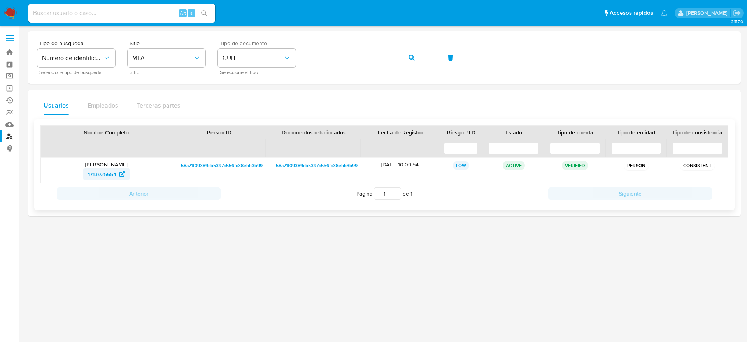
click at [109, 176] on span "1713925654" at bounding box center [102, 174] width 28 height 12
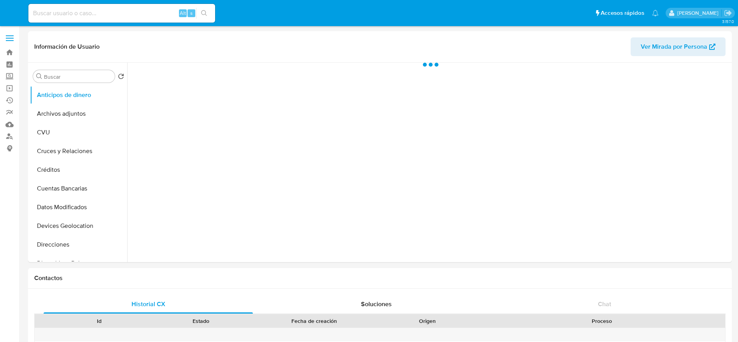
select select "10"
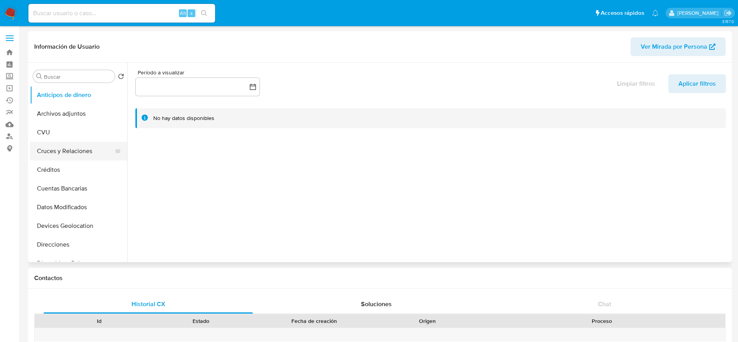
scroll to position [58, 0]
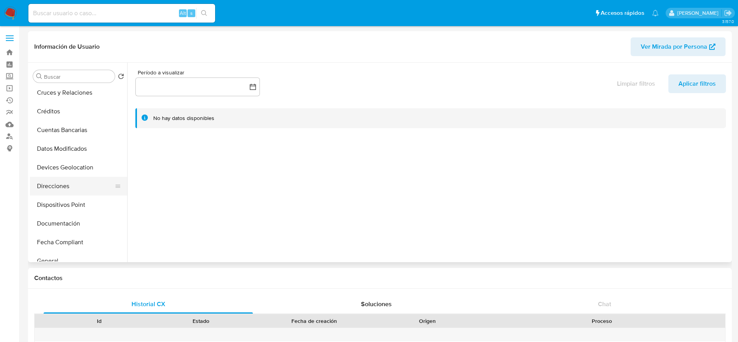
click at [70, 189] on button "Direcciones" at bounding box center [75, 186] width 91 height 19
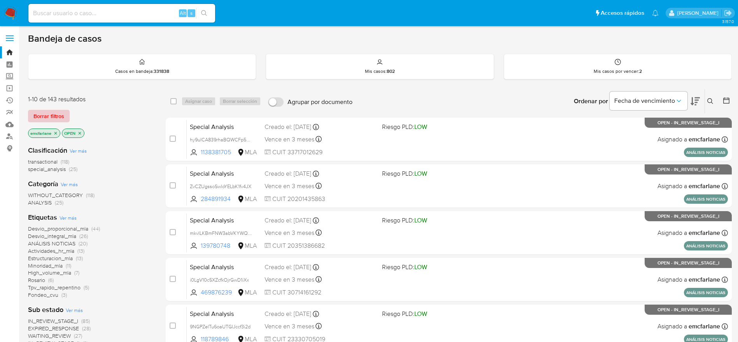
click at [50, 119] on span "Borrar filtros" at bounding box center [48, 116] width 31 height 11
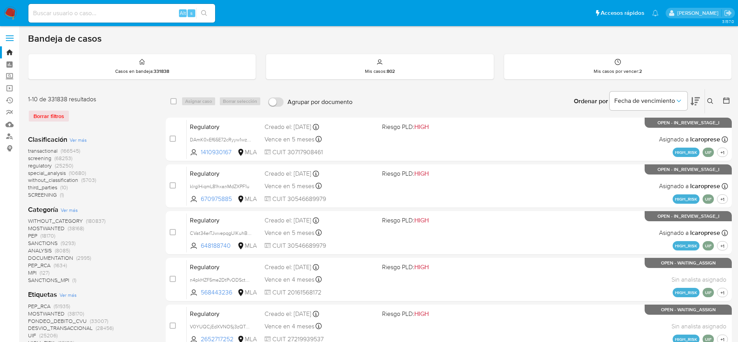
click at [711, 98] on icon at bounding box center [711, 101] width 6 height 6
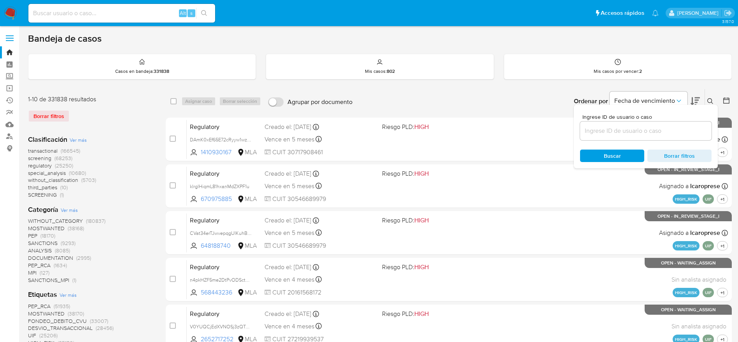
drag, startPoint x: 618, startPoint y: 125, endPoint x: 616, endPoint y: 128, distance: 4.1
click at [618, 125] on div at bounding box center [646, 130] width 132 height 19
click at [615, 133] on input at bounding box center [646, 131] width 132 height 10
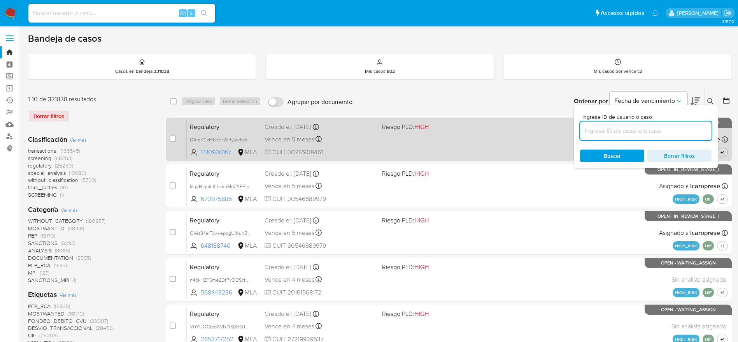
paste input "ABVEjMGwUjMB0teckpGynTgE"
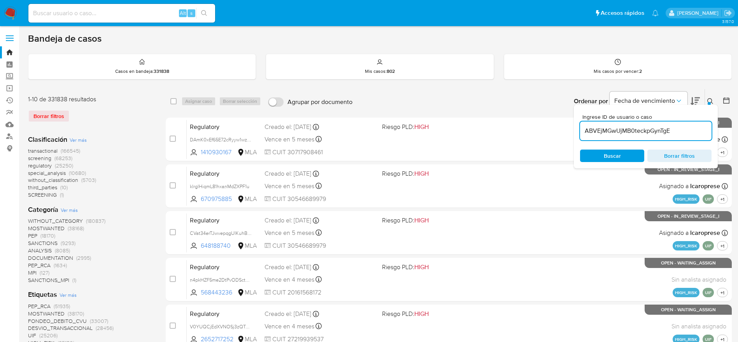
type input "ABVEjMGwUjMB0teckpGynTgE"
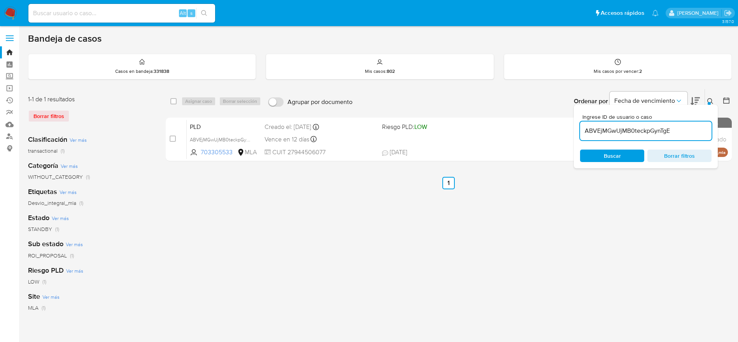
drag, startPoint x: 176, startPoint y: 101, endPoint x: 184, endPoint y: 103, distance: 8.0
click at [176, 100] on input "checkbox" at bounding box center [173, 101] width 6 height 6
checkbox input "true"
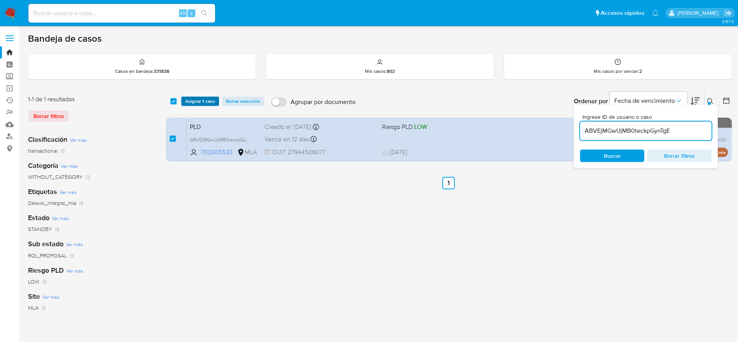
click at [204, 102] on span "Asignar 1 caso" at bounding box center [200, 101] width 30 height 8
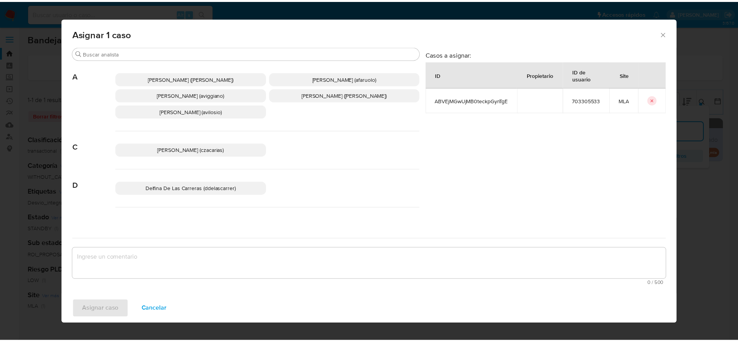
scroll to position [58, 0]
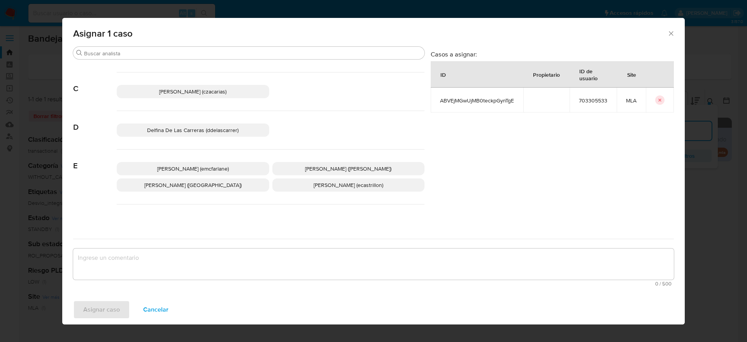
click at [201, 172] on span "[PERSON_NAME] (emcfarlane)" at bounding box center [193, 169] width 72 height 8
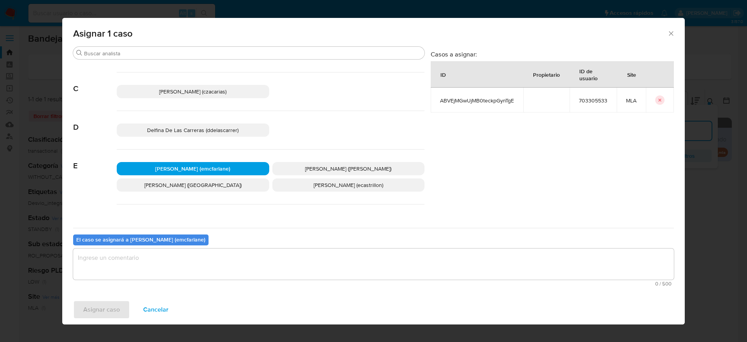
click at [175, 244] on div "El caso se asignará a [PERSON_NAME] (emcfarlane)" at bounding box center [140, 239] width 135 height 11
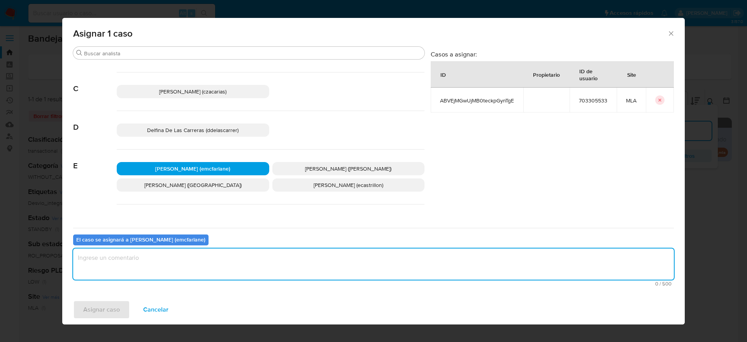
click at [109, 273] on textarea "assign-modal" at bounding box center [373, 263] width 601 height 31
click at [102, 303] on span "Asignar caso" at bounding box center [101, 309] width 37 height 17
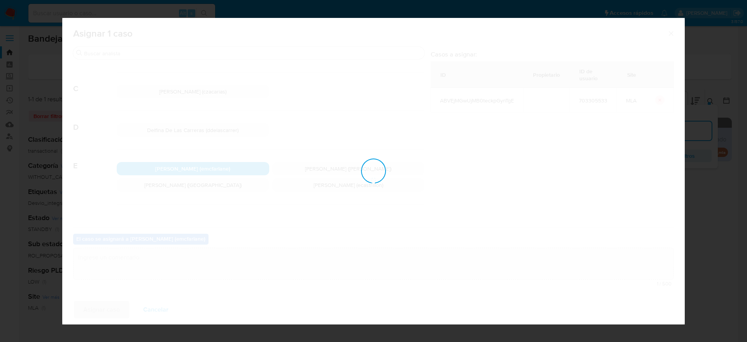
checkbox input "false"
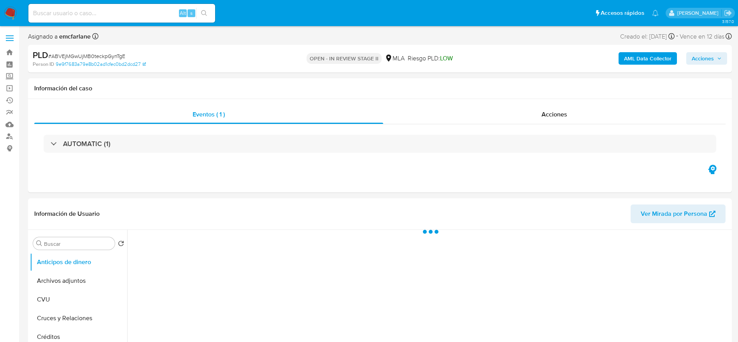
click at [694, 61] on span "Acciones" at bounding box center [703, 58] width 22 height 12
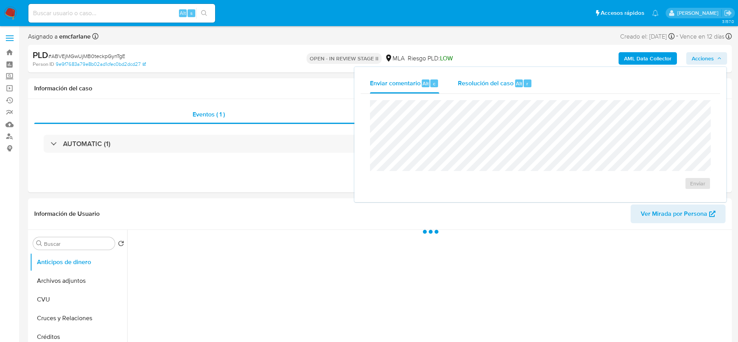
click at [472, 84] on span "Resolución del caso" at bounding box center [486, 83] width 56 height 9
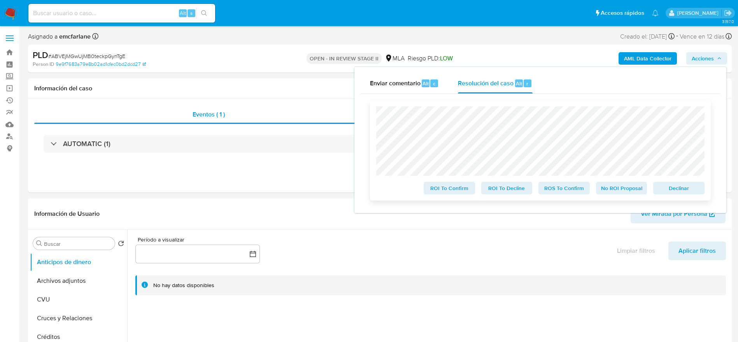
select select "10"
click at [664, 184] on span "Declinar" at bounding box center [679, 188] width 40 height 11
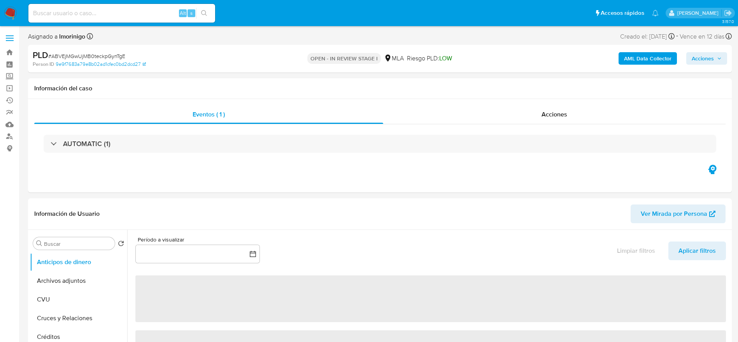
select select "10"
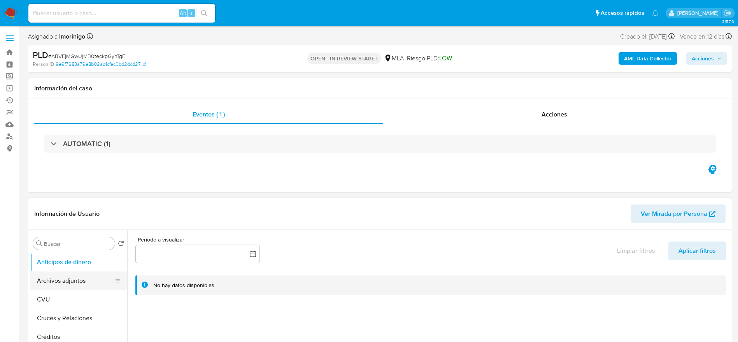
click at [72, 285] on button "Archivos adjuntos" at bounding box center [75, 280] width 91 height 19
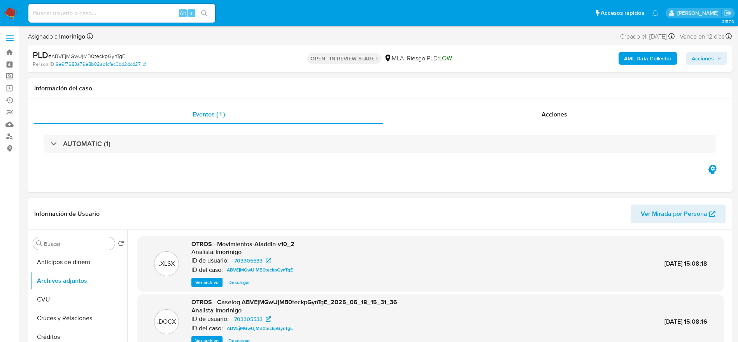
click at [97, 54] on span "# ABVEjMGwUjMB0teckpGynTgE" at bounding box center [86, 56] width 77 height 8
drag, startPoint x: 97, startPoint y: 54, endPoint x: 92, endPoint y: 52, distance: 4.7
click at [97, 54] on span "# ABVEjMGwUjMB0teckpGynTgE" at bounding box center [86, 56] width 77 height 8
copy span "ABVEjMGwUjMB0teckpGynTgE"
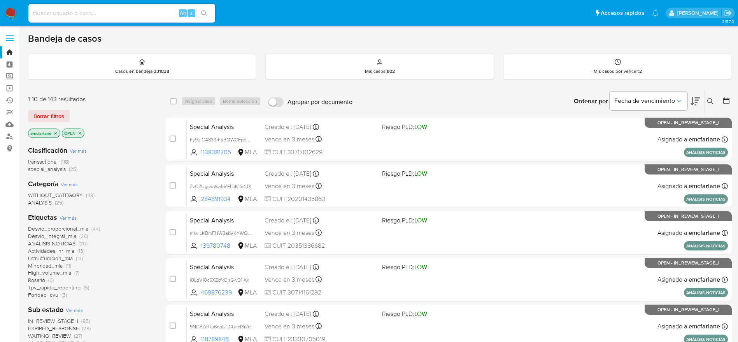
drag, startPoint x: 44, startPoint y: 113, endPoint x: 95, endPoint y: 122, distance: 51.8
click at [44, 113] on span "Borrar filtros" at bounding box center [48, 116] width 31 height 11
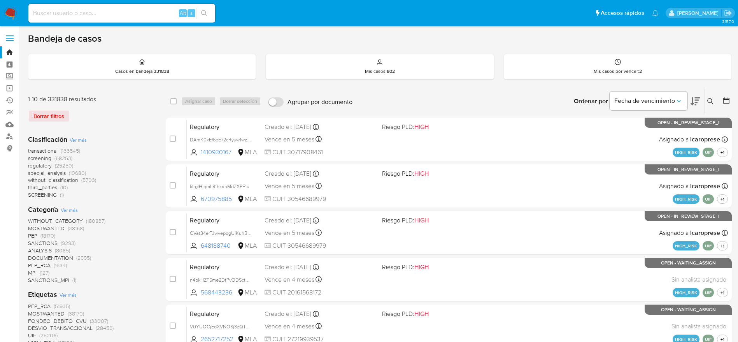
click at [709, 102] on icon at bounding box center [711, 101] width 6 height 6
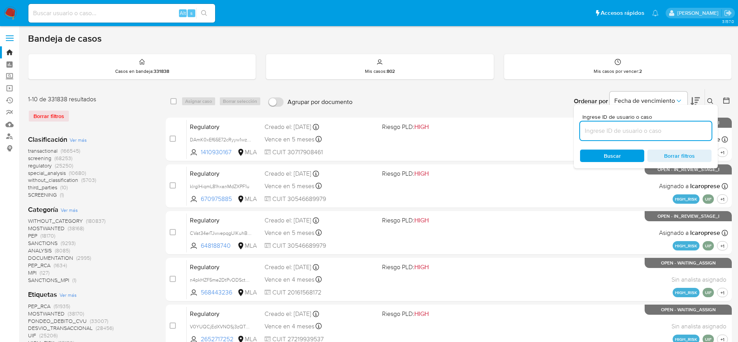
click at [660, 127] on input at bounding box center [646, 131] width 132 height 10
type input "ABVEjMGwUjMB0teckpGynTgE"
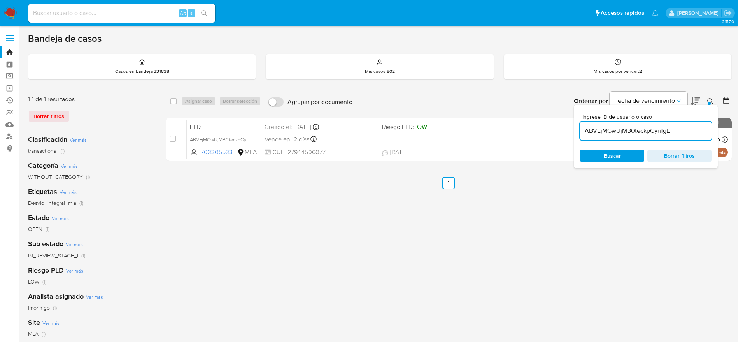
click at [171, 101] on input "checkbox" at bounding box center [173, 101] width 6 height 6
checkbox input "true"
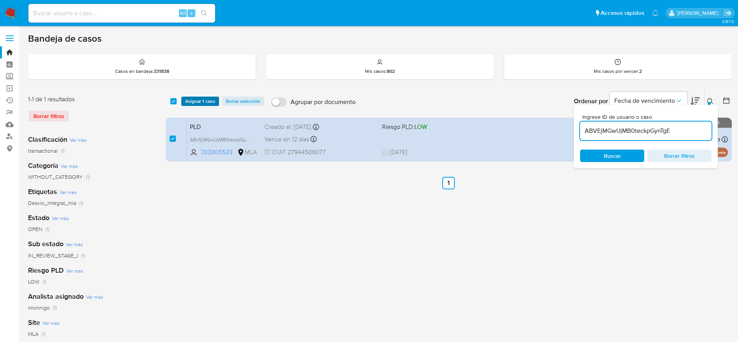
click at [188, 101] on span "Asignar 1 caso" at bounding box center [200, 101] width 30 height 8
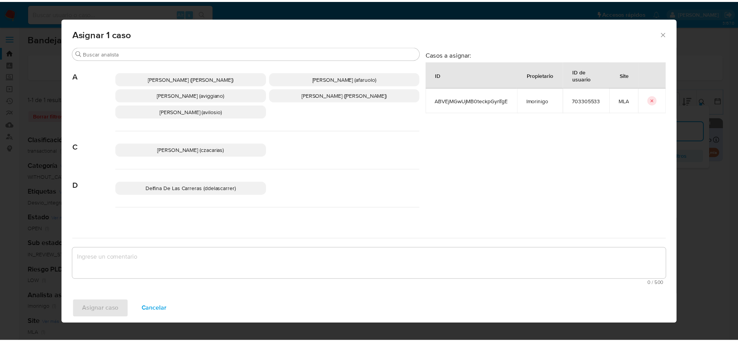
scroll to position [58, 0]
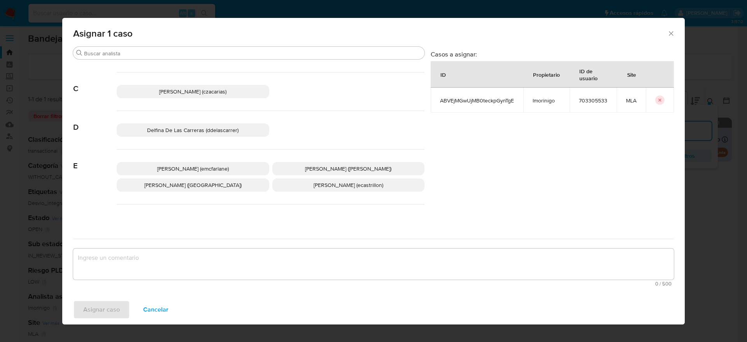
click at [198, 171] on span "[PERSON_NAME] (emcfarlane)" at bounding box center [193, 169] width 72 height 8
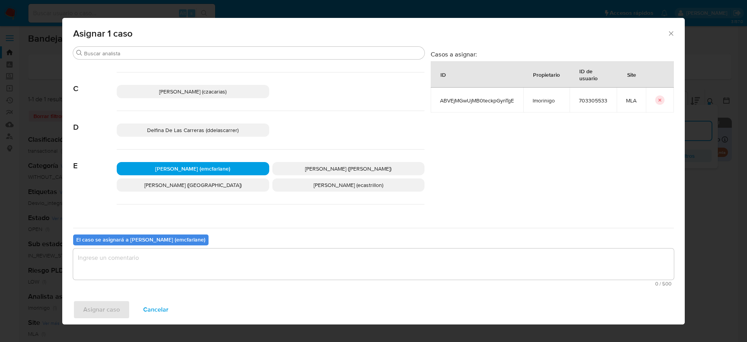
click at [161, 265] on textarea "assign-modal" at bounding box center [373, 263] width 601 height 31
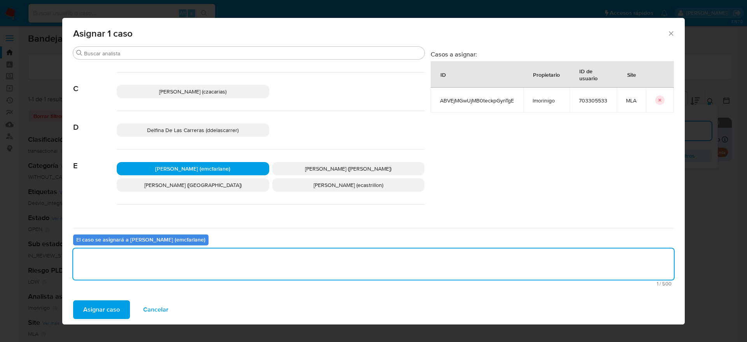
click at [118, 301] on span "Asignar caso" at bounding box center [101, 309] width 37 height 17
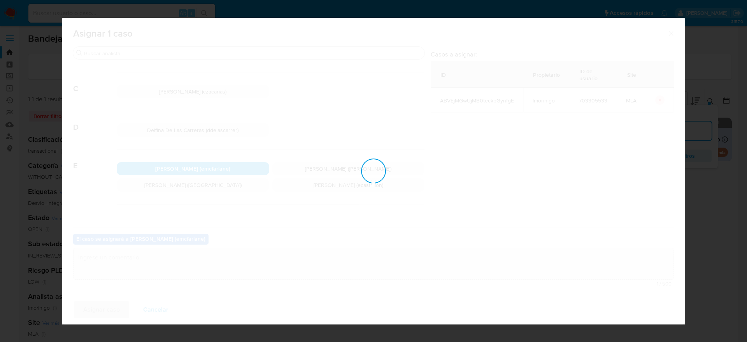
checkbox input "false"
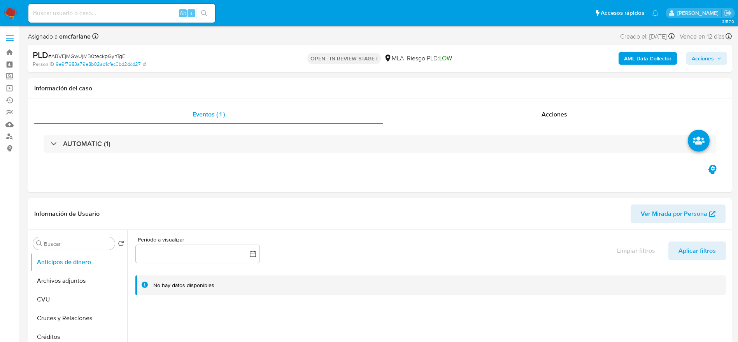
select select "10"
drag, startPoint x: 57, startPoint y: 286, endPoint x: 119, endPoint y: 255, distance: 69.8
click at [58, 286] on button "Archivos adjuntos" at bounding box center [78, 280] width 97 height 19
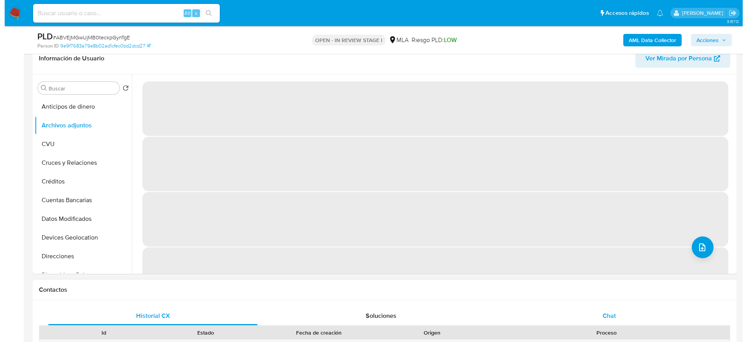
scroll to position [117, 0]
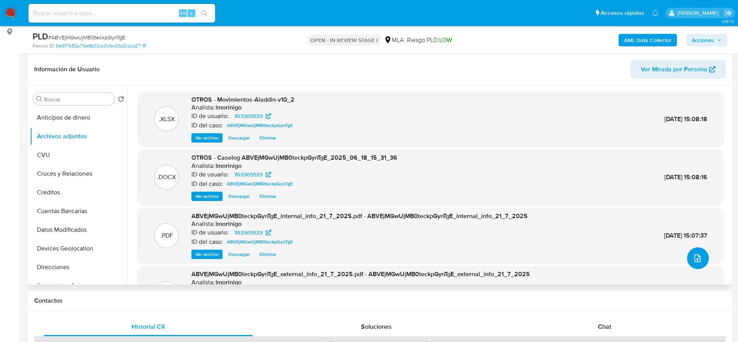
click at [698, 256] on icon "upload-file" at bounding box center [697, 257] width 9 height 9
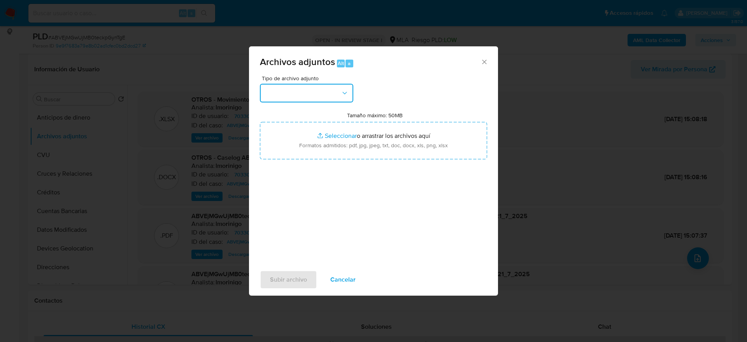
click at [346, 88] on button "button" at bounding box center [306, 93] width 93 height 19
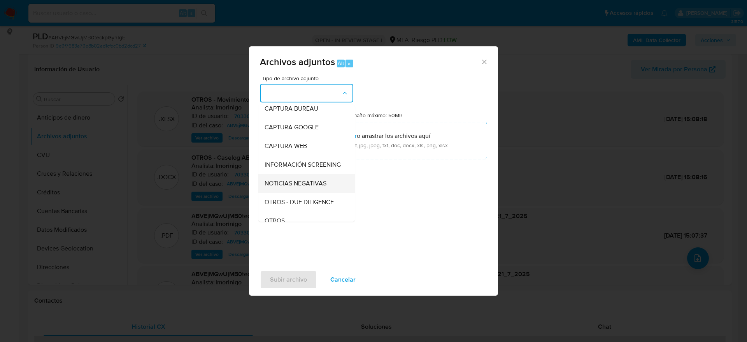
scroll to position [58, 0]
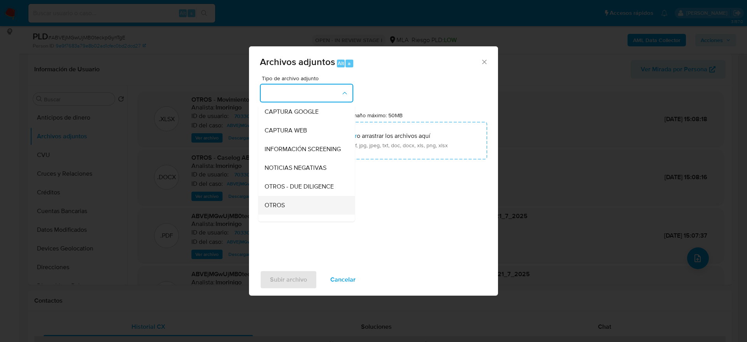
click at [276, 209] on span "OTROS" at bounding box center [275, 205] width 20 height 8
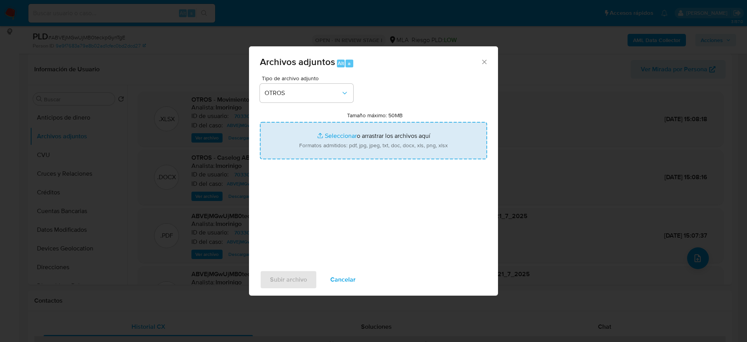
type input "C:\fakepath\Caselog ABVEjMGwUjMB0teckpGynTgE v2.docx"
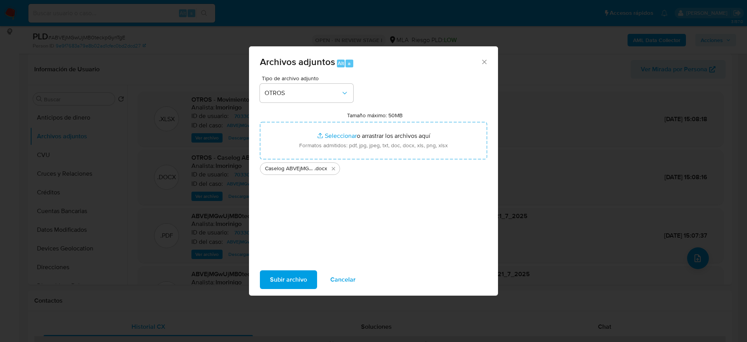
click at [289, 286] on span "Subir archivo" at bounding box center [288, 279] width 37 height 17
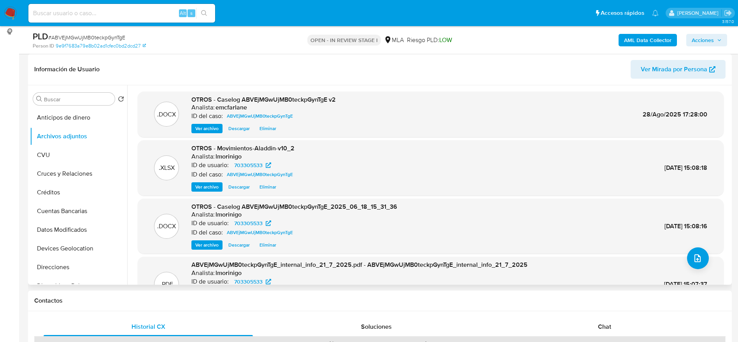
click at [266, 131] on span "Eliminar" at bounding box center [268, 129] width 17 height 8
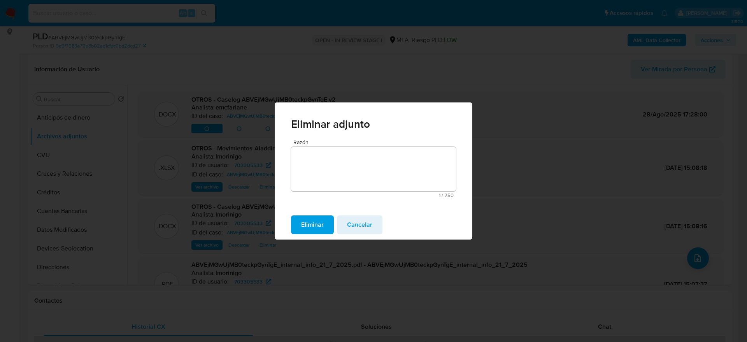
click at [314, 218] on span "Eliminar" at bounding box center [312, 224] width 23 height 17
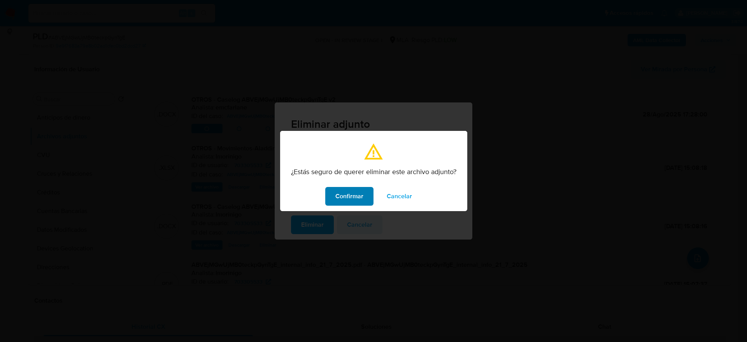
click at [336, 194] on span "Confirmar" at bounding box center [349, 196] width 28 height 17
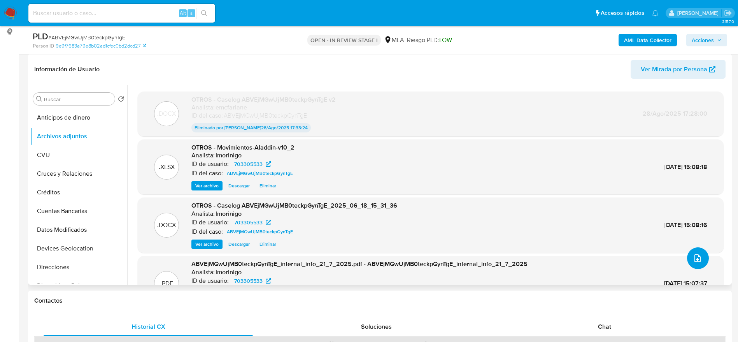
click at [695, 263] on button "upload-file" at bounding box center [698, 258] width 22 height 22
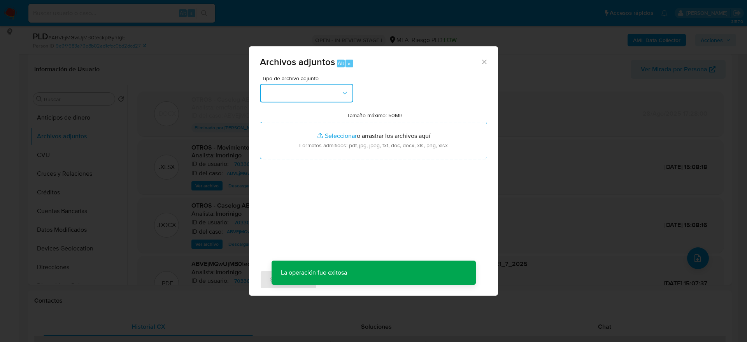
click at [316, 95] on button "button" at bounding box center [306, 93] width 93 height 19
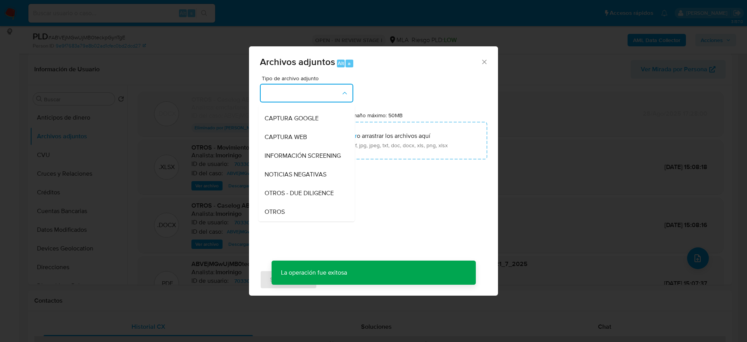
scroll to position [117, 0]
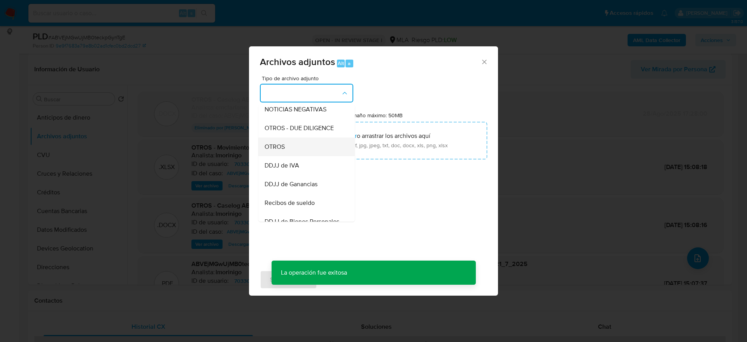
click at [279, 156] on div "OTROS" at bounding box center [304, 146] width 79 height 19
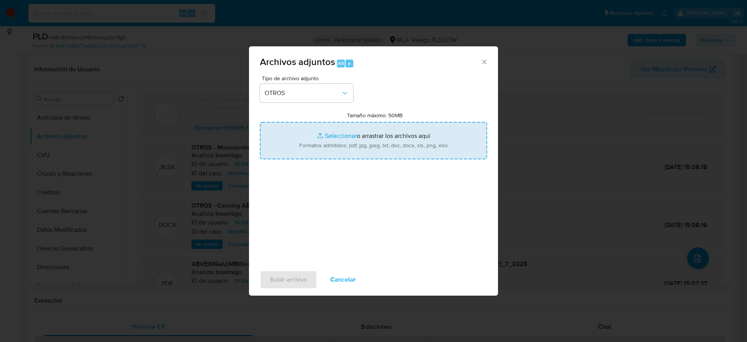
type input "C:\fakepath\Caselog ABVEjMGwUjMB0teckpGynTgE v2_.docx"
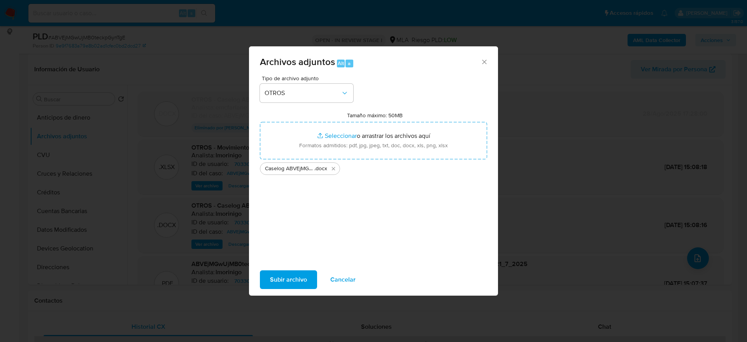
click at [306, 271] on span "Subir archivo" at bounding box center [288, 279] width 37 height 17
click at [346, 284] on span "Cancelar" at bounding box center [342, 279] width 25 height 17
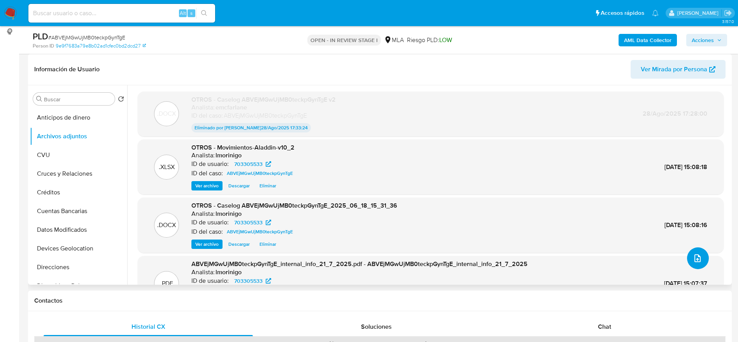
click at [693, 255] on icon "upload-file" at bounding box center [697, 257] width 9 height 9
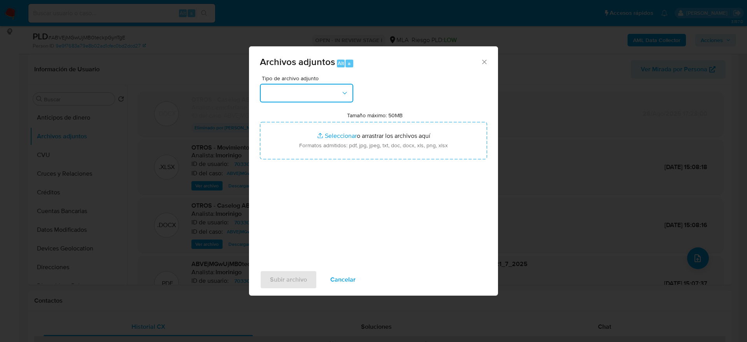
click at [268, 86] on button "button" at bounding box center [306, 93] width 93 height 19
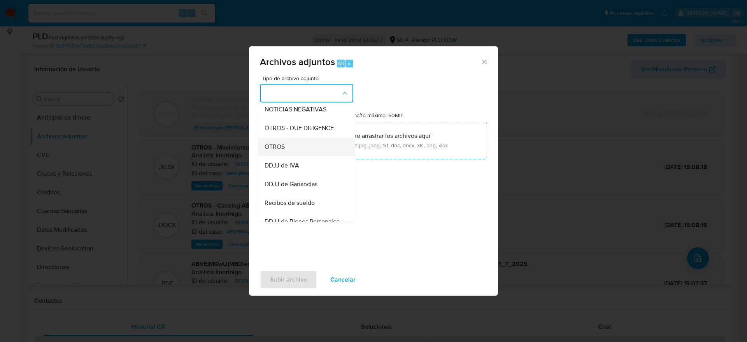
click at [273, 148] on div "OTROS" at bounding box center [304, 146] width 79 height 19
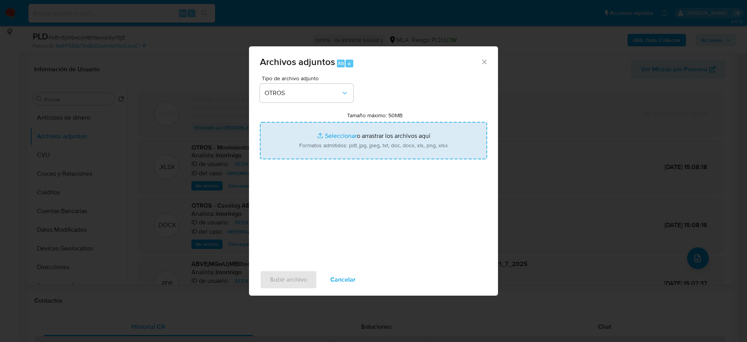
click at [350, 137] on input "Tamaño máximo: 50MB Seleccionar archivos" at bounding box center [373, 140] width 227 height 37
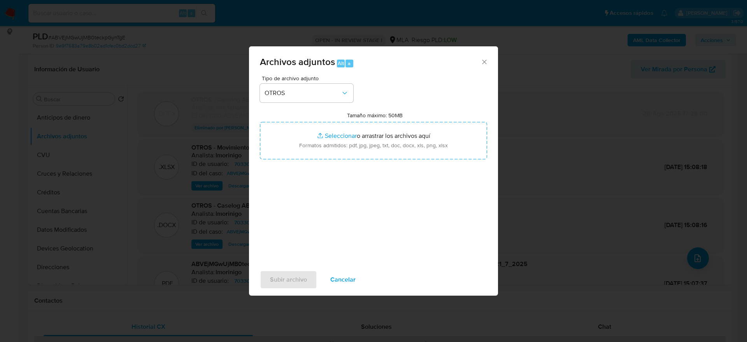
click at [342, 284] on span "Cancelar" at bounding box center [342, 279] width 25 height 17
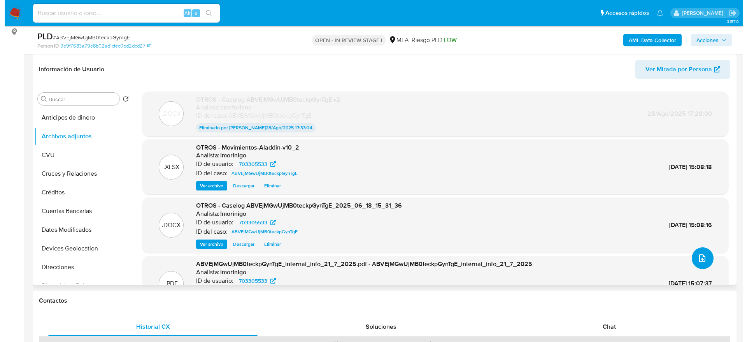
scroll to position [58, 0]
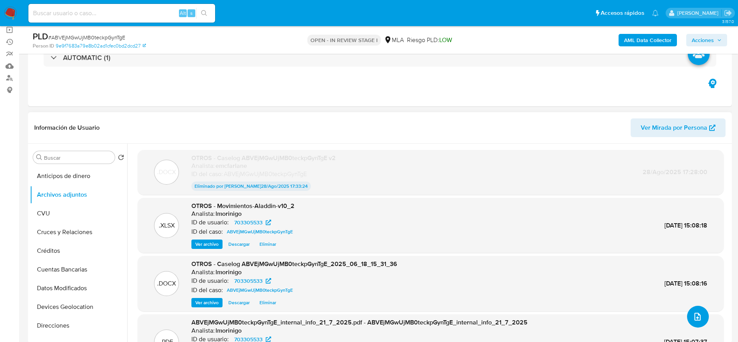
click at [702, 312] on button "upload-file" at bounding box center [698, 317] width 22 height 22
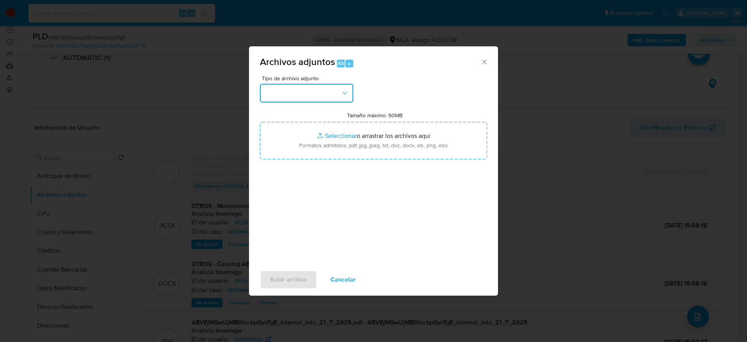
click at [332, 96] on button "button" at bounding box center [306, 93] width 93 height 19
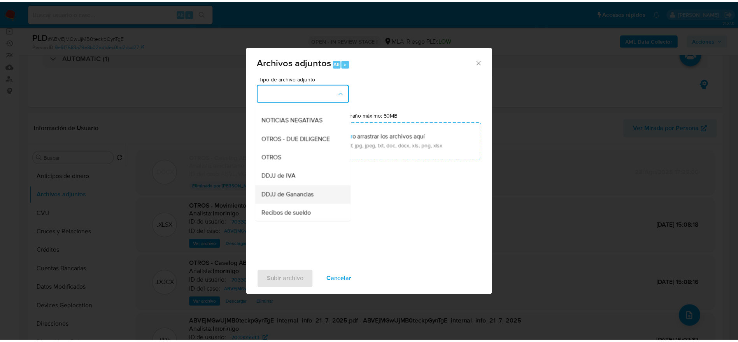
scroll to position [117, 0]
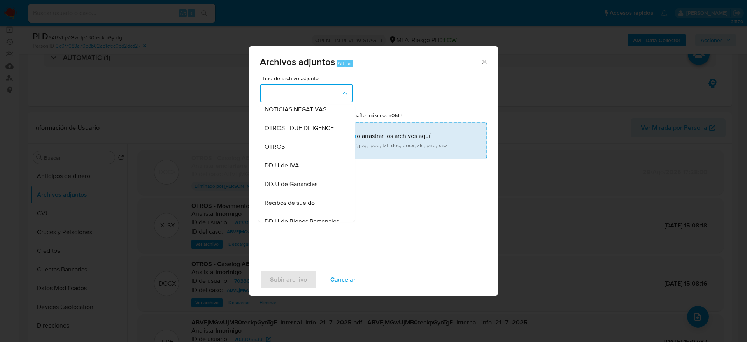
click at [278, 151] on span "OTROS" at bounding box center [275, 147] width 20 height 8
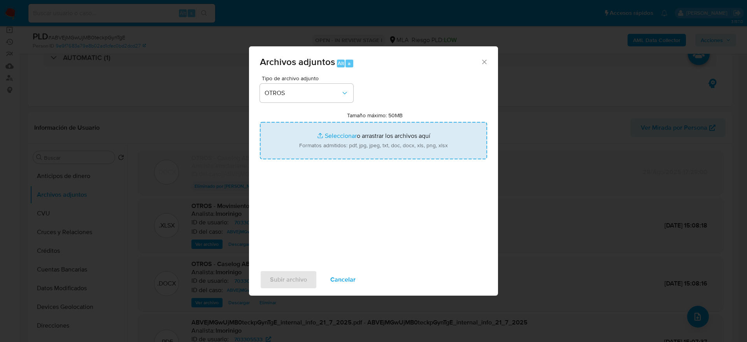
type input "C:\fakepath\Caselog ABVEjMGwUjMB0teckpGynTgE v2_.docx"
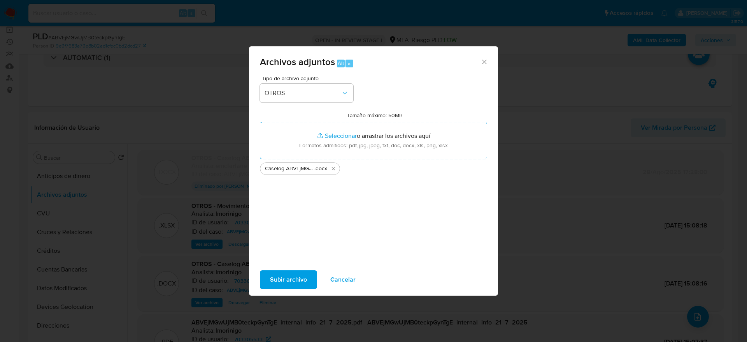
click at [300, 289] on div "Subir archivo Cancelar" at bounding box center [373, 280] width 249 height 30
click at [300, 280] on span "Subir archivo" at bounding box center [288, 279] width 37 height 17
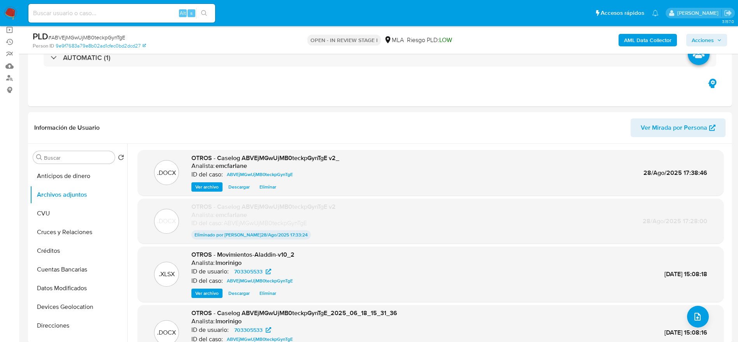
click at [706, 37] on span "Acciones" at bounding box center [703, 40] width 22 height 12
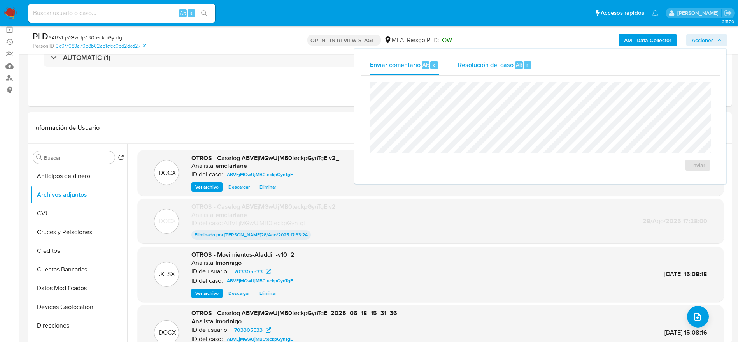
click at [503, 67] on span "Resolución del caso" at bounding box center [486, 64] width 56 height 9
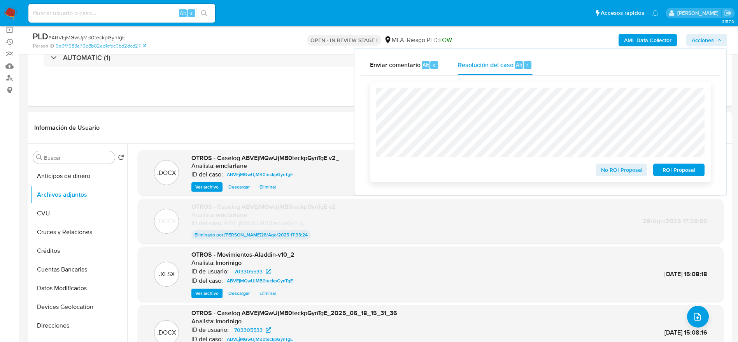
click at [671, 169] on span "ROI Proposal" at bounding box center [679, 169] width 40 height 11
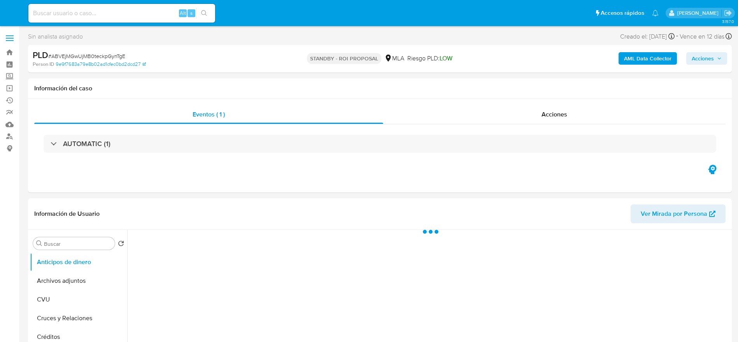
select select "10"
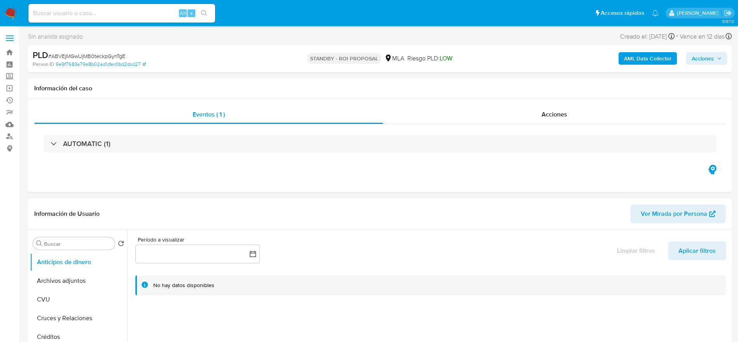
click at [138, 11] on input at bounding box center [121, 13] width 187 height 10
paste input "4Pwbt1kB1q3t71K6RATF3BoG"
type input "4Pwbt1kB1q3t71K6RATF3BoG"
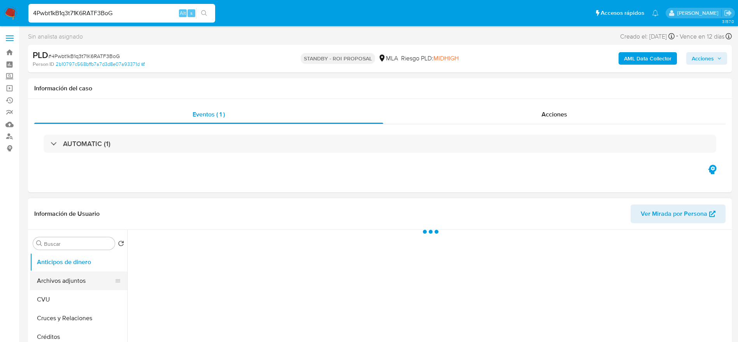
click at [65, 281] on button "Archivos adjuntos" at bounding box center [75, 280] width 91 height 19
select select "10"
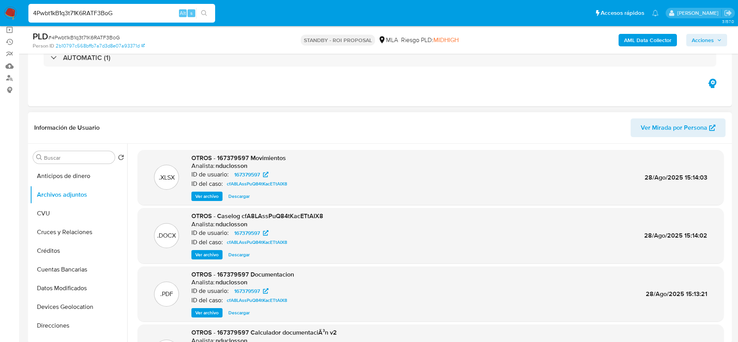
click at [209, 253] on span "Ver archivo" at bounding box center [206, 255] width 23 height 8
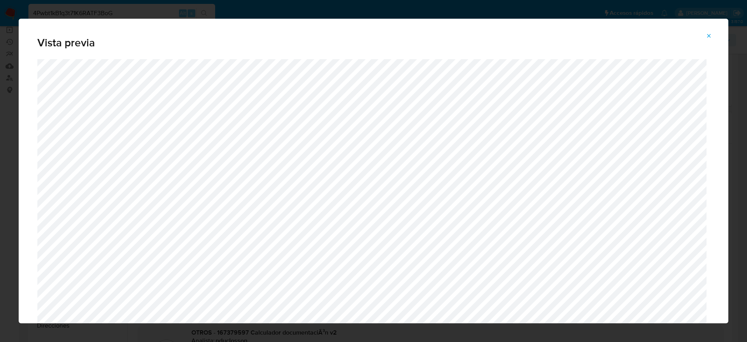
click at [708, 37] on icon "Attachment preview" at bounding box center [709, 36] width 6 height 6
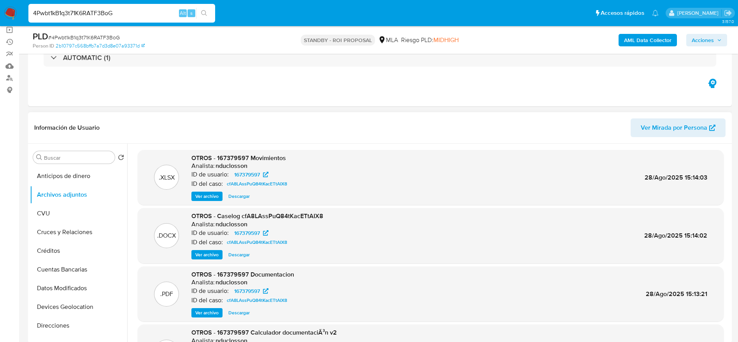
click at [241, 314] on span "Descargar" at bounding box center [238, 313] width 21 height 8
click at [236, 253] on span "Descargar" at bounding box center [238, 255] width 21 height 8
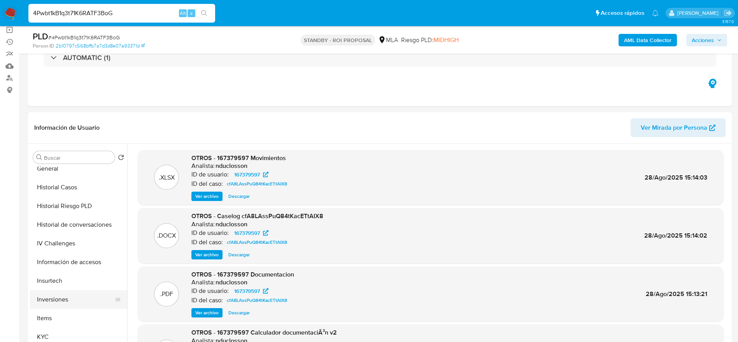
scroll to position [234, 0]
click at [74, 221] on button "Historial de conversaciones" at bounding box center [75, 222] width 91 height 19
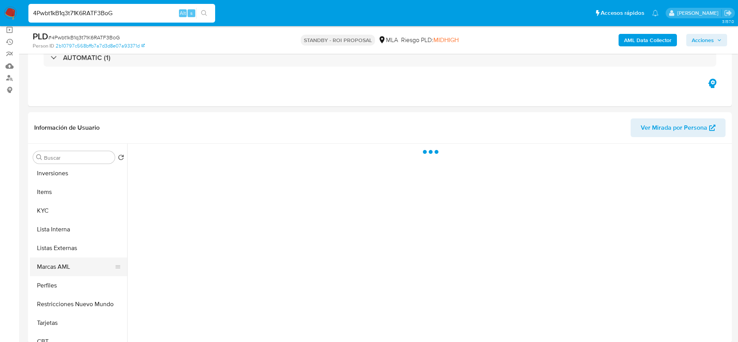
scroll to position [366, 0]
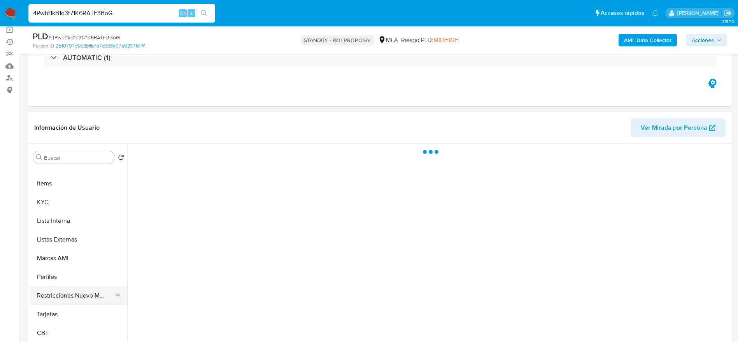
click at [61, 285] on button "Perfiles" at bounding box center [78, 276] width 97 height 19
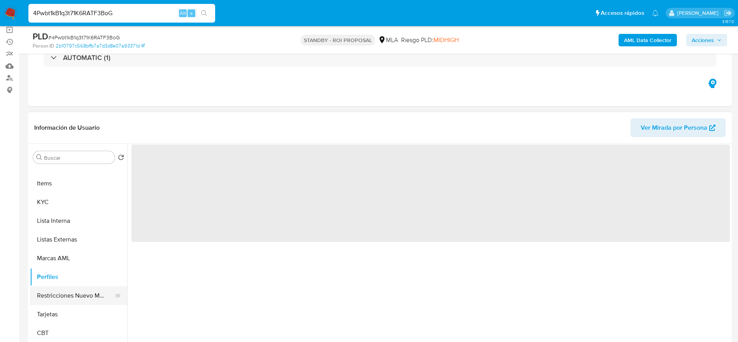
click at [60, 290] on button "Restricciones Nuevo Mundo" at bounding box center [75, 295] width 91 height 19
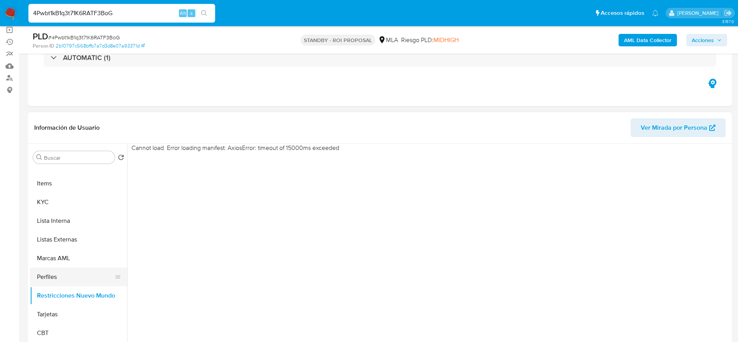
click at [62, 267] on button "Perfiles" at bounding box center [75, 276] width 91 height 19
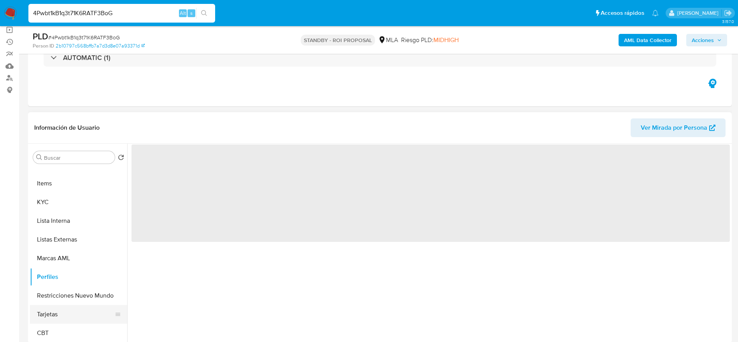
click at [70, 305] on button "Tarjetas" at bounding box center [75, 314] width 91 height 19
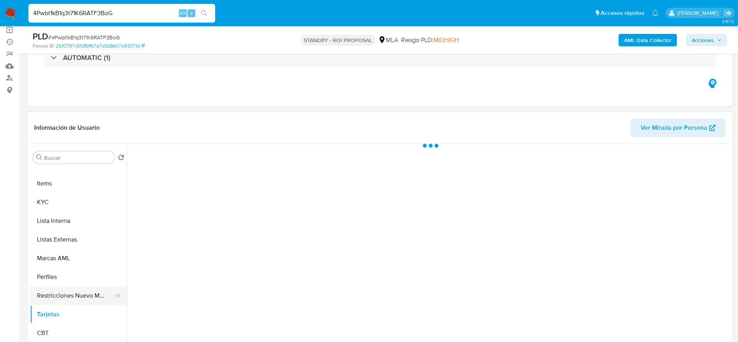
click at [77, 295] on button "Restricciones Nuevo Mundo" at bounding box center [75, 295] width 91 height 19
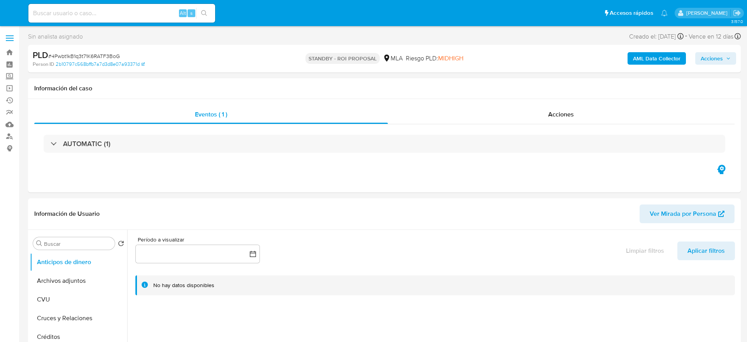
select select "10"
